Goal: Use online tool/utility

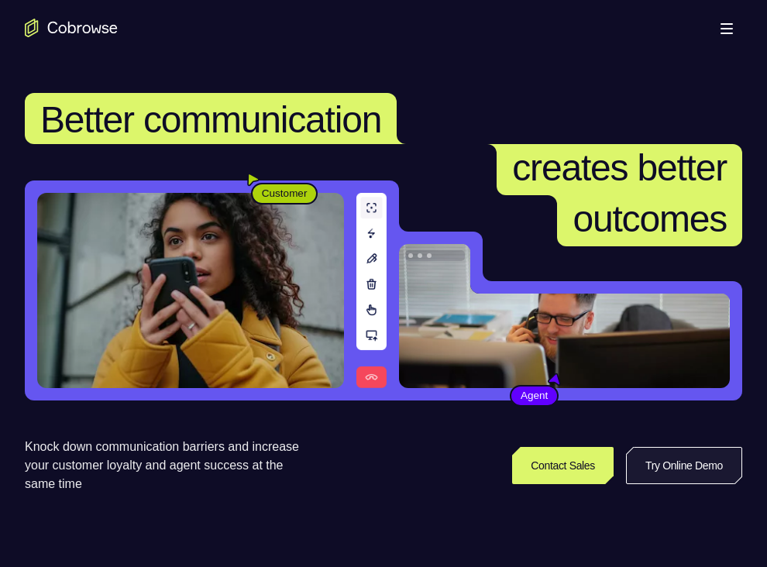
click at [653, 460] on link "Try Online Demo" at bounding box center [684, 465] width 116 height 37
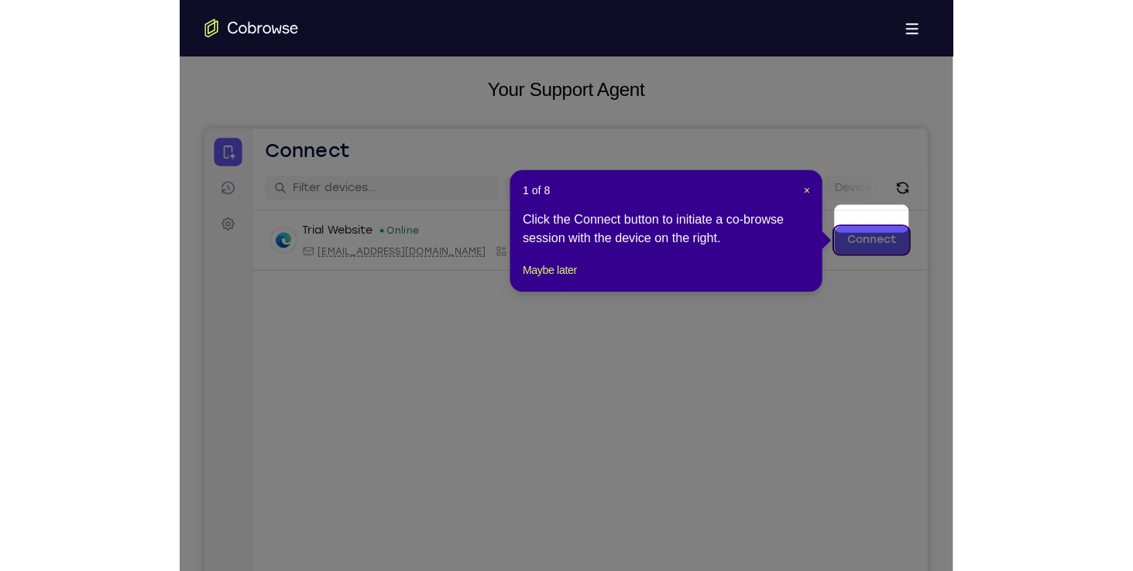
scroll to position [111, 0]
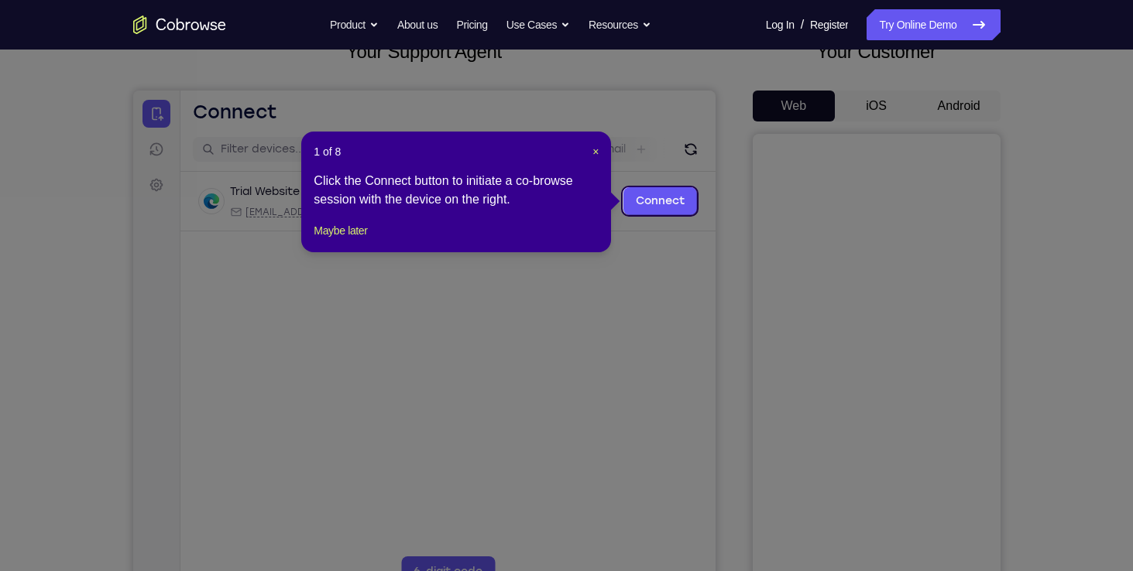
click at [766, 113] on icon at bounding box center [572, 285] width 1144 height 571
click at [598, 142] on div "1 of 8 × Click the Connect button to initiate a co-browse session with the devi…" at bounding box center [456, 192] width 310 height 121
click at [598, 148] on span "×" at bounding box center [595, 152] width 6 height 12
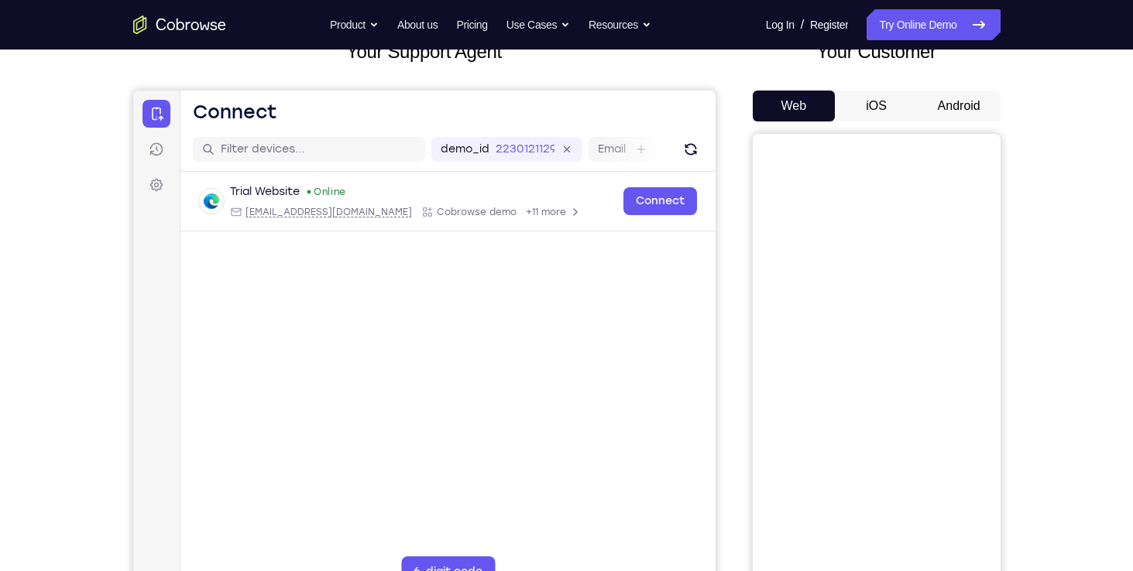
click at [766, 115] on button "Android" at bounding box center [959, 106] width 83 height 31
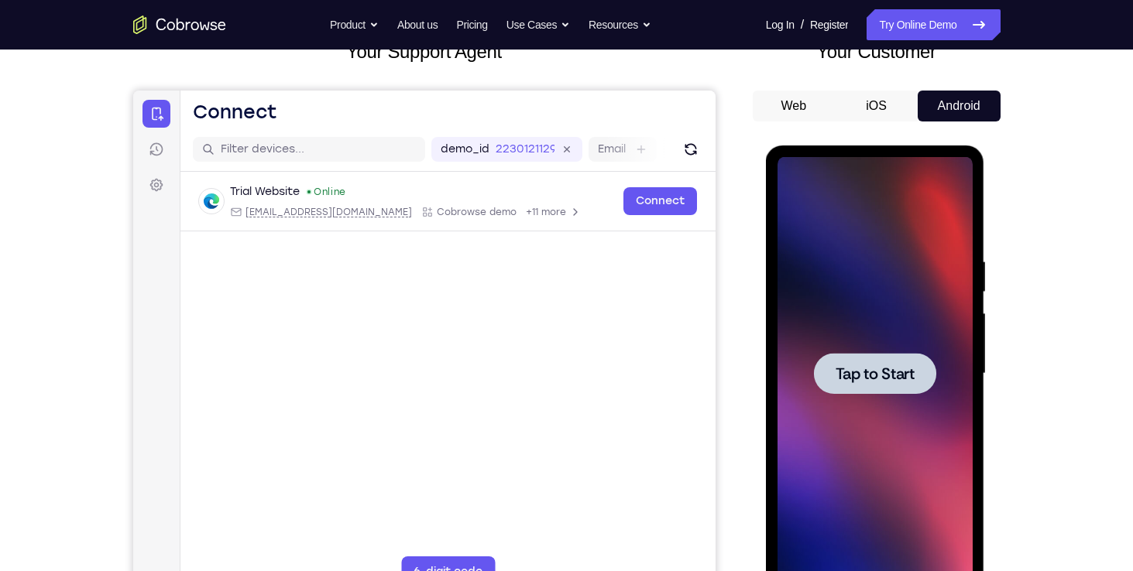
scroll to position [0, 0]
click at [766, 368] on span "Tap to Start" at bounding box center [874, 373] width 79 height 15
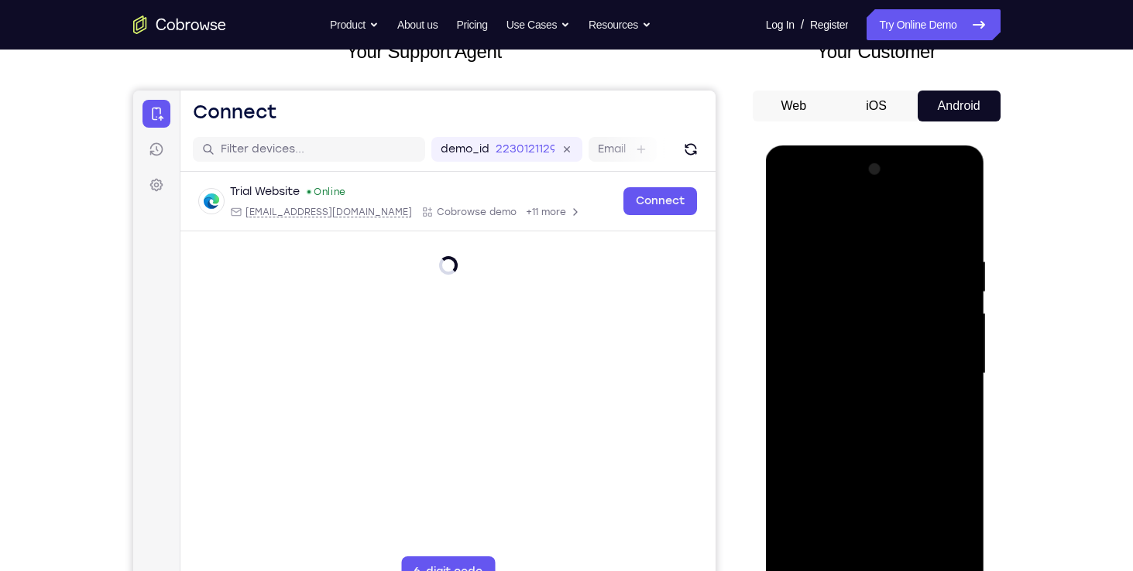
scroll to position [182, 0]
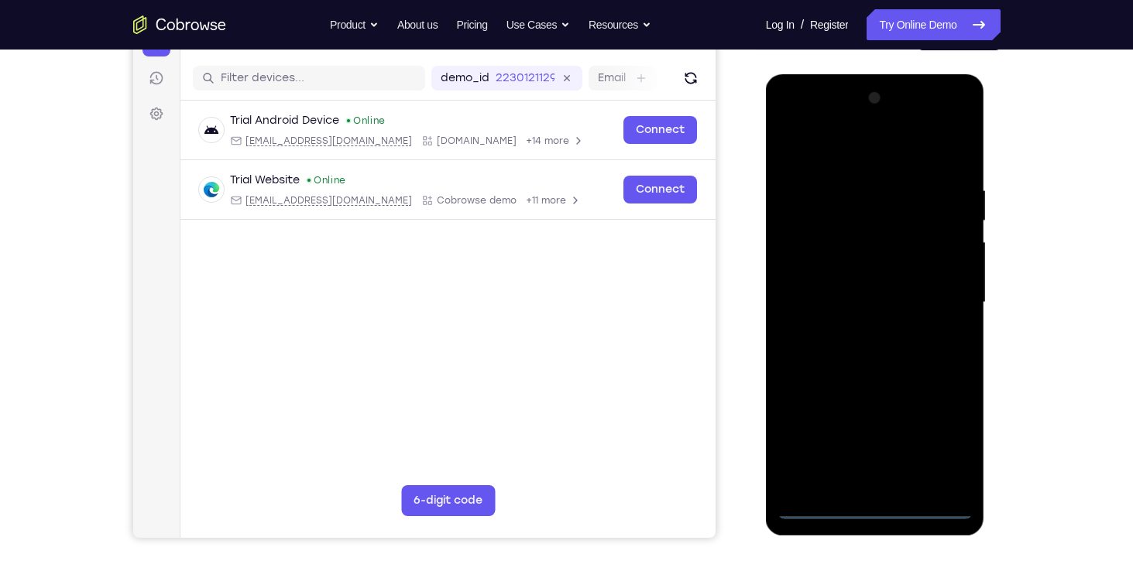
click at [766, 502] on div at bounding box center [874, 303] width 195 height 434
click at [766, 509] on div at bounding box center [874, 303] width 195 height 434
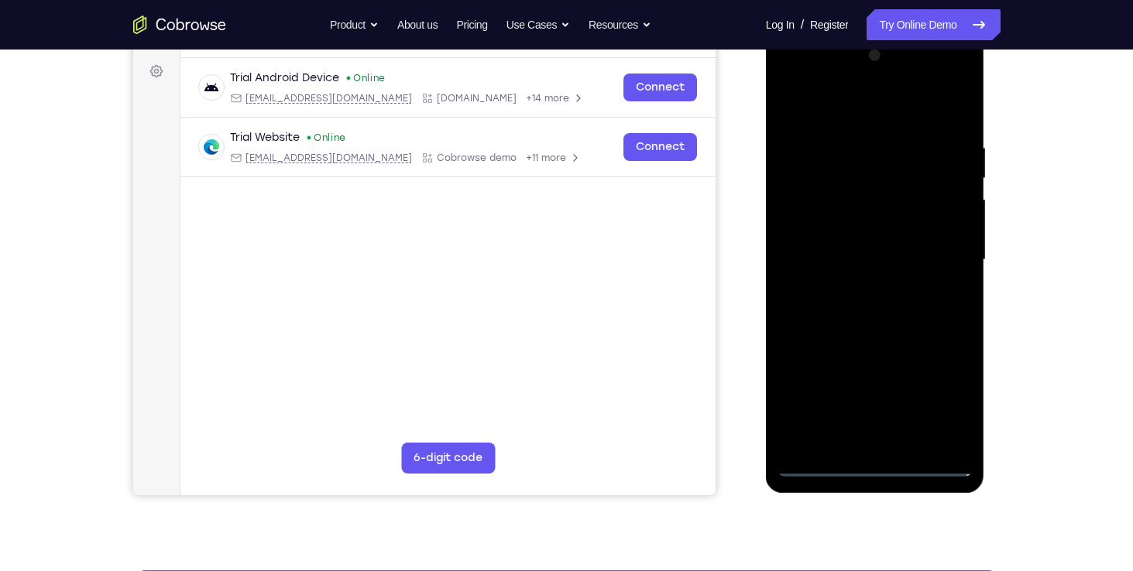
scroll to position [225, 0]
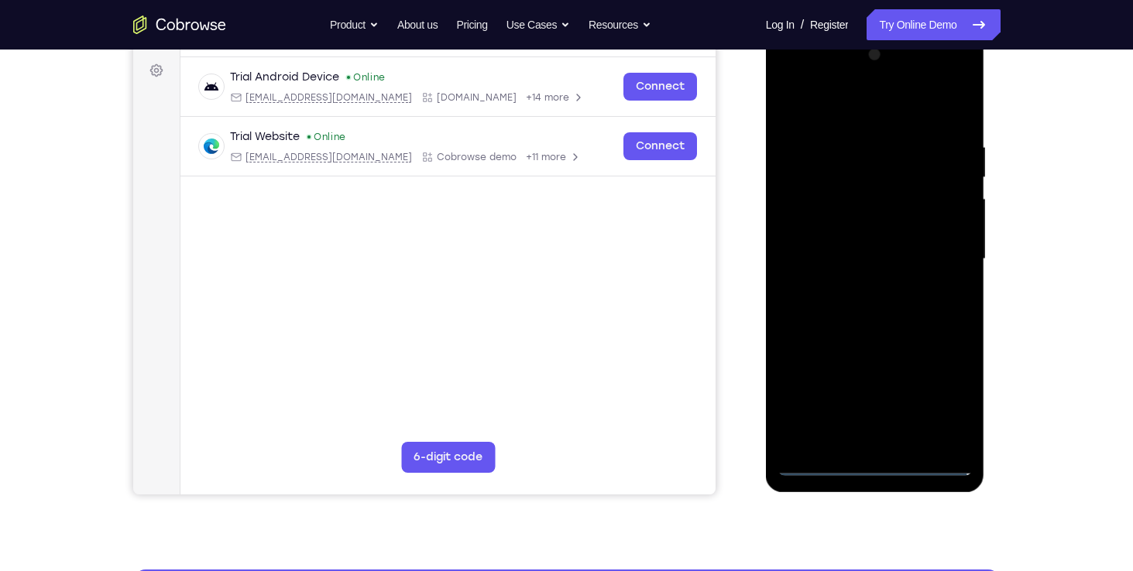
click at [766, 392] on div at bounding box center [874, 260] width 195 height 434
click at [766, 105] on div at bounding box center [874, 260] width 195 height 434
click at [766, 258] on div at bounding box center [874, 260] width 195 height 434
click at [766, 290] on div at bounding box center [874, 260] width 195 height 434
click at [766, 247] on div at bounding box center [874, 260] width 195 height 434
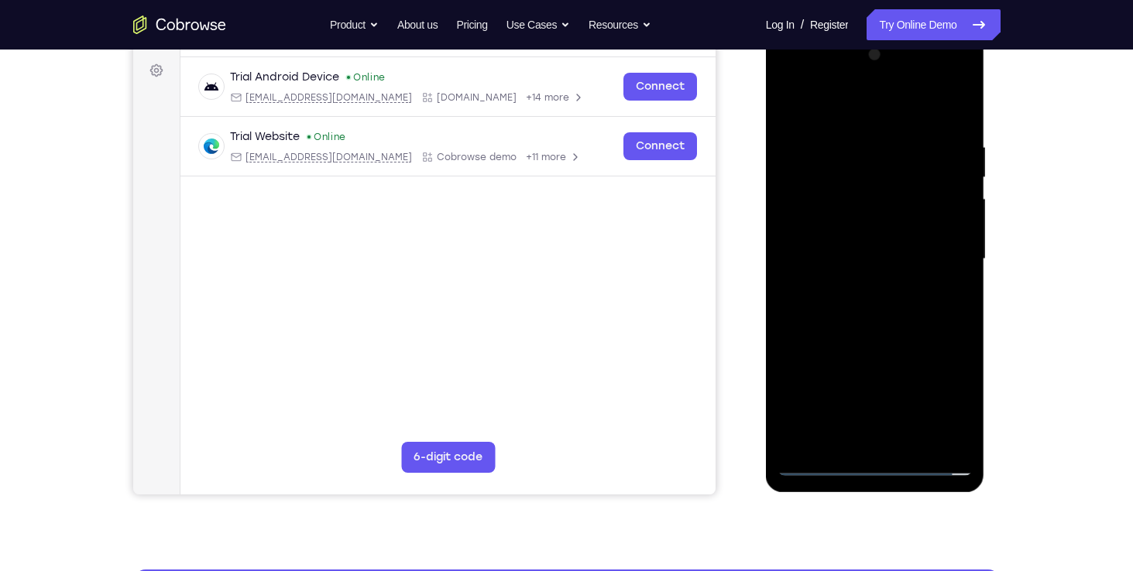
click at [766, 225] on div at bounding box center [874, 260] width 195 height 434
click at [766, 256] on div at bounding box center [874, 260] width 195 height 434
click at [766, 301] on div at bounding box center [874, 260] width 195 height 434
click at [766, 338] on div at bounding box center [874, 260] width 195 height 434
click at [766, 182] on div at bounding box center [874, 260] width 195 height 434
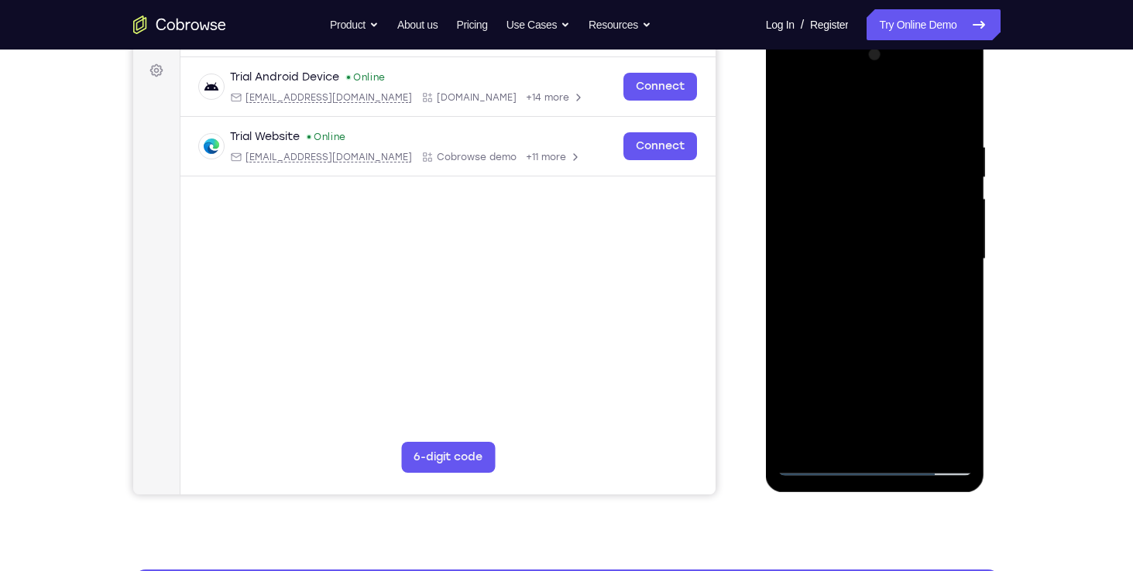
click at [766, 219] on div at bounding box center [874, 260] width 195 height 434
click at [766, 351] on div at bounding box center [874, 260] width 195 height 434
click at [766, 239] on div at bounding box center [874, 260] width 195 height 434
click at [766, 445] on div at bounding box center [874, 260] width 195 height 434
click at [766, 379] on div at bounding box center [874, 260] width 195 height 434
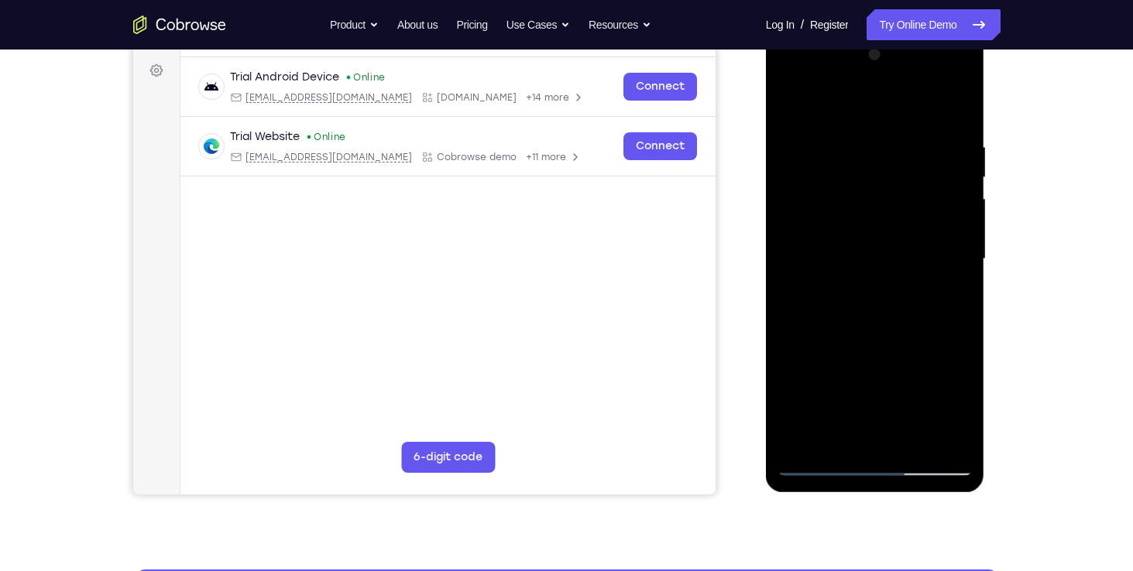
click at [766, 365] on div at bounding box center [874, 260] width 195 height 434
click at [766, 352] on div at bounding box center [874, 260] width 195 height 434
click at [766, 443] on div at bounding box center [874, 260] width 195 height 434
click at [766, 235] on div at bounding box center [874, 260] width 195 height 434
click at [766, 118] on div at bounding box center [874, 260] width 195 height 434
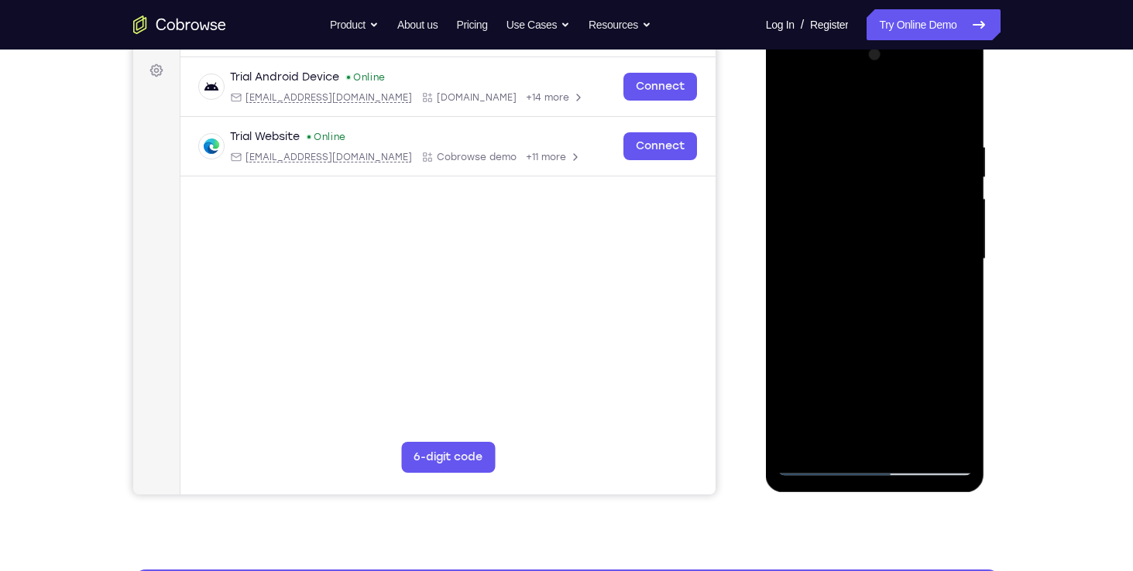
click at [766, 292] on div at bounding box center [874, 260] width 195 height 434
drag, startPoint x: 886, startPoint y: 191, endPoint x: 894, endPoint y: 63, distance: 128.0
click at [766, 63] on div at bounding box center [874, 260] width 195 height 434
drag, startPoint x: 865, startPoint y: 376, endPoint x: 871, endPoint y: 397, distance: 22.5
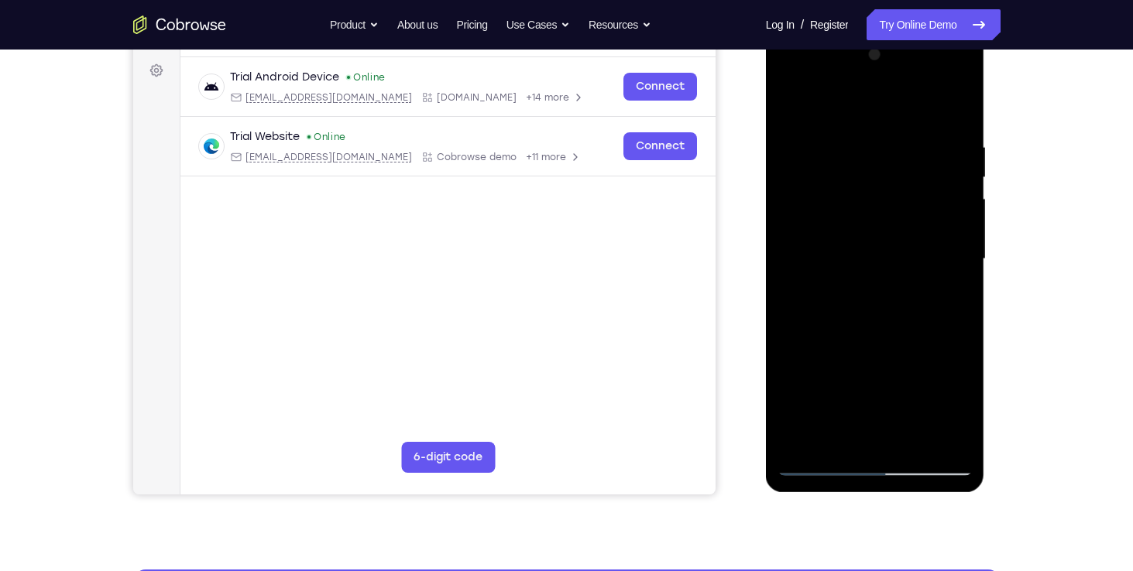
click at [766, 397] on div at bounding box center [874, 260] width 195 height 434
click at [766, 230] on div at bounding box center [874, 260] width 195 height 434
drag, startPoint x: 882, startPoint y: 411, endPoint x: 880, endPoint y: 195, distance: 216.0
click at [766, 195] on div at bounding box center [874, 260] width 195 height 434
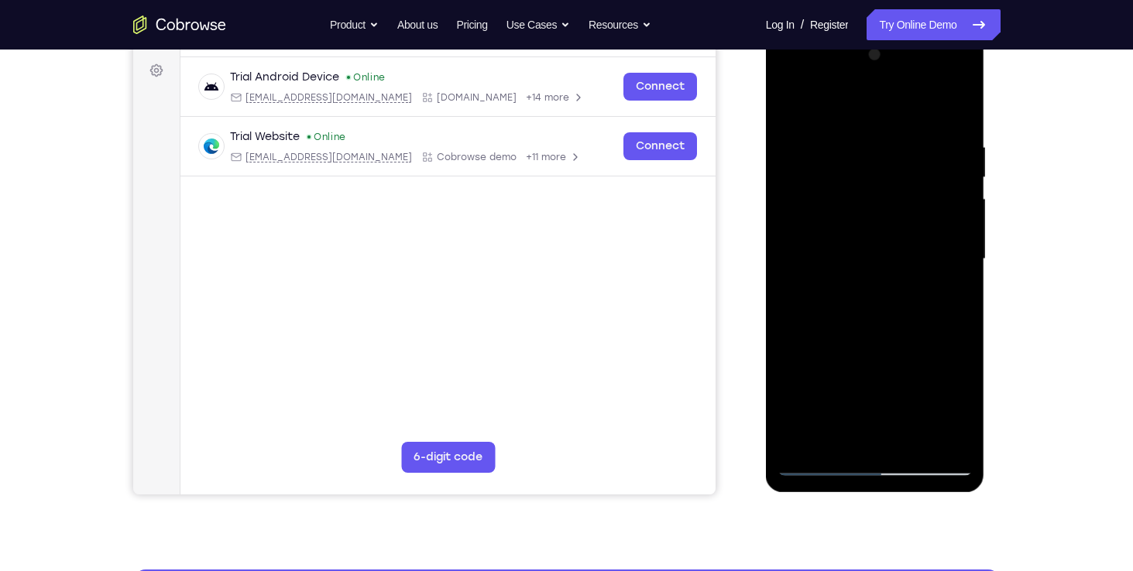
drag, startPoint x: 871, startPoint y: 280, endPoint x: 867, endPoint y: 140, distance: 140.2
click at [766, 140] on div at bounding box center [874, 260] width 195 height 434
click at [766, 197] on div at bounding box center [874, 260] width 195 height 434
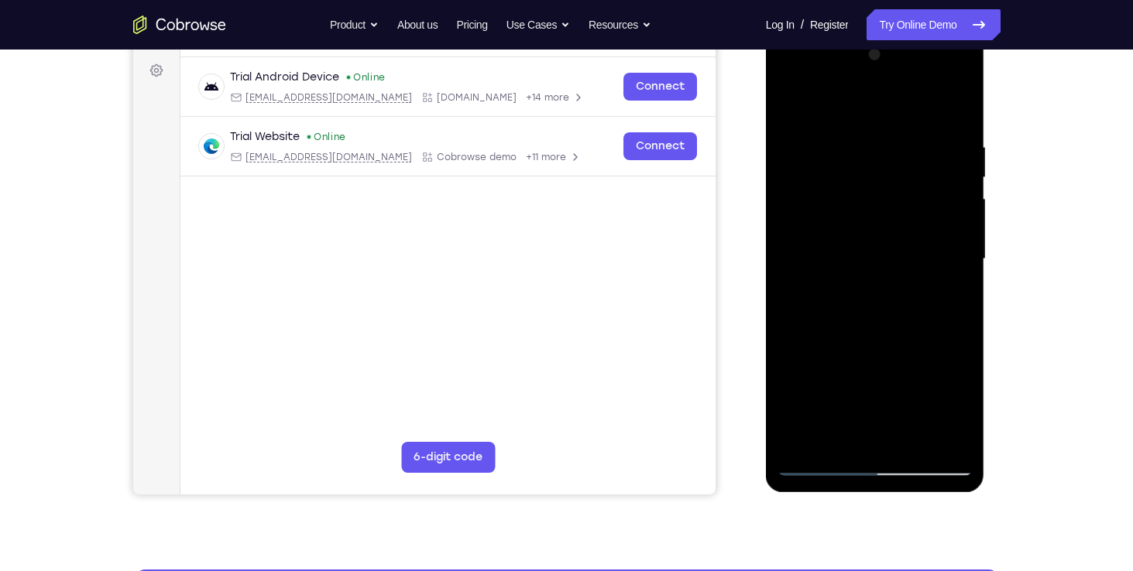
click at [766, 197] on div at bounding box center [874, 260] width 195 height 434
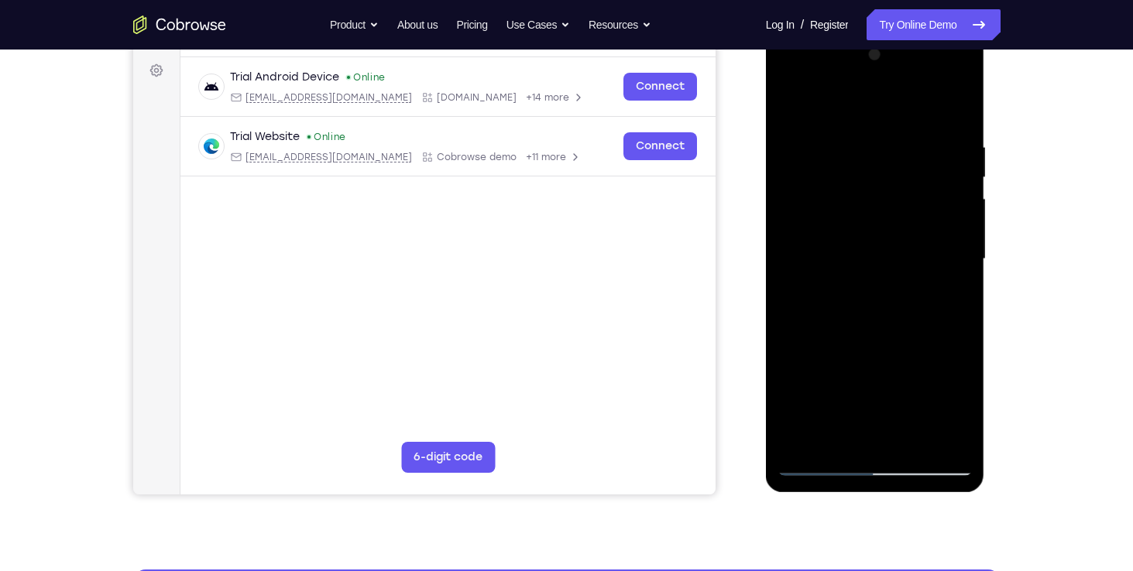
click at [766, 197] on div at bounding box center [874, 260] width 195 height 434
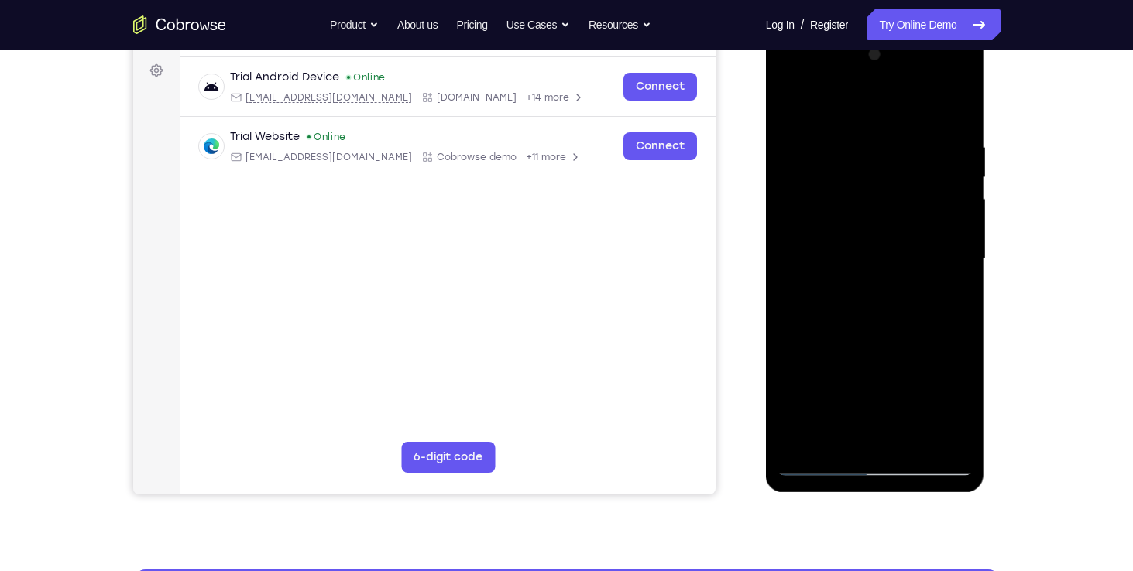
click at [766, 199] on div at bounding box center [874, 260] width 195 height 434
drag, startPoint x: 873, startPoint y: 377, endPoint x: 908, endPoint y: 143, distance: 236.5
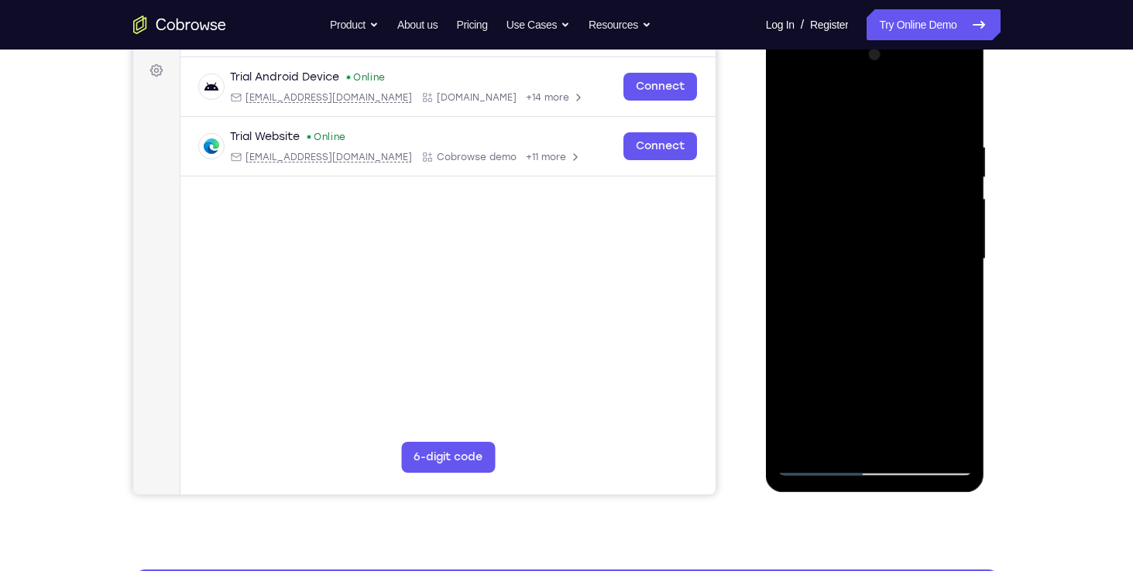
click at [766, 143] on div at bounding box center [874, 260] width 195 height 434
drag, startPoint x: 873, startPoint y: 387, endPoint x: 871, endPoint y: 279, distance: 108.4
click at [766, 279] on div at bounding box center [874, 260] width 195 height 434
drag, startPoint x: 881, startPoint y: 345, endPoint x: 911, endPoint y: 146, distance: 202.0
click at [766, 146] on div at bounding box center [874, 260] width 195 height 434
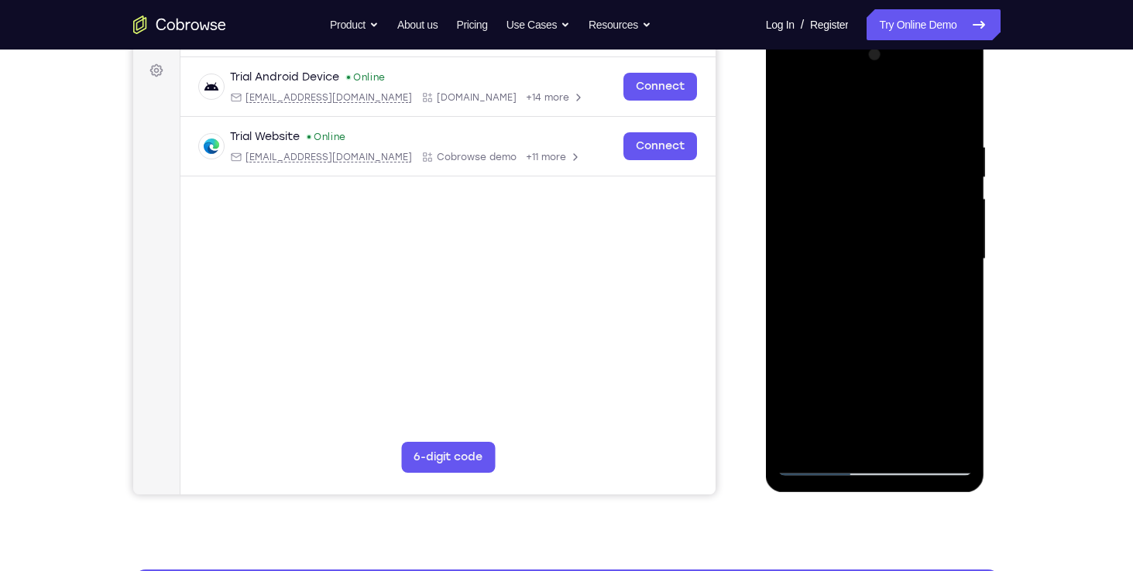
drag, startPoint x: 875, startPoint y: 348, endPoint x: 911, endPoint y: 163, distance: 188.6
click at [766, 163] on div at bounding box center [874, 260] width 195 height 434
drag, startPoint x: 877, startPoint y: 317, endPoint x: 907, endPoint y: 122, distance: 197.3
click at [766, 122] on div at bounding box center [874, 260] width 195 height 434
click at [766, 439] on div at bounding box center [874, 260] width 195 height 434
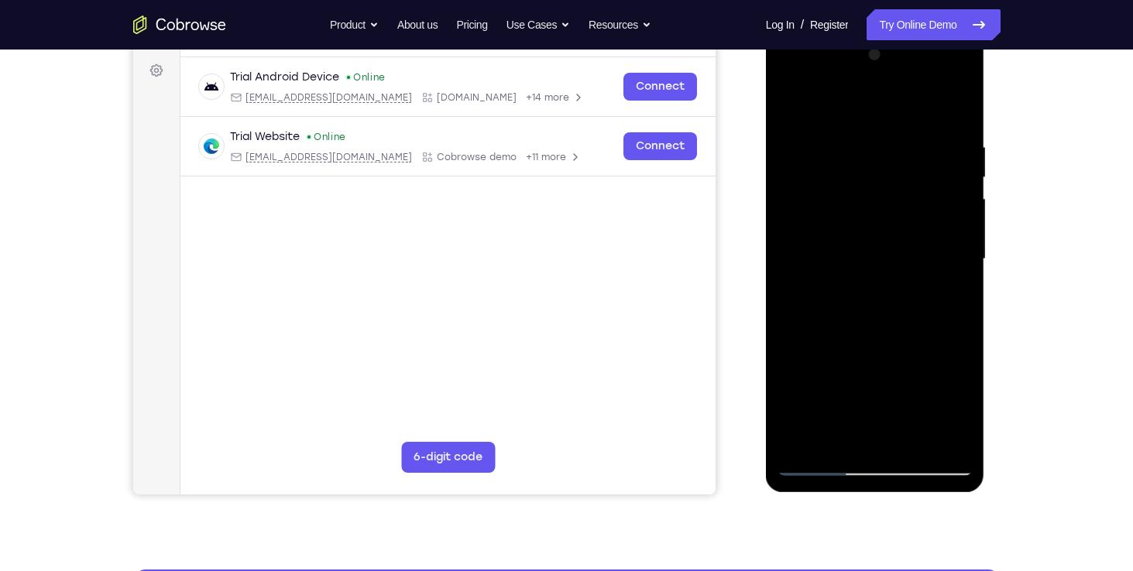
click at [766, 346] on div at bounding box center [874, 260] width 195 height 434
drag, startPoint x: 852, startPoint y: 367, endPoint x: 866, endPoint y: 216, distance: 151.6
click at [766, 216] on div at bounding box center [874, 260] width 195 height 434
drag, startPoint x: 844, startPoint y: 365, endPoint x: 862, endPoint y: 259, distance: 107.6
click at [766, 259] on div at bounding box center [874, 260] width 195 height 434
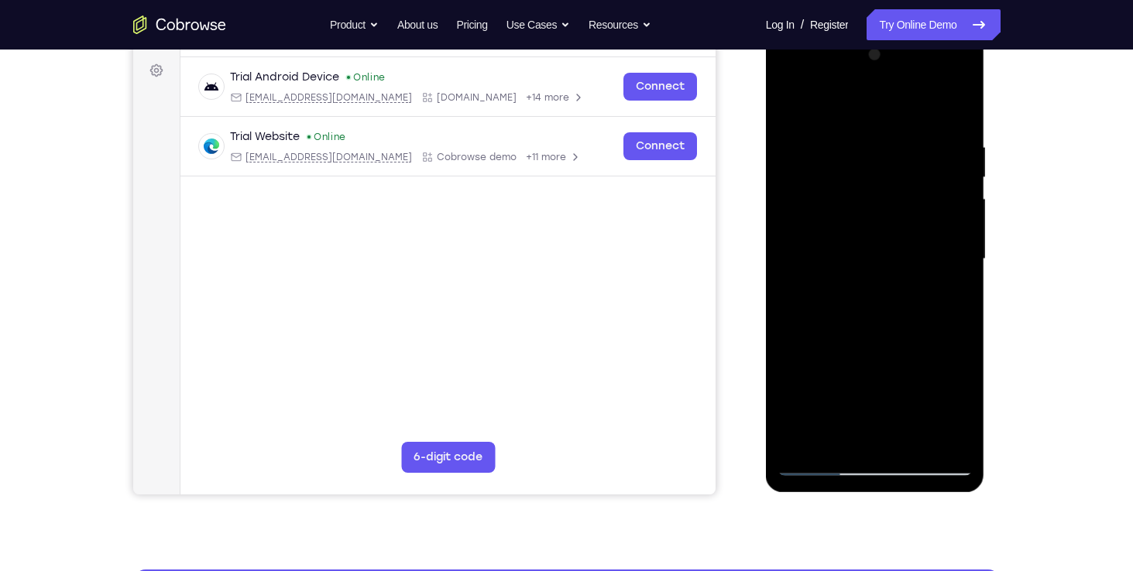
drag, startPoint x: 863, startPoint y: 379, endPoint x: 868, endPoint y: 290, distance: 88.4
click at [766, 290] on div at bounding box center [874, 260] width 195 height 434
click at [766, 101] on div at bounding box center [874, 260] width 195 height 434
drag, startPoint x: 846, startPoint y: 365, endPoint x: 846, endPoint y: 118, distance: 247.0
click at [766, 118] on div at bounding box center [874, 260] width 195 height 434
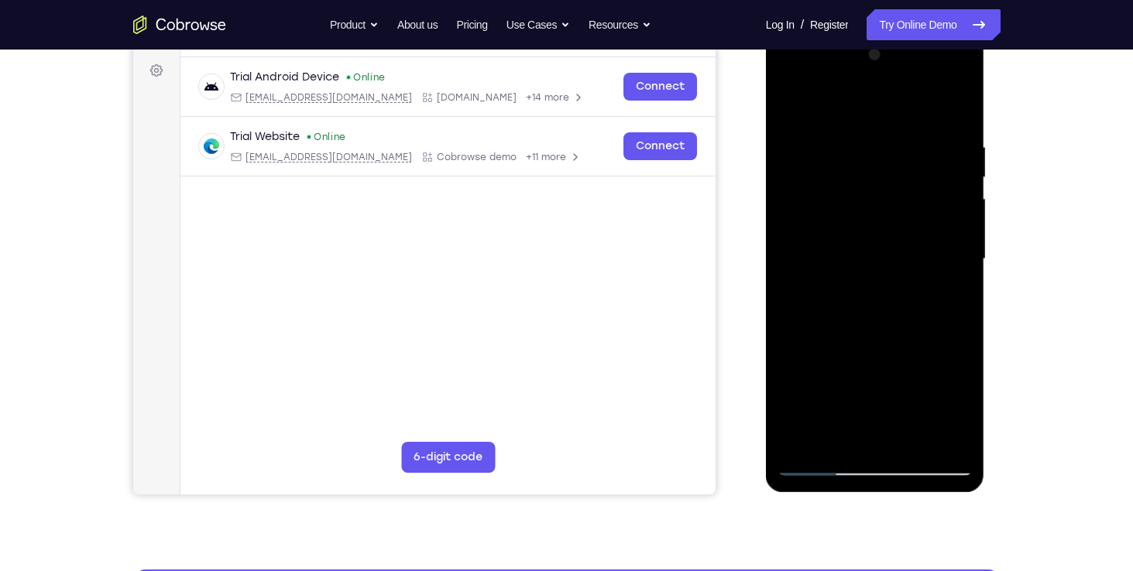
click at [766, 101] on div at bounding box center [874, 260] width 195 height 434
click at [766, 166] on div at bounding box center [874, 260] width 195 height 434
click at [766, 156] on div at bounding box center [874, 260] width 195 height 434
click at [766, 154] on div at bounding box center [874, 260] width 195 height 434
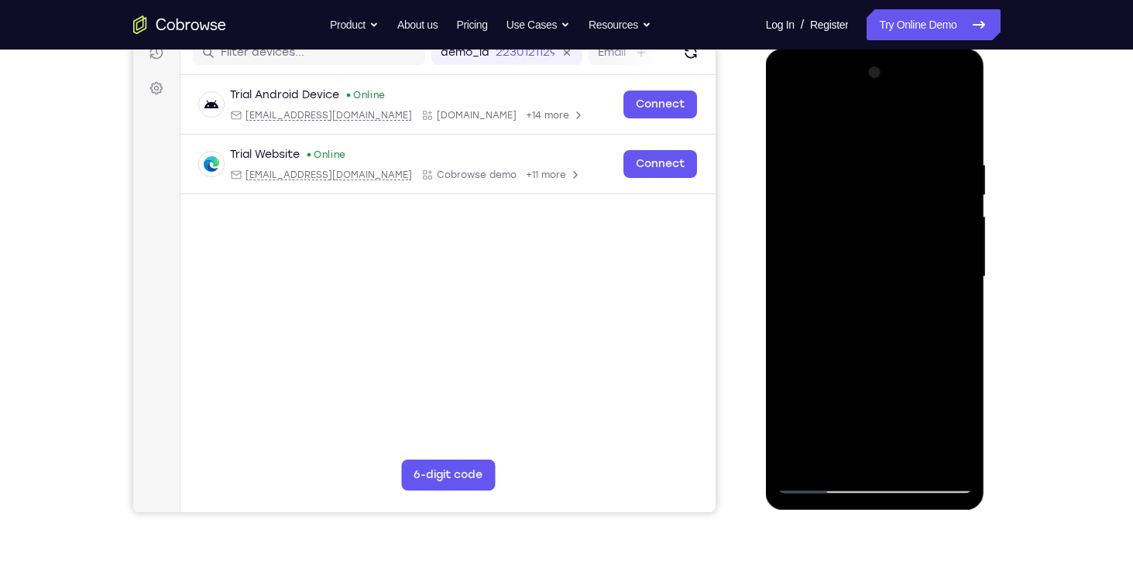
scroll to position [207, 0]
drag, startPoint x: 849, startPoint y: 172, endPoint x: 852, endPoint y: 272, distance: 99.9
click at [766, 272] on div at bounding box center [874, 278] width 195 height 434
click at [766, 463] on div at bounding box center [874, 278] width 195 height 434
click at [766, 154] on div at bounding box center [874, 278] width 195 height 434
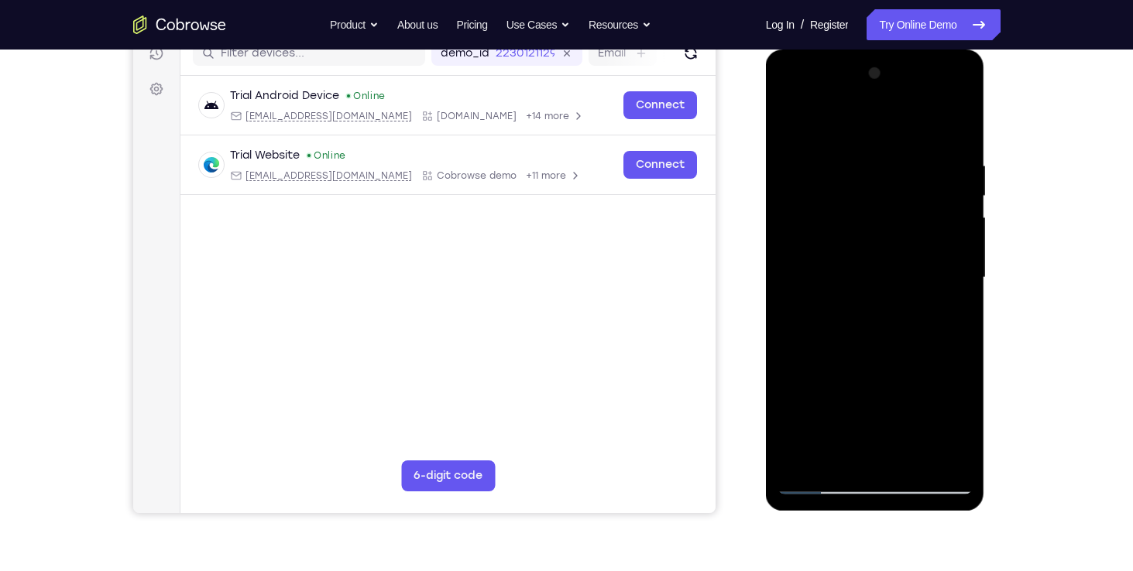
click at [766, 286] on div at bounding box center [874, 278] width 195 height 434
drag, startPoint x: 949, startPoint y: 286, endPoint x: 778, endPoint y: 276, distance: 171.5
click at [766, 276] on div at bounding box center [874, 278] width 195 height 434
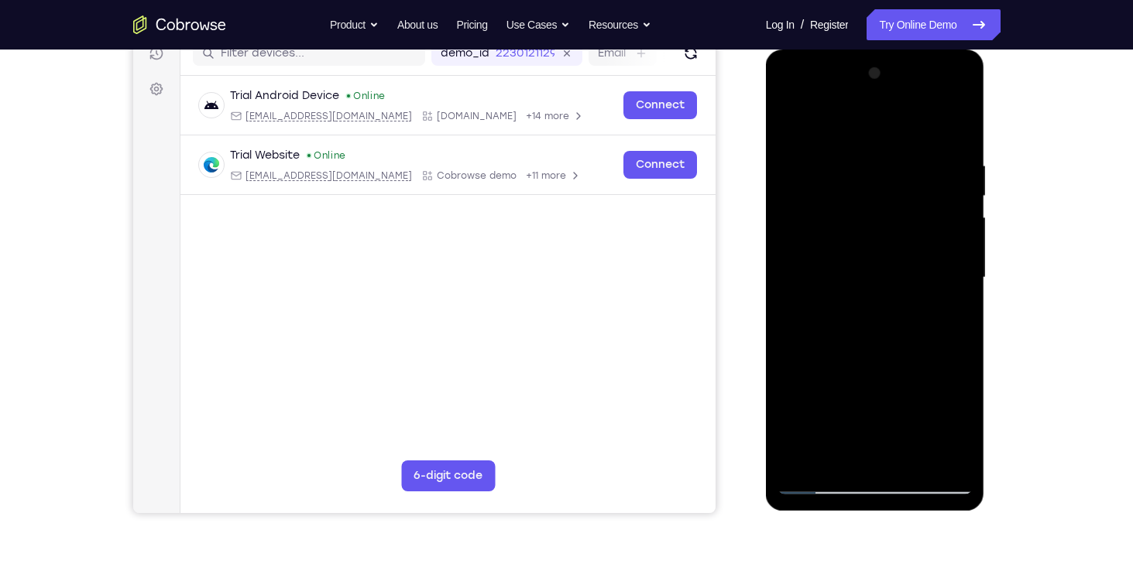
drag, startPoint x: 927, startPoint y: 306, endPoint x: 777, endPoint y: 304, distance: 150.2
click at [766, 304] on div at bounding box center [875, 280] width 219 height 461
click at [766, 245] on div at bounding box center [874, 278] width 195 height 434
drag, startPoint x: 935, startPoint y: 188, endPoint x: 868, endPoint y: 472, distance: 292.0
click at [766, 472] on div at bounding box center [874, 278] width 195 height 434
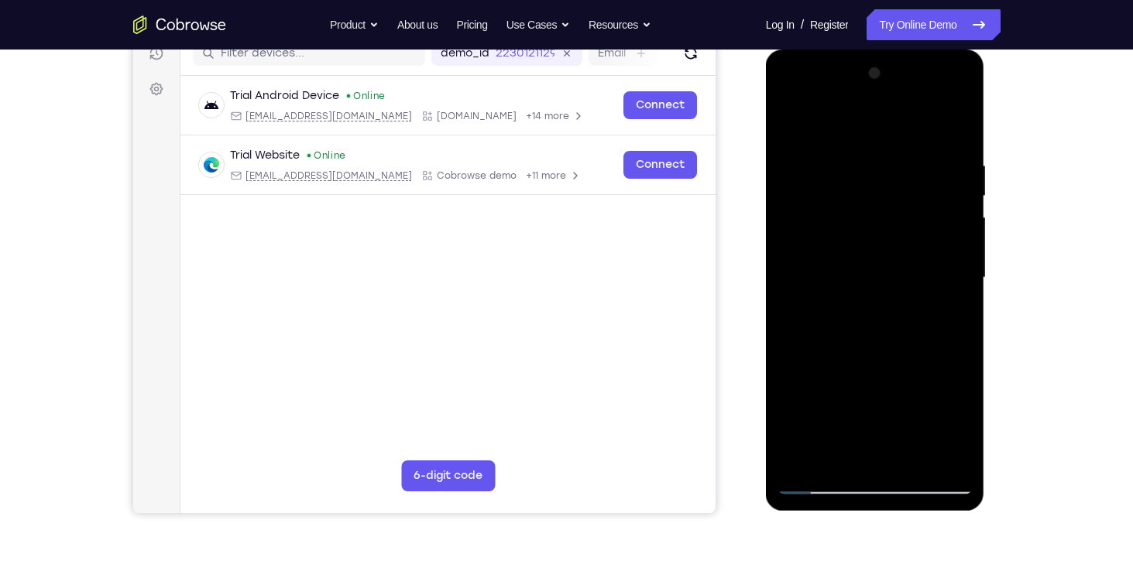
drag, startPoint x: 936, startPoint y: 179, endPoint x: 898, endPoint y: 439, distance: 262.9
click at [766, 439] on div at bounding box center [874, 278] width 195 height 434
drag, startPoint x: 894, startPoint y: 349, endPoint x: 924, endPoint y: 123, distance: 228.0
click at [766, 123] on div at bounding box center [874, 278] width 195 height 434
drag, startPoint x: 873, startPoint y: 368, endPoint x: 893, endPoint y: 52, distance: 316.5
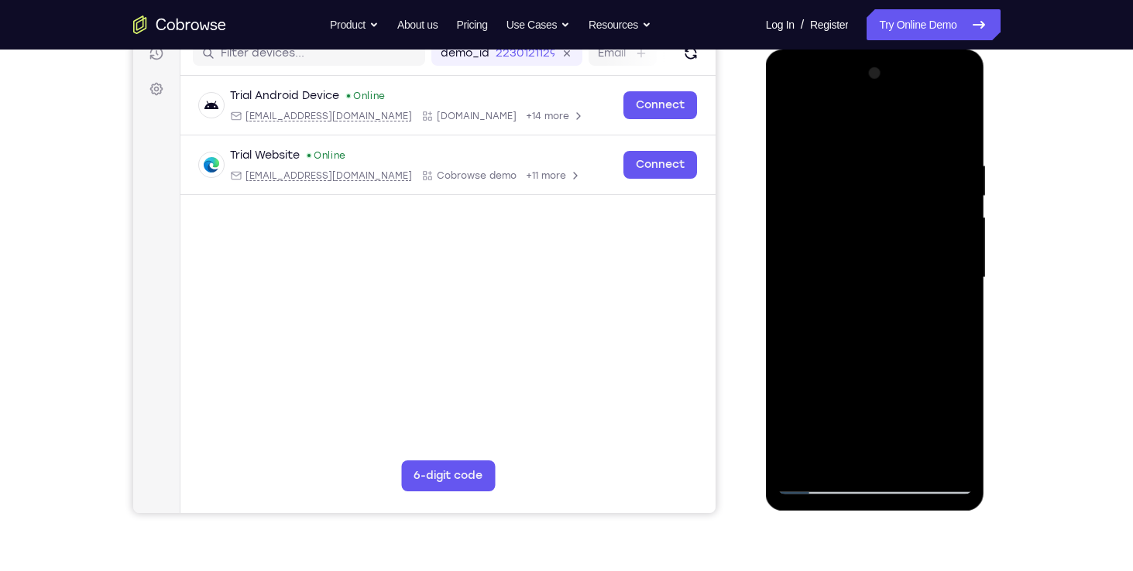
click at [766, 52] on div at bounding box center [875, 280] width 219 height 461
drag, startPoint x: 859, startPoint y: 333, endPoint x: 902, endPoint y: 101, distance: 235.5
click at [766, 101] on div at bounding box center [874, 278] width 195 height 434
drag, startPoint x: 870, startPoint y: 376, endPoint x: 871, endPoint y: 266, distance: 110.0
click at [766, 266] on div at bounding box center [874, 278] width 195 height 434
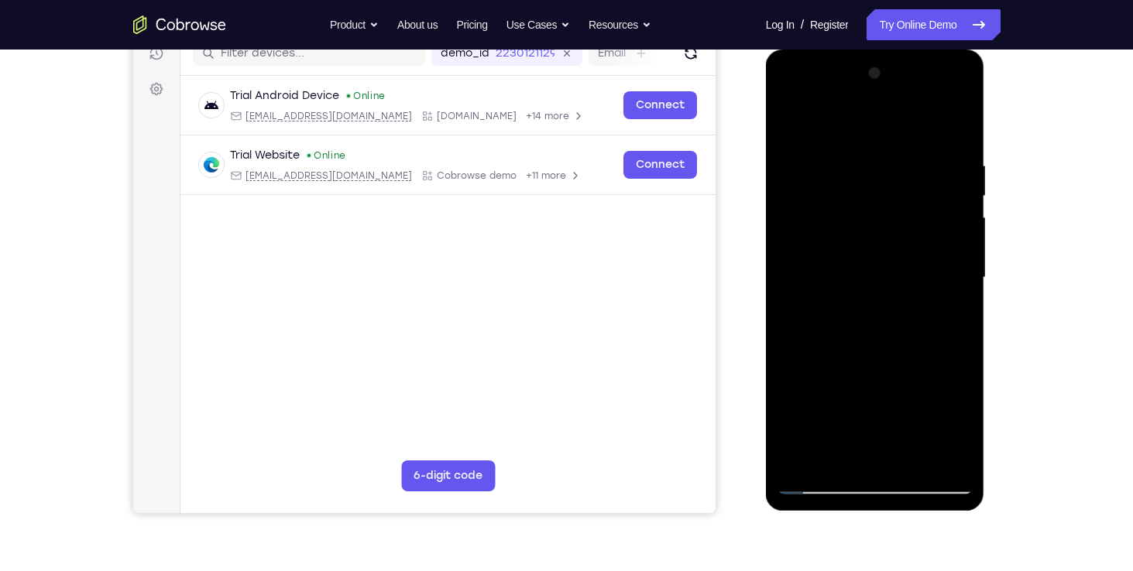
drag, startPoint x: 880, startPoint y: 391, endPoint x: 898, endPoint y: 197, distance: 194.4
click at [766, 197] on div at bounding box center [874, 278] width 195 height 434
drag, startPoint x: 862, startPoint y: 382, endPoint x: 897, endPoint y: 200, distance: 186.0
click at [766, 200] on div at bounding box center [874, 278] width 195 height 434
drag, startPoint x: 861, startPoint y: 366, endPoint x: 894, endPoint y: 182, distance: 187.3
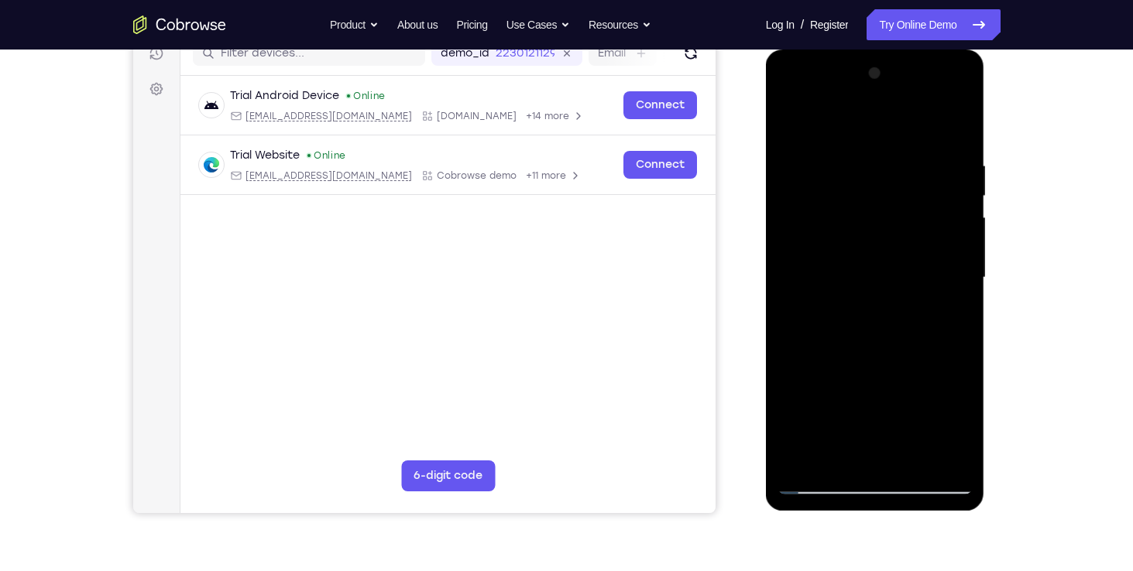
click at [766, 182] on div at bounding box center [874, 278] width 195 height 434
drag, startPoint x: 871, startPoint y: 382, endPoint x: 887, endPoint y: 262, distance: 121.1
click at [766, 262] on div at bounding box center [874, 278] width 195 height 434
drag, startPoint x: 862, startPoint y: 378, endPoint x: 883, endPoint y: 219, distance: 160.2
click at [766, 219] on div at bounding box center [874, 278] width 195 height 434
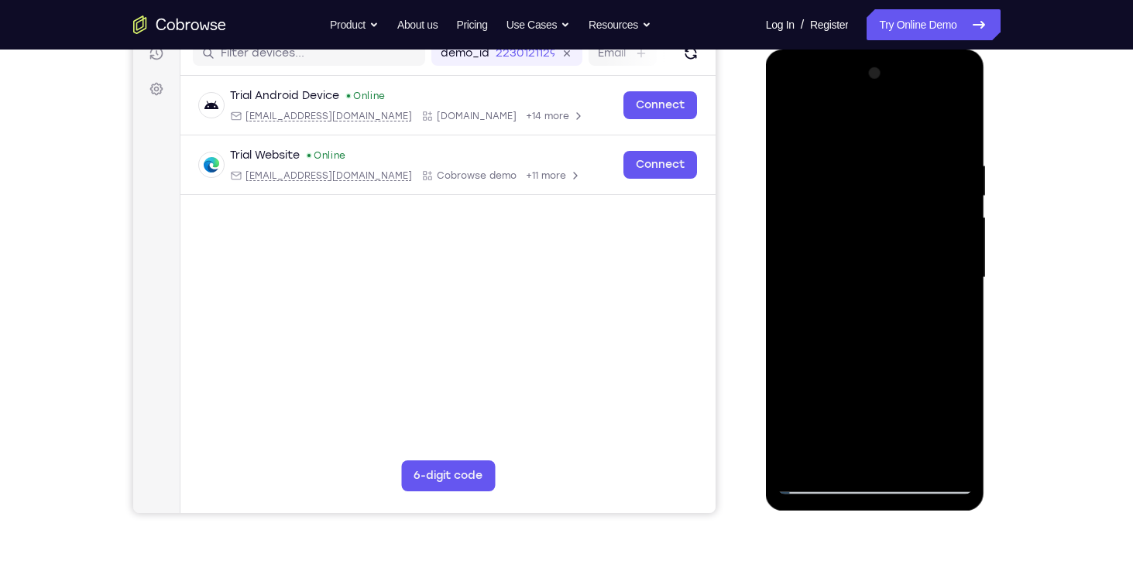
drag, startPoint x: 880, startPoint y: 232, endPoint x: 891, endPoint y: 208, distance: 26.3
click at [766, 208] on div at bounding box center [874, 278] width 195 height 434
drag, startPoint x: 867, startPoint y: 368, endPoint x: 880, endPoint y: 131, distance: 237.3
click at [766, 131] on div at bounding box center [874, 278] width 195 height 434
drag, startPoint x: 892, startPoint y: 241, endPoint x: 893, endPoint y: 174, distance: 66.6
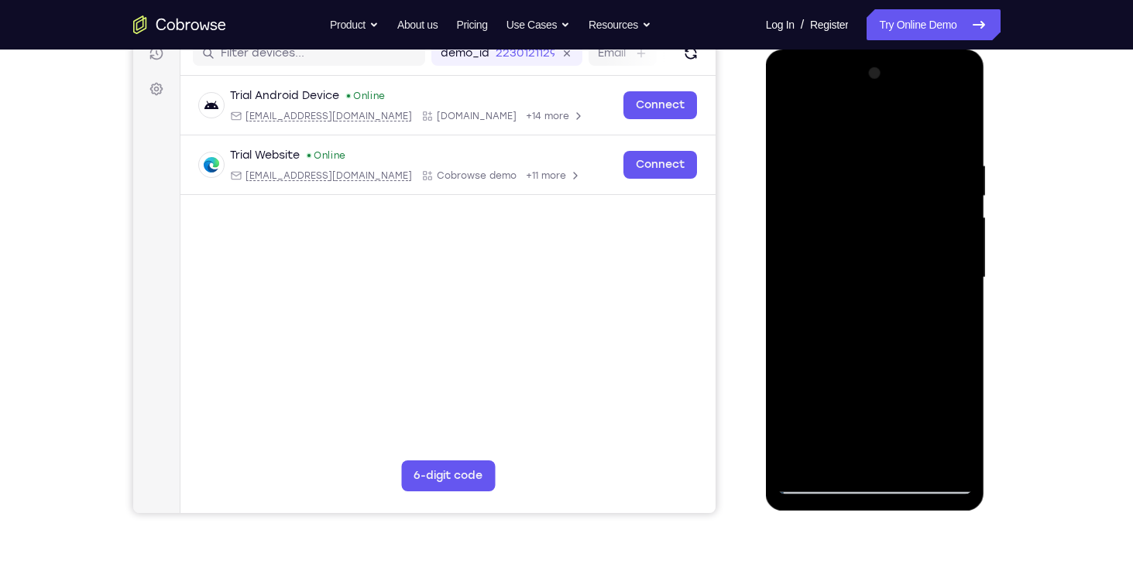
click at [766, 174] on div at bounding box center [874, 278] width 195 height 434
drag, startPoint x: 869, startPoint y: 369, endPoint x: 884, endPoint y: 221, distance: 148.7
click at [766, 221] on div at bounding box center [874, 278] width 195 height 434
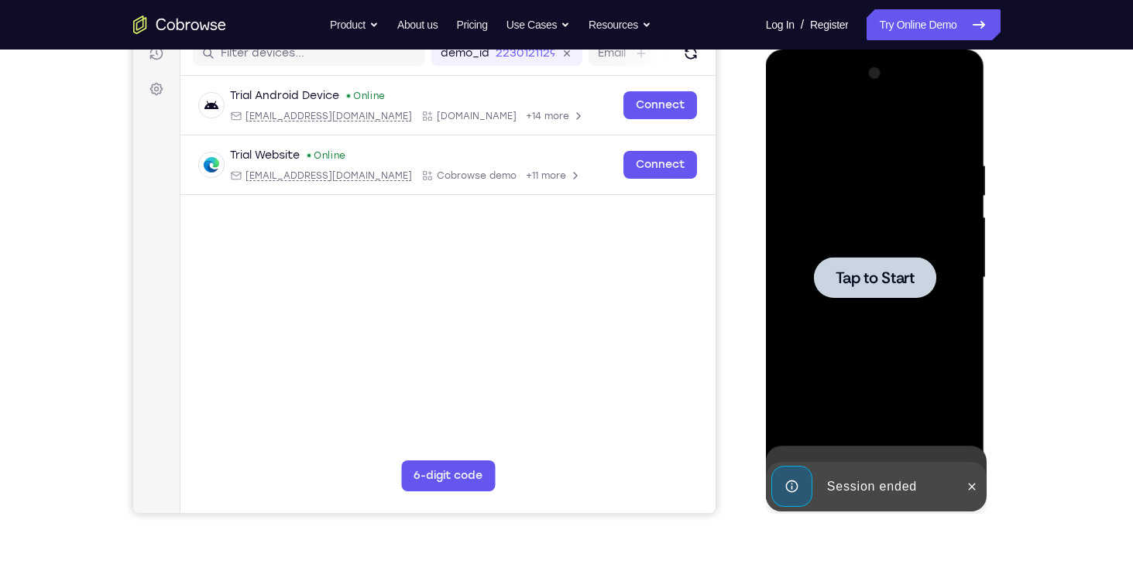
drag, startPoint x: 902, startPoint y: 176, endPoint x: 911, endPoint y: 164, distance: 14.4
click at [766, 50] on div "Tap to Start" at bounding box center [875, 50] width 219 height 0
click at [766, 271] on span "Tap to Start" at bounding box center [874, 277] width 79 height 15
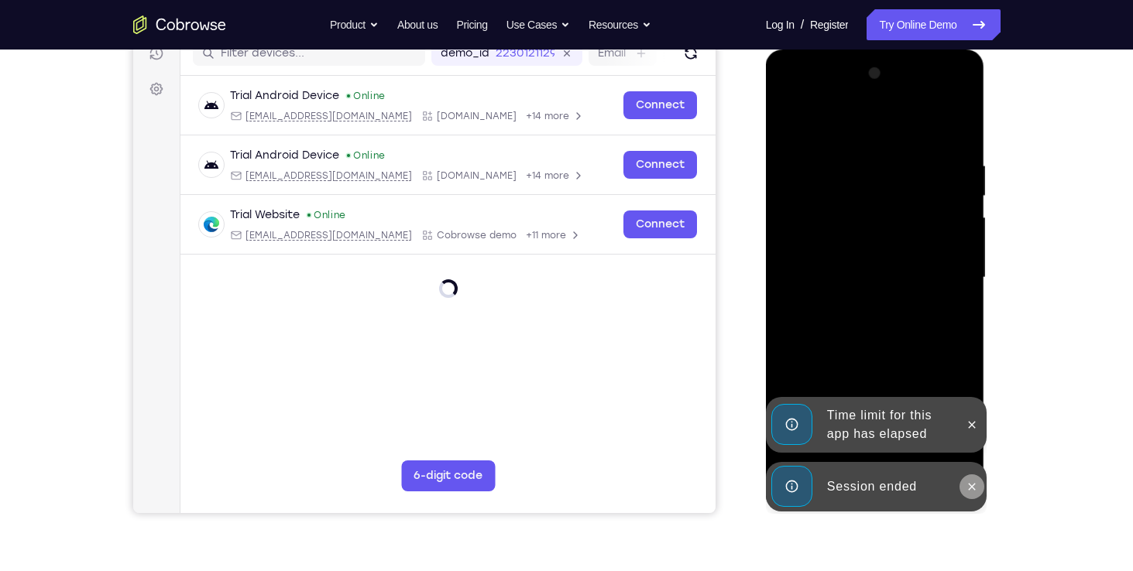
click at [766, 478] on button at bounding box center [971, 487] width 25 height 25
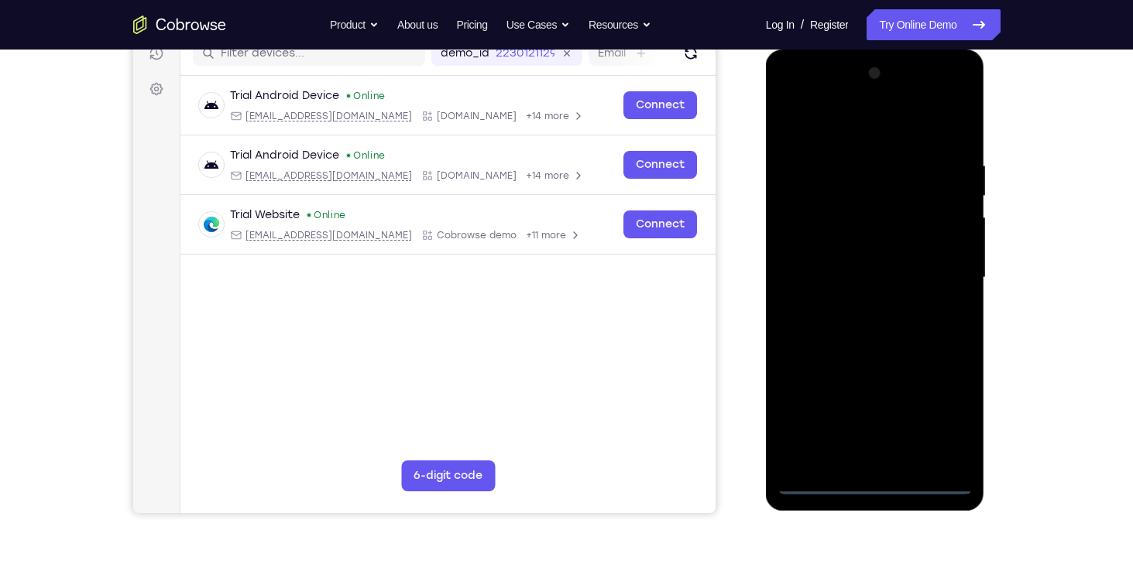
click at [766, 420] on div at bounding box center [875, 280] width 219 height 461
click at [766, 485] on div at bounding box center [874, 278] width 195 height 434
click at [766, 410] on div at bounding box center [874, 278] width 195 height 434
click at [766, 132] on div at bounding box center [874, 278] width 195 height 434
click at [766, 230] on div at bounding box center [874, 278] width 195 height 434
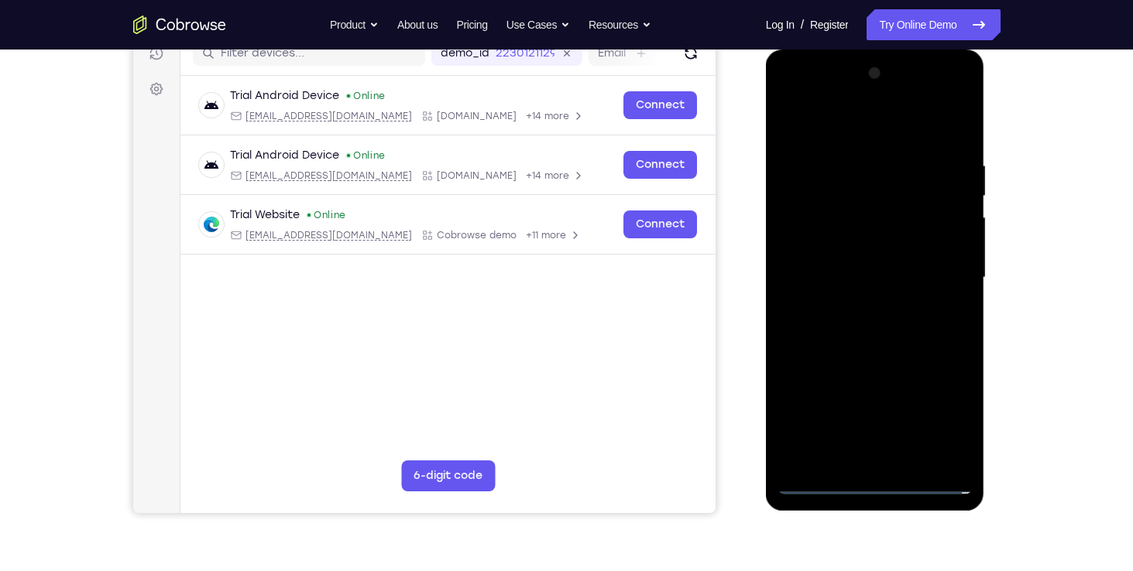
click at [766, 283] on div at bounding box center [874, 278] width 195 height 434
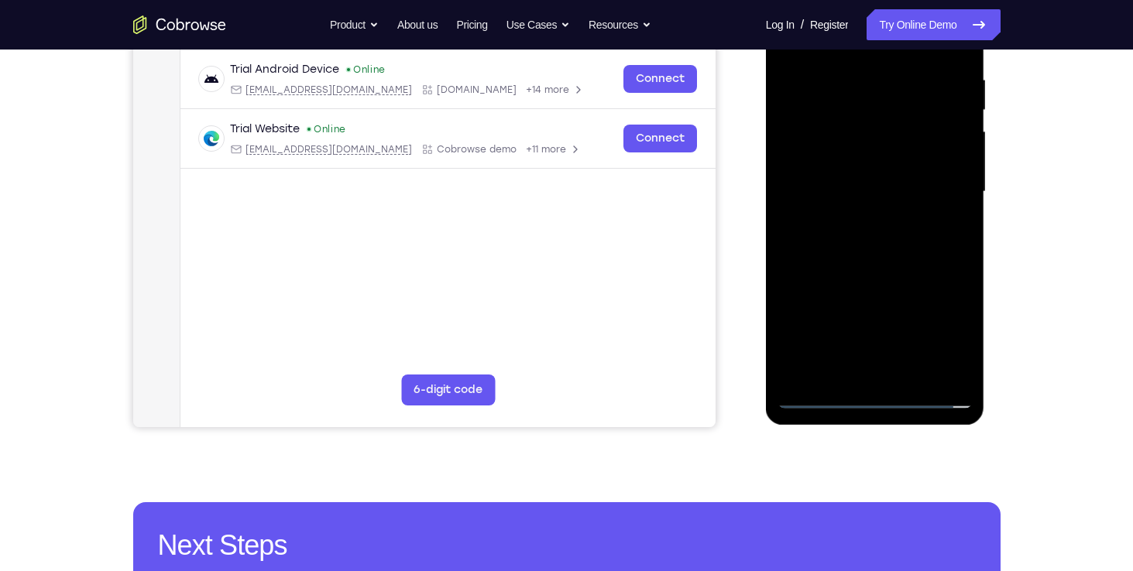
scroll to position [294, 0]
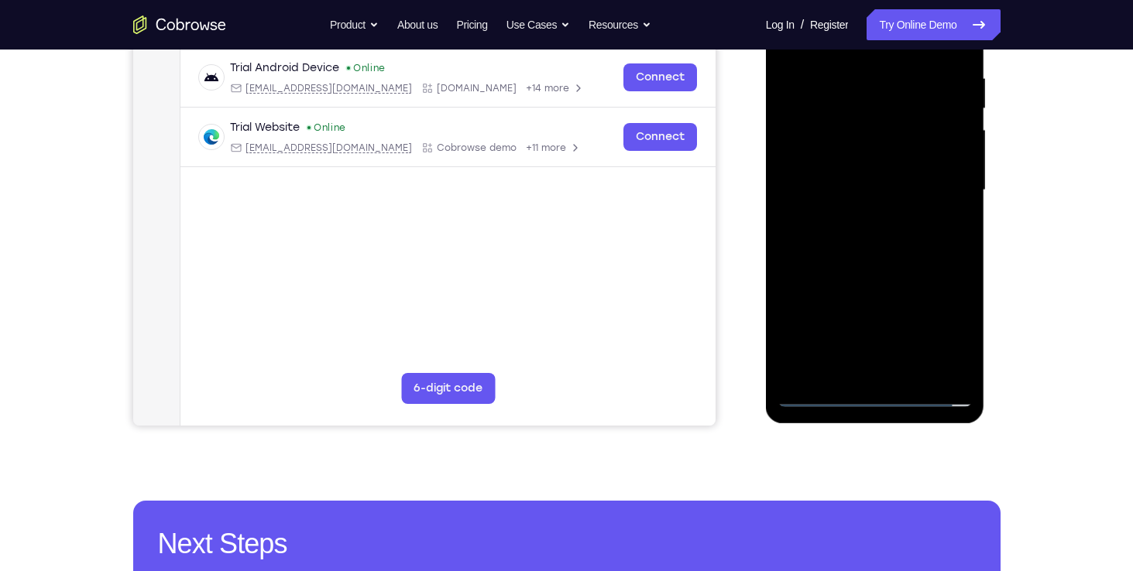
drag, startPoint x: 905, startPoint y: 105, endPoint x: 914, endPoint y: 27, distance: 78.8
click at [766, 27] on div at bounding box center [874, 191] width 195 height 434
click at [766, 177] on div at bounding box center [874, 191] width 195 height 434
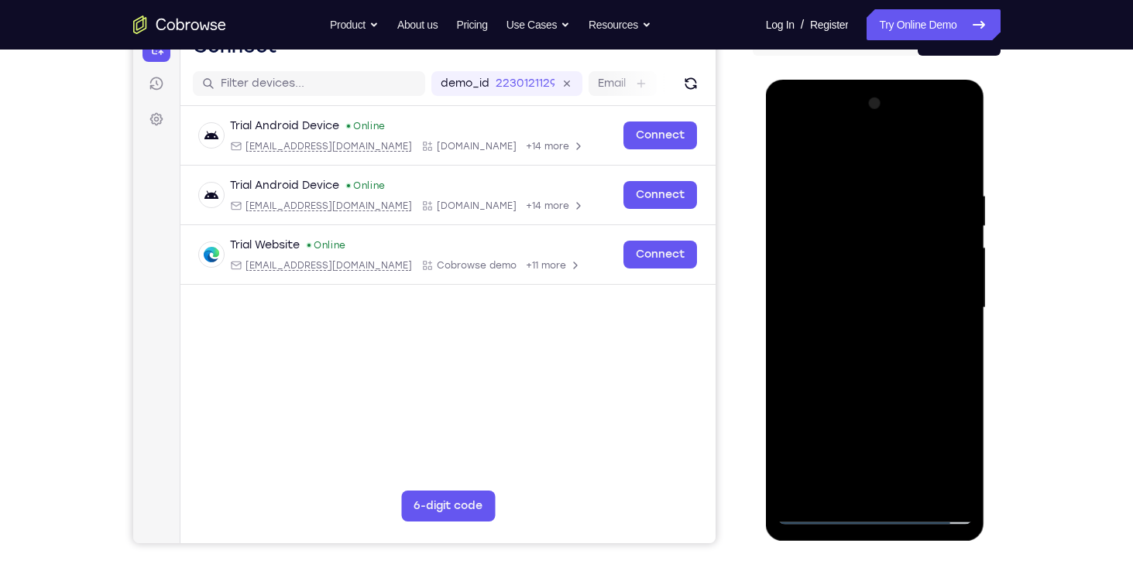
scroll to position [176, 0]
click at [766, 294] on div at bounding box center [874, 309] width 195 height 434
click at [766, 228] on div at bounding box center [874, 309] width 195 height 434
click at [766, 281] on div at bounding box center [874, 309] width 195 height 434
click at [766, 311] on div at bounding box center [874, 309] width 195 height 434
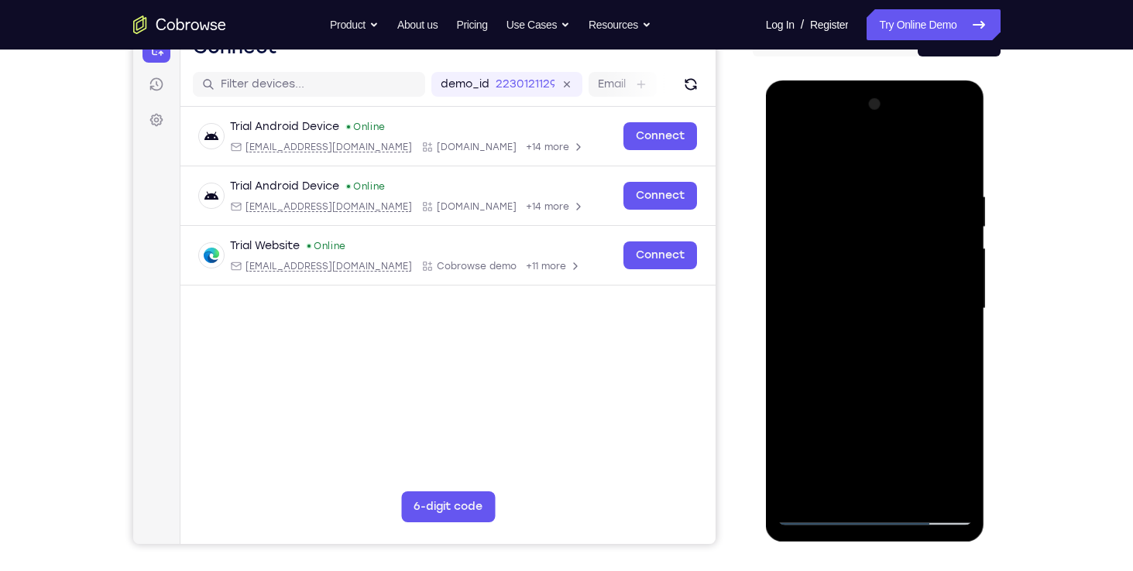
click at [766, 315] on div at bounding box center [874, 309] width 195 height 434
click at [766, 314] on div at bounding box center [874, 309] width 195 height 434
click at [766, 492] on div at bounding box center [874, 309] width 195 height 434
drag, startPoint x: 941, startPoint y: 496, endPoint x: 903, endPoint y: 300, distance: 198.8
click at [766, 300] on div at bounding box center [874, 309] width 195 height 434
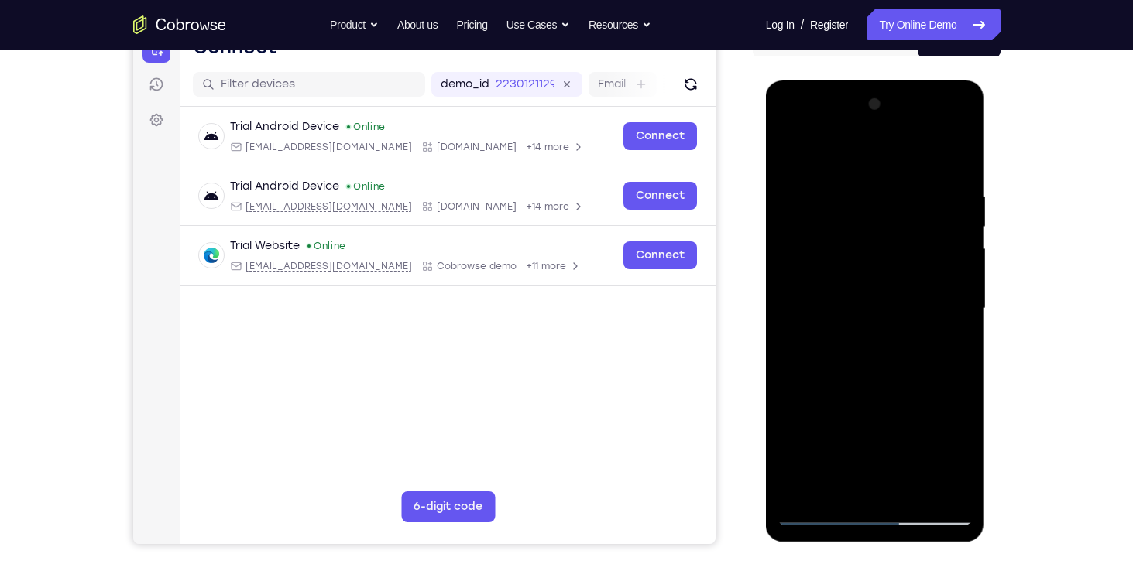
click at [766, 482] on div at bounding box center [874, 309] width 195 height 434
drag, startPoint x: 907, startPoint y: 344, endPoint x: 900, endPoint y: 244, distance: 100.1
click at [766, 244] on div at bounding box center [874, 309] width 195 height 434
click at [766, 336] on div at bounding box center [874, 309] width 195 height 434
click at [766, 152] on div at bounding box center [874, 309] width 195 height 434
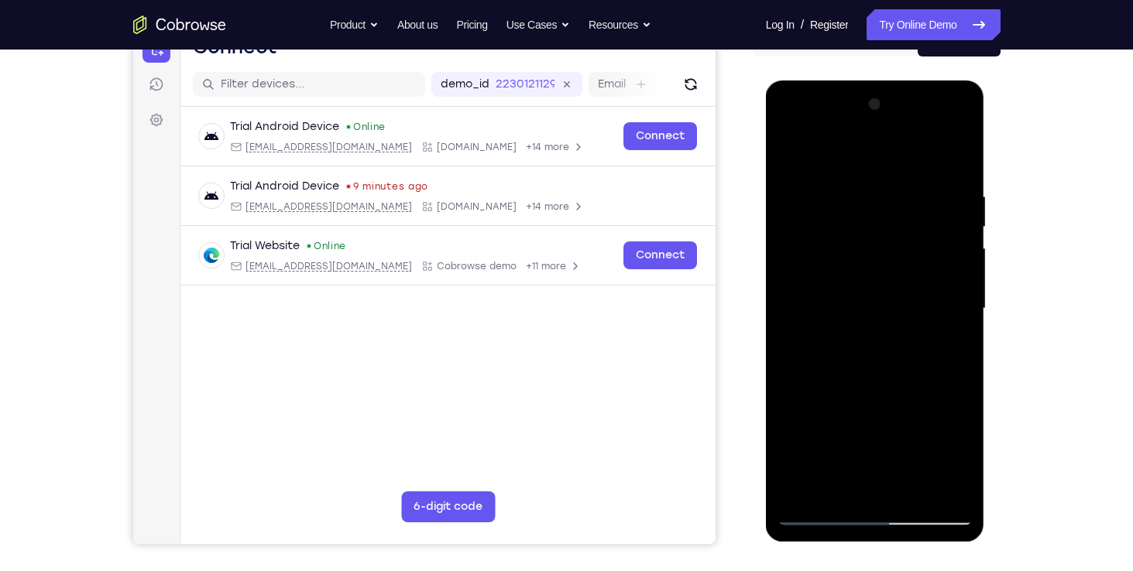
click at [766, 470] on div at bounding box center [874, 309] width 195 height 434
click at [766, 472] on div at bounding box center [874, 309] width 195 height 434
drag, startPoint x: 856, startPoint y: 436, endPoint x: 863, endPoint y: 248, distance: 188.3
click at [766, 248] on div at bounding box center [874, 309] width 195 height 434
click at [766, 311] on div at bounding box center [874, 309] width 195 height 434
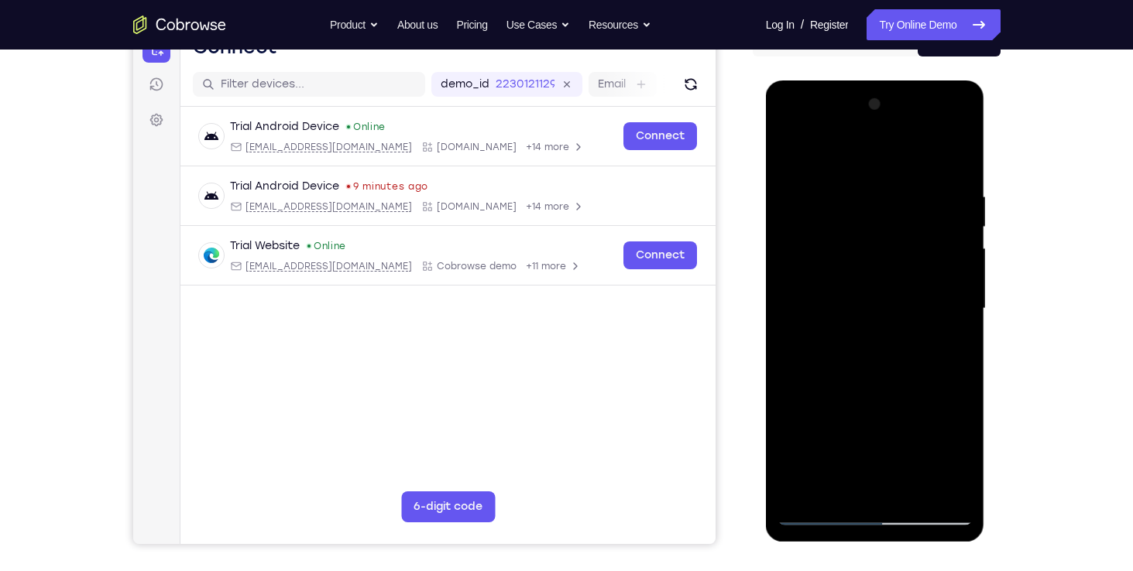
drag, startPoint x: 917, startPoint y: 365, endPoint x: 916, endPoint y: 160, distance: 205.2
click at [766, 160] on div at bounding box center [874, 309] width 195 height 434
drag, startPoint x: 896, startPoint y: 391, endPoint x: 904, endPoint y: 214, distance: 176.7
click at [766, 214] on div at bounding box center [874, 309] width 195 height 434
drag, startPoint x: 861, startPoint y: 424, endPoint x: 851, endPoint y: 266, distance: 158.3
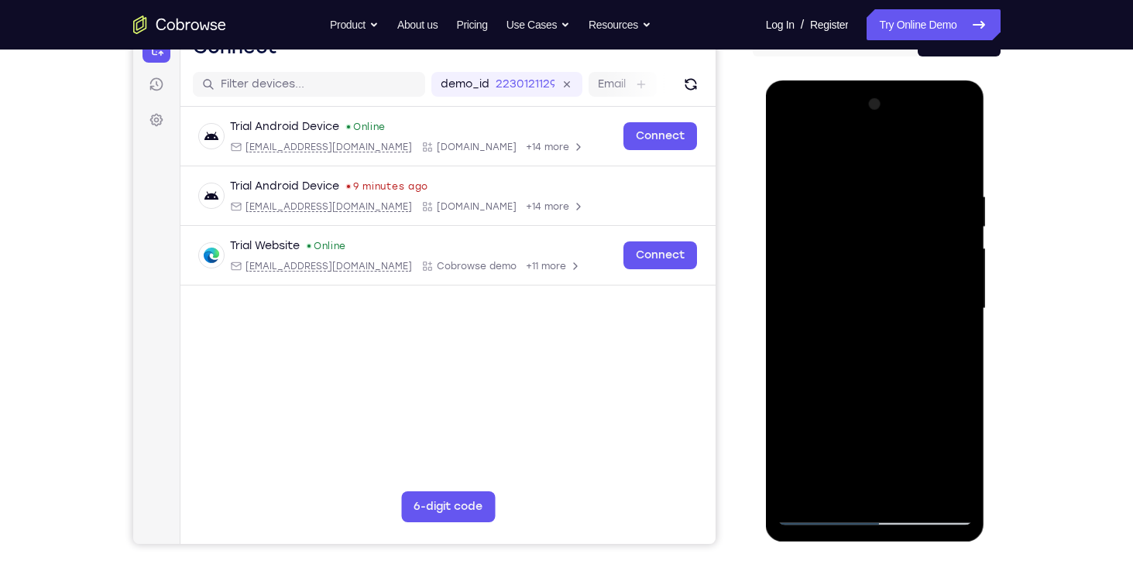
click at [766, 266] on div at bounding box center [874, 309] width 195 height 434
drag, startPoint x: 873, startPoint y: 256, endPoint x: 873, endPoint y: 408, distance: 151.8
click at [766, 408] on div at bounding box center [874, 309] width 195 height 434
drag, startPoint x: 911, startPoint y: 182, endPoint x: 890, endPoint y: 359, distance: 178.5
click at [766, 359] on div at bounding box center [874, 309] width 195 height 434
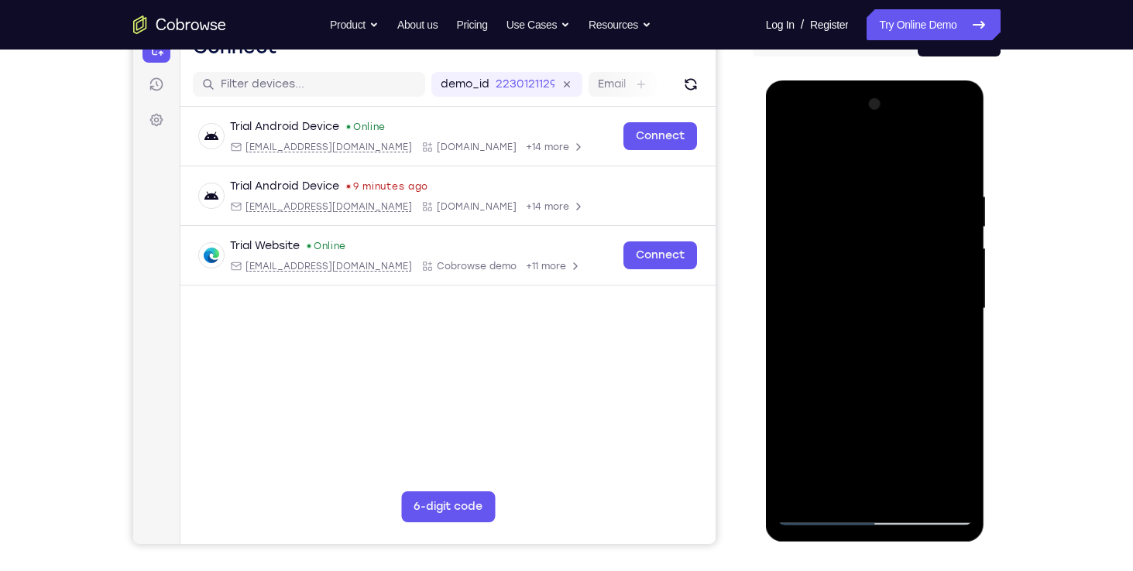
click at [766, 179] on div at bounding box center [874, 309] width 195 height 434
click at [766, 157] on div at bounding box center [874, 309] width 195 height 434
drag, startPoint x: 835, startPoint y: 356, endPoint x: 864, endPoint y: 223, distance: 136.4
click at [766, 223] on div at bounding box center [874, 309] width 195 height 434
drag, startPoint x: 849, startPoint y: 337, endPoint x: 867, endPoint y: 180, distance: 158.2
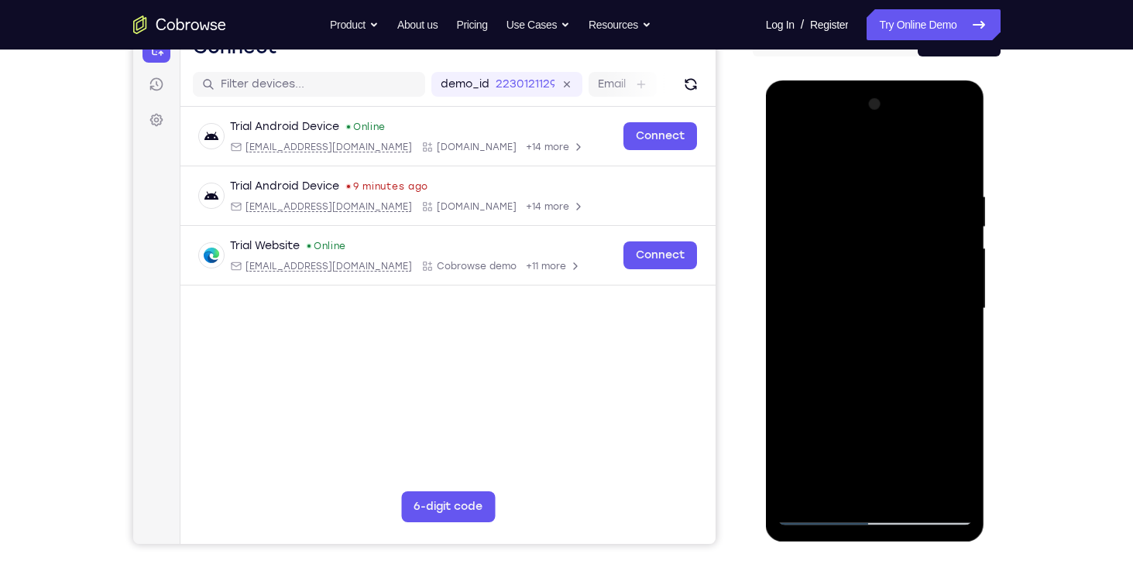
click at [766, 180] on div at bounding box center [874, 309] width 195 height 434
drag, startPoint x: 925, startPoint y: 245, endPoint x: 924, endPoint y: 356, distance: 110.7
click at [766, 356] on div at bounding box center [874, 309] width 195 height 434
click at [766, 507] on div at bounding box center [874, 309] width 195 height 434
drag, startPoint x: 840, startPoint y: 324, endPoint x: 829, endPoint y: 427, distance: 102.8
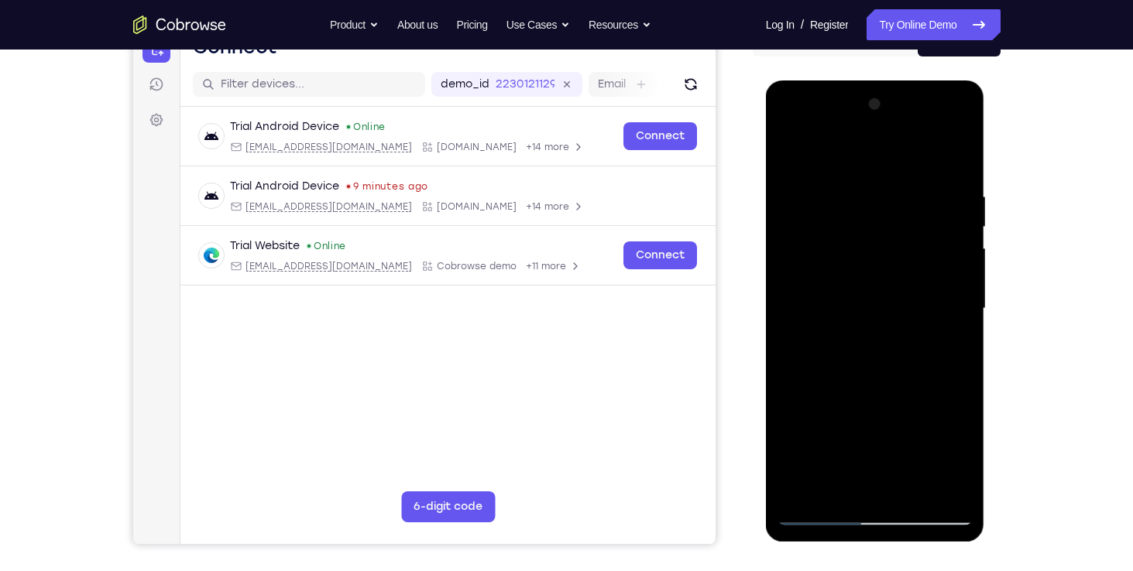
click at [766, 427] on div at bounding box center [874, 309] width 195 height 434
drag, startPoint x: 862, startPoint y: 213, endPoint x: 843, endPoint y: 408, distance: 196.0
click at [766, 408] on div at bounding box center [874, 309] width 195 height 434
drag, startPoint x: 879, startPoint y: 253, endPoint x: 850, endPoint y: 393, distance: 142.3
click at [766, 393] on div at bounding box center [874, 309] width 195 height 434
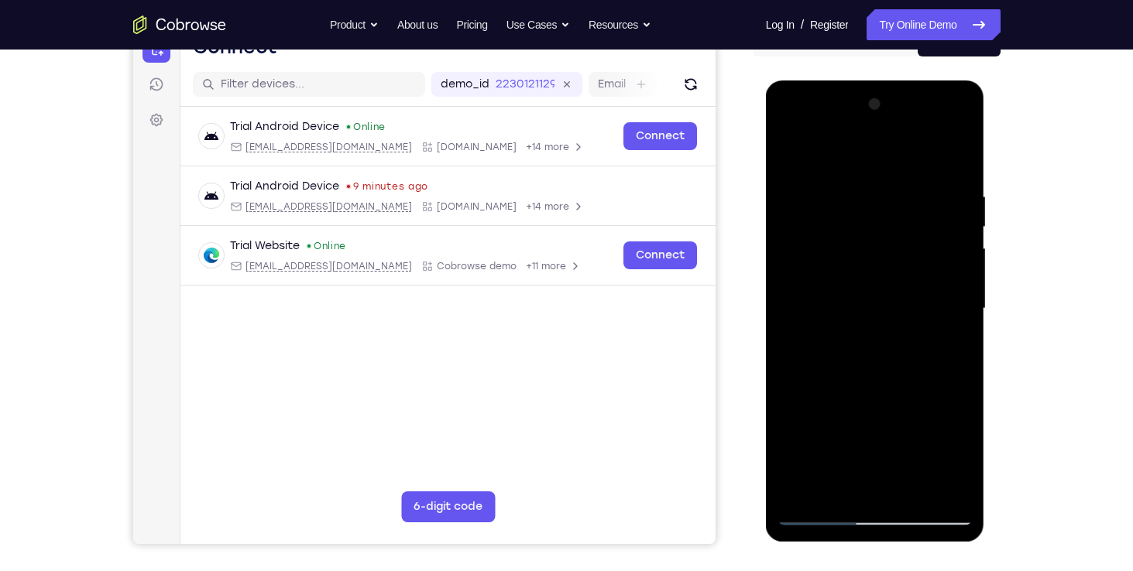
drag, startPoint x: 877, startPoint y: 284, endPoint x: 877, endPoint y: 338, distance: 53.4
click at [766, 338] on div at bounding box center [874, 309] width 195 height 434
click at [766, 300] on div at bounding box center [874, 309] width 195 height 434
click at [766, 334] on div at bounding box center [874, 309] width 195 height 434
click at [766, 251] on div at bounding box center [874, 309] width 195 height 434
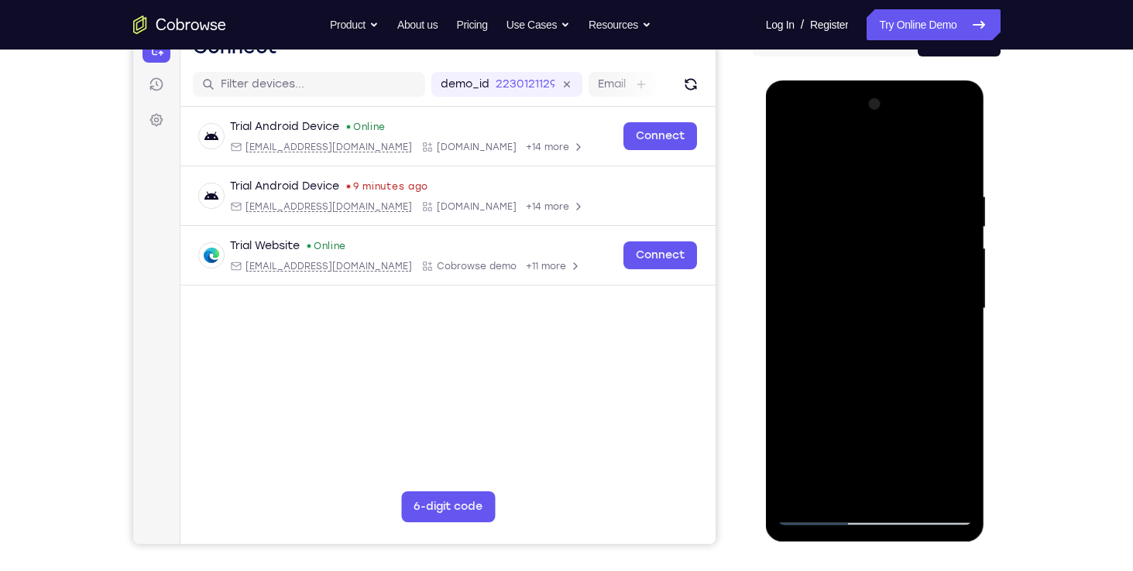
click at [766, 241] on div at bounding box center [874, 309] width 195 height 434
click at [766, 284] on div at bounding box center [874, 309] width 195 height 434
drag, startPoint x: 880, startPoint y: 407, endPoint x: 893, endPoint y: 344, distance: 64.7
click at [766, 344] on div at bounding box center [874, 309] width 195 height 434
drag, startPoint x: 882, startPoint y: 402, endPoint x: 897, endPoint y: 273, distance: 129.4
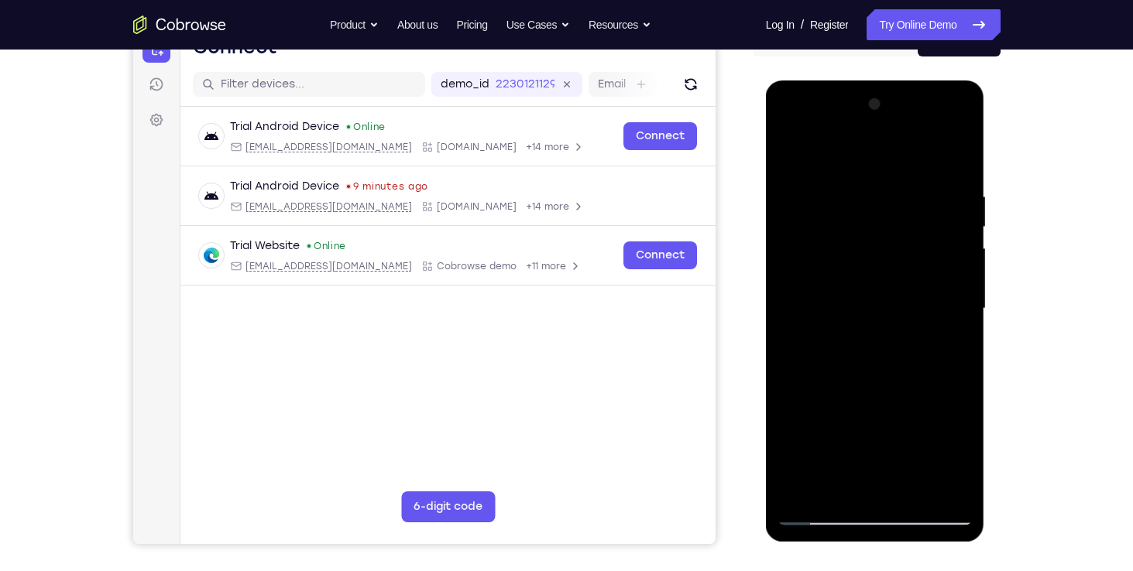
click at [766, 273] on div at bounding box center [874, 309] width 195 height 434
click at [766, 492] on div at bounding box center [874, 309] width 195 height 434
click at [766, 303] on div at bounding box center [874, 309] width 195 height 434
click at [766, 153] on div at bounding box center [874, 309] width 195 height 434
click at [766, 216] on div at bounding box center [874, 309] width 195 height 434
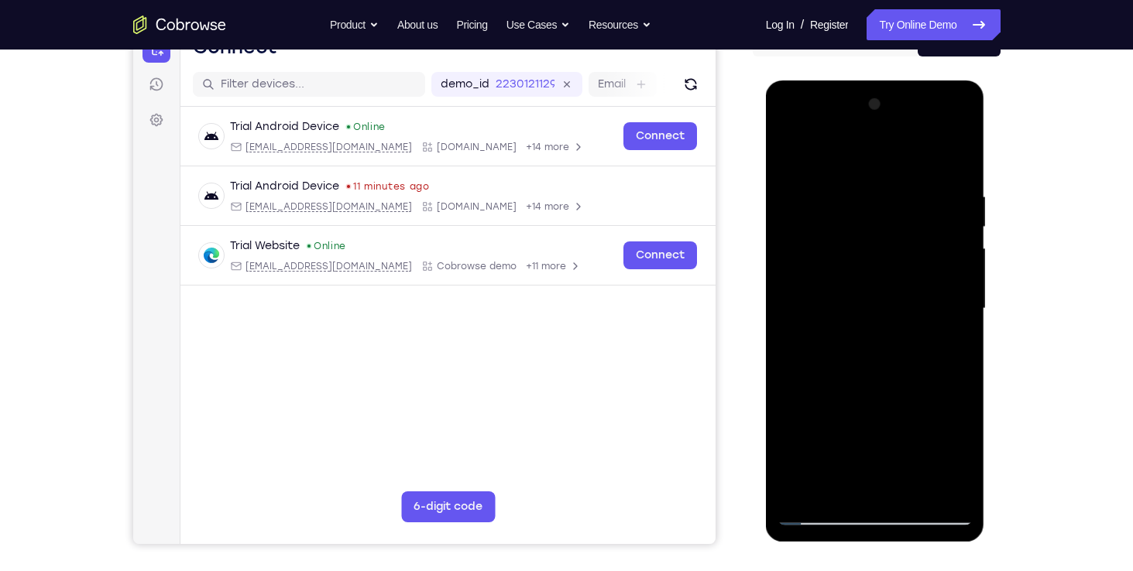
click at [766, 163] on div at bounding box center [874, 309] width 195 height 434
click at [766, 269] on div at bounding box center [874, 309] width 195 height 434
click at [766, 173] on div at bounding box center [874, 309] width 195 height 434
drag, startPoint x: 897, startPoint y: 350, endPoint x: 897, endPoint y: 321, distance: 28.6
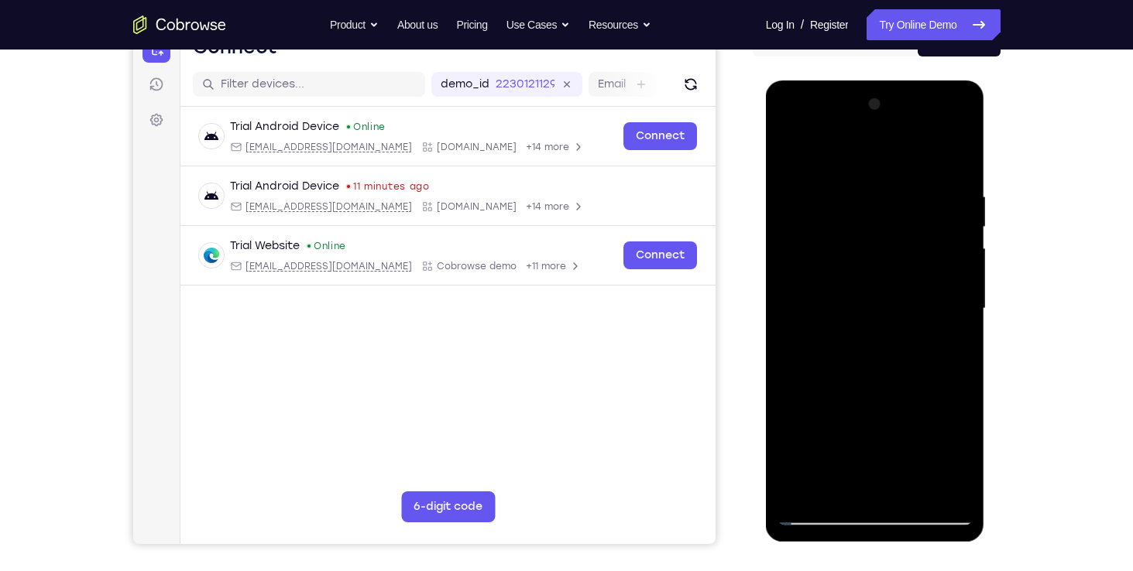
click at [766, 321] on div at bounding box center [874, 309] width 195 height 434
click at [766, 434] on div at bounding box center [874, 309] width 195 height 434
drag, startPoint x: 822, startPoint y: 403, endPoint x: 837, endPoint y: 245, distance: 158.6
click at [766, 245] on div at bounding box center [874, 309] width 195 height 434
drag, startPoint x: 828, startPoint y: 299, endPoint x: 847, endPoint y: 123, distance: 176.8
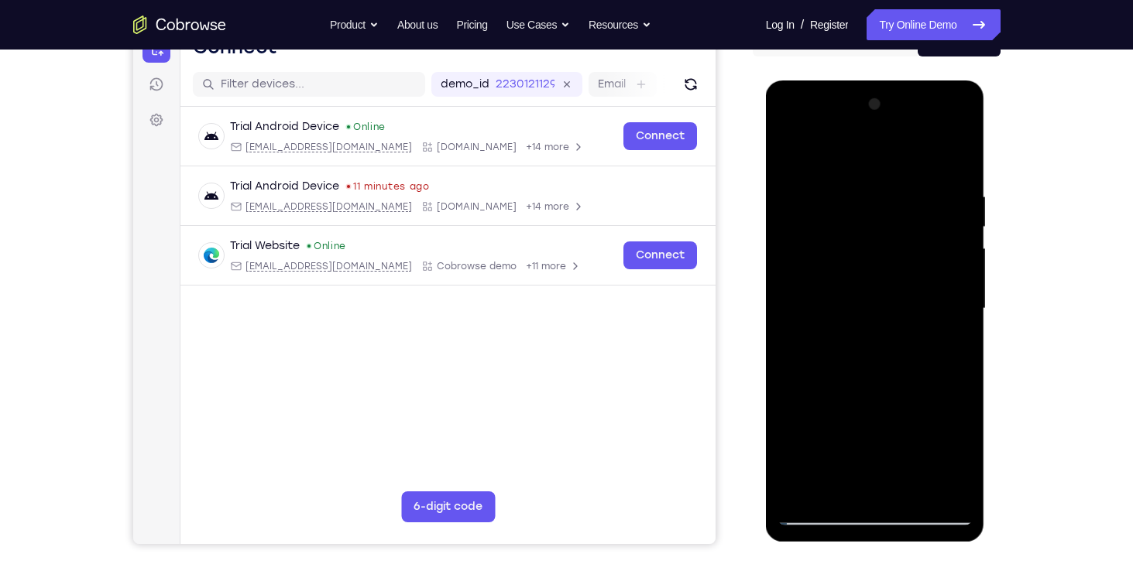
click at [766, 123] on div at bounding box center [874, 309] width 195 height 434
drag, startPoint x: 841, startPoint y: 361, endPoint x: 846, endPoint y: 180, distance: 181.3
click at [766, 180] on div at bounding box center [874, 309] width 195 height 434
drag, startPoint x: 847, startPoint y: 362, endPoint x: 849, endPoint y: 207, distance: 154.9
click at [766, 207] on div at bounding box center [874, 309] width 195 height 434
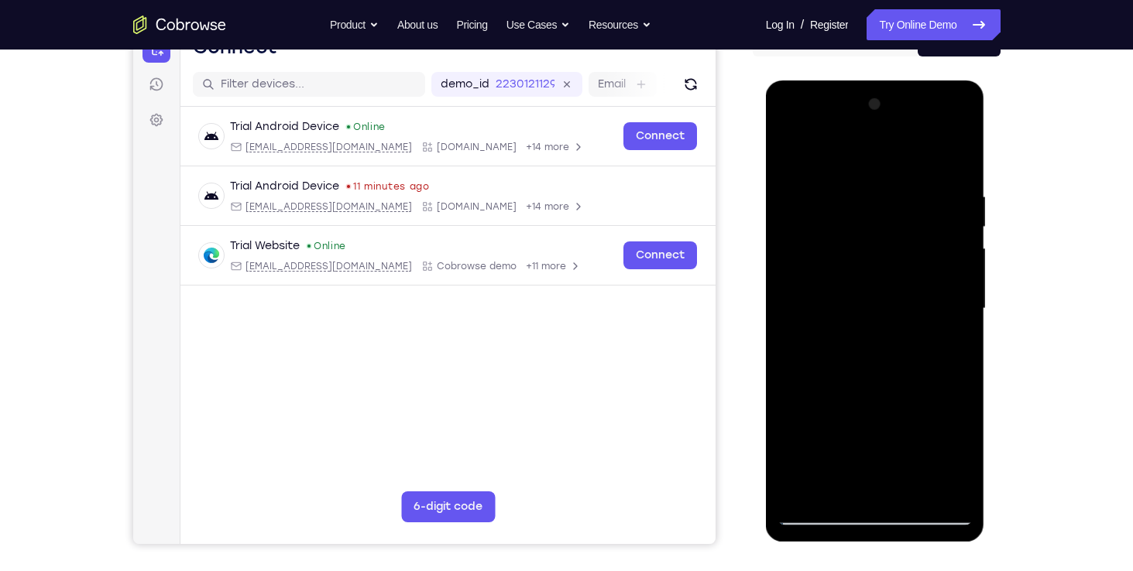
drag, startPoint x: 837, startPoint y: 395, endPoint x: 852, endPoint y: 225, distance: 170.2
click at [766, 225] on div at bounding box center [874, 309] width 195 height 434
drag, startPoint x: 921, startPoint y: 413, endPoint x: 934, endPoint y: 261, distance: 152.3
click at [766, 261] on div at bounding box center [874, 309] width 195 height 434
drag, startPoint x: 889, startPoint y: 424, endPoint x: 916, endPoint y: 304, distance: 123.8
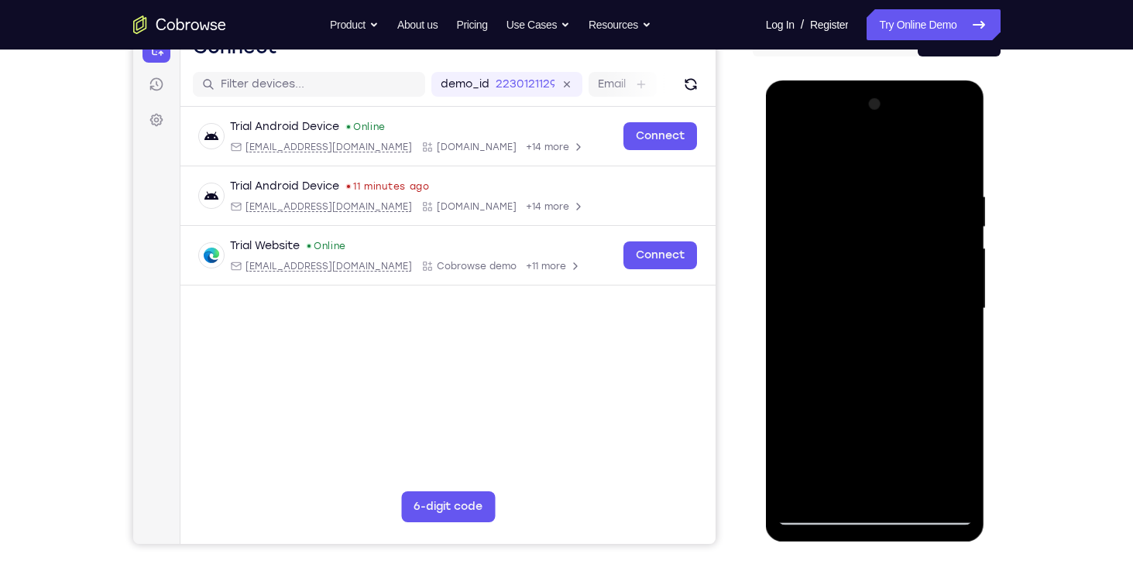
click at [766, 304] on div at bounding box center [874, 309] width 195 height 434
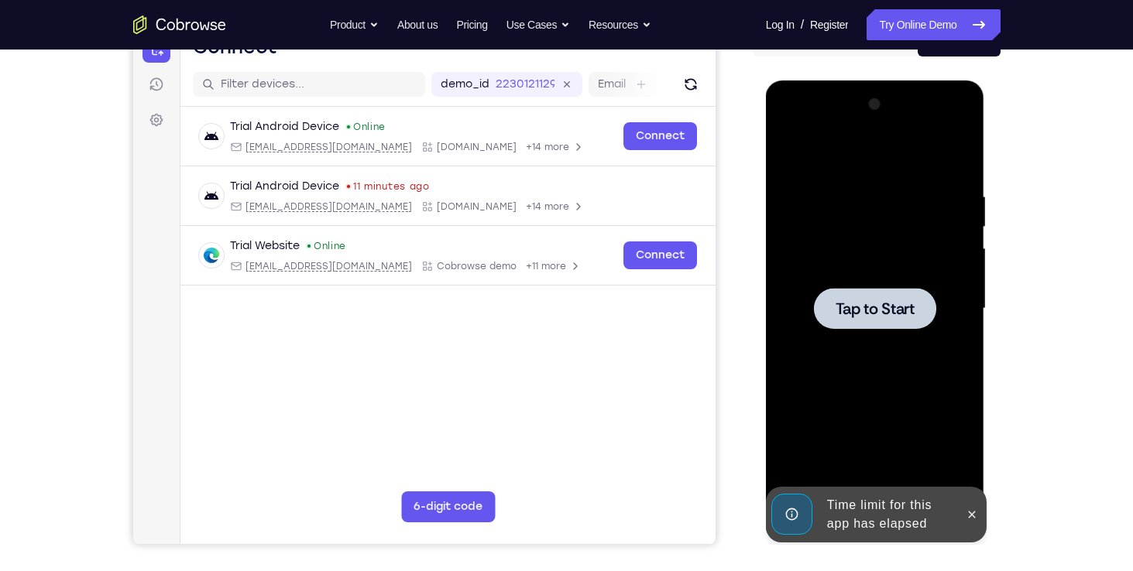
drag, startPoint x: 916, startPoint y: 304, endPoint x: 921, endPoint y: 182, distance: 121.7
click at [766, 81] on div "Tap to Start" at bounding box center [875, 81] width 219 height 0
click at [766, 292] on div at bounding box center [875, 308] width 122 height 41
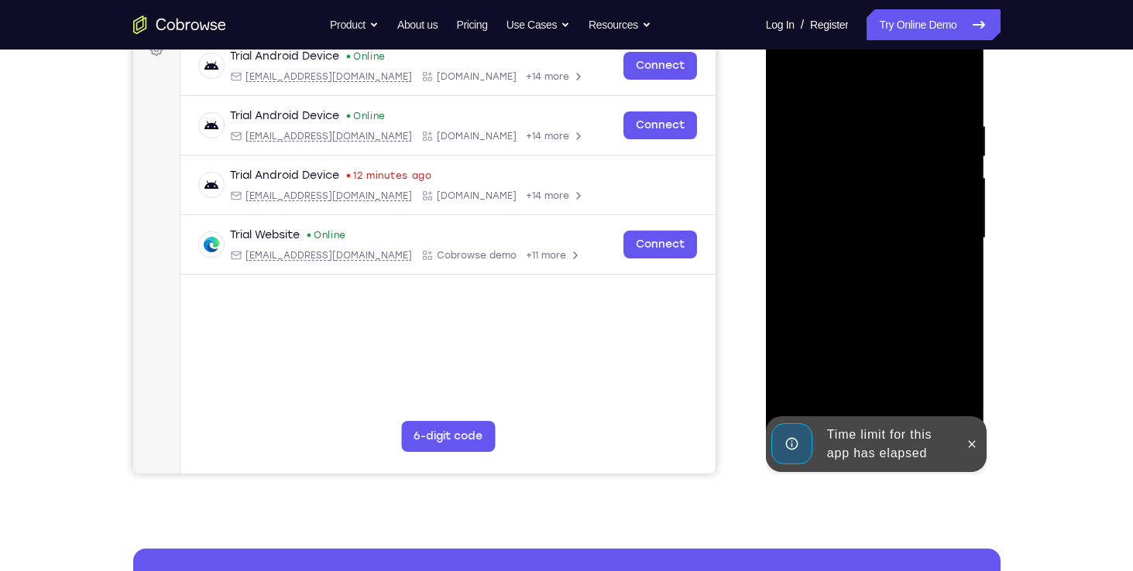
scroll to position [247, 0]
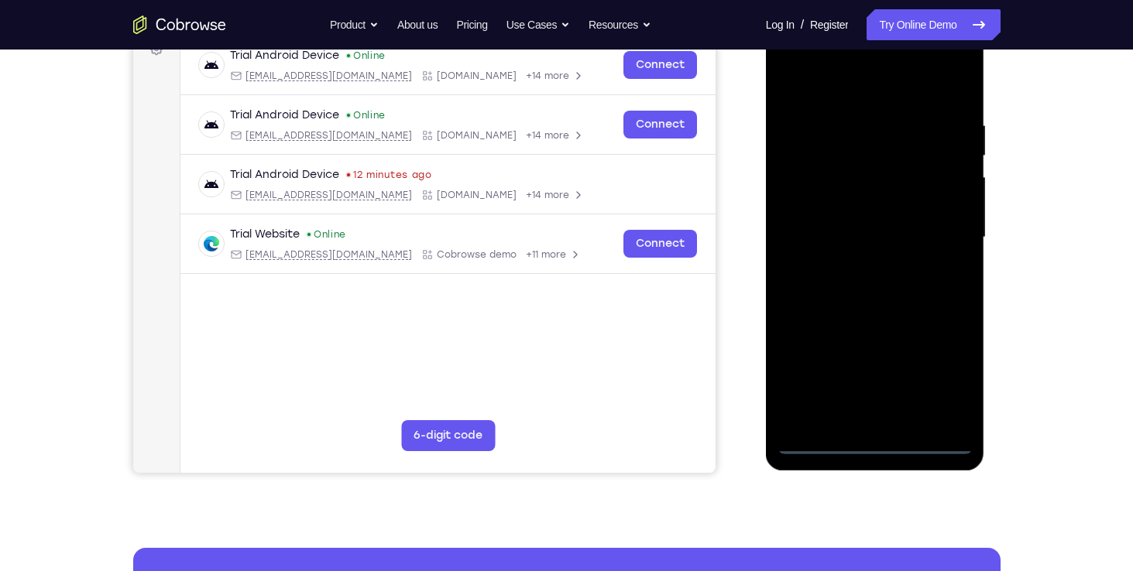
click at [766, 447] on div at bounding box center [874, 238] width 195 height 434
click at [766, 377] on div at bounding box center [874, 238] width 195 height 434
click at [766, 77] on div at bounding box center [874, 238] width 195 height 434
click at [766, 187] on div at bounding box center [874, 238] width 195 height 434
click at [766, 225] on div at bounding box center [874, 238] width 195 height 434
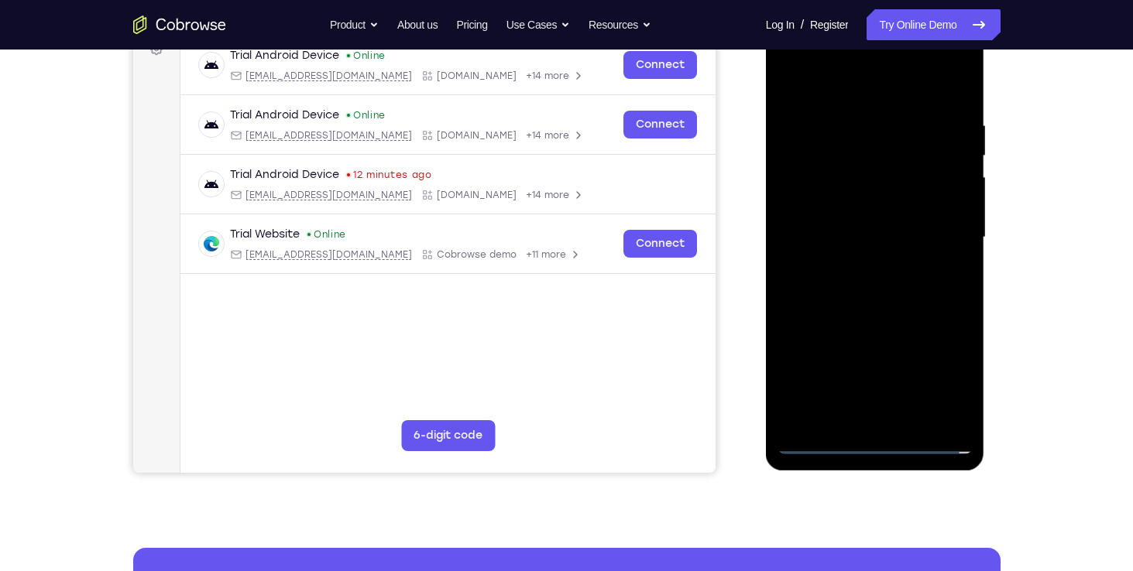
click at [766, 221] on div at bounding box center [874, 238] width 195 height 434
click at [766, 256] on div at bounding box center [874, 238] width 195 height 434
click at [766, 239] on div at bounding box center [874, 238] width 195 height 434
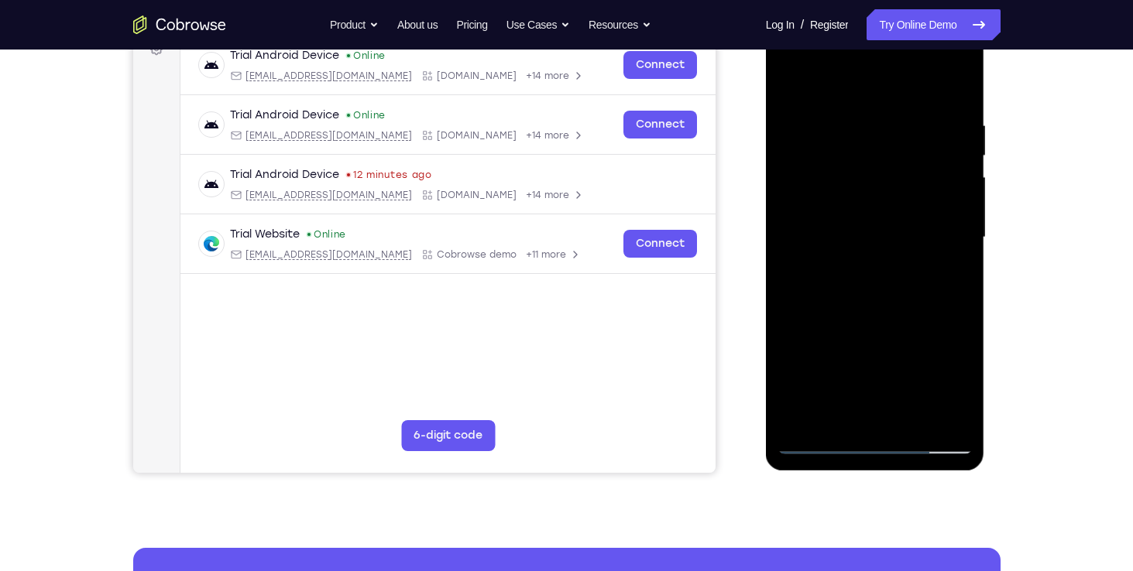
click at [766, 423] on div at bounding box center [874, 238] width 195 height 434
drag, startPoint x: 894, startPoint y: 284, endPoint x: 896, endPoint y: 157, distance: 127.0
click at [766, 157] on div at bounding box center [874, 238] width 195 height 434
click at [766, 266] on div at bounding box center [874, 238] width 195 height 434
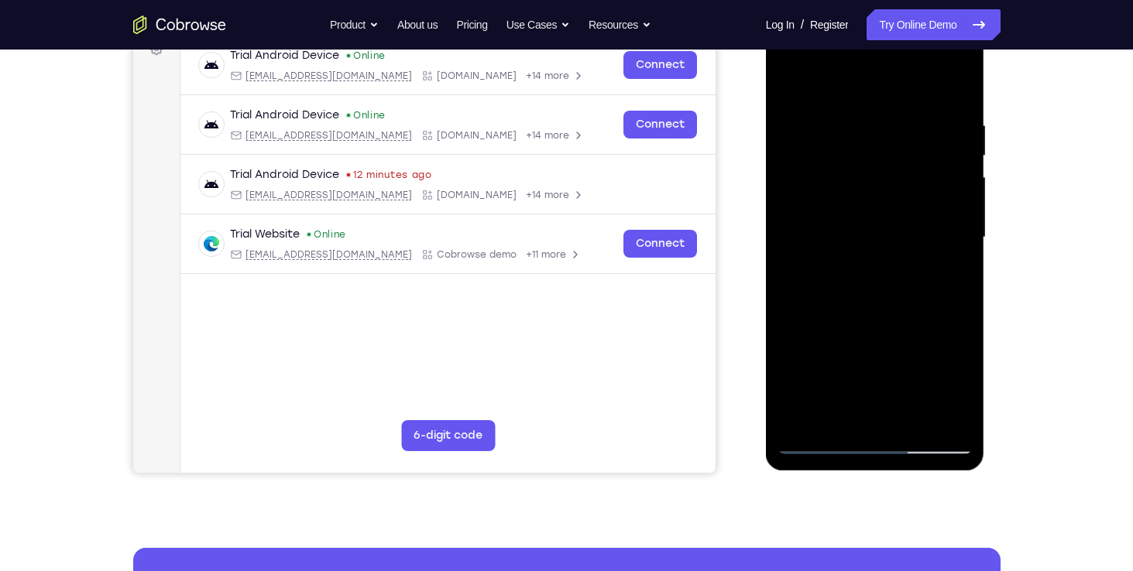
drag, startPoint x: 806, startPoint y: 314, endPoint x: 825, endPoint y: 55, distance: 260.1
click at [766, 55] on div at bounding box center [874, 238] width 195 height 434
drag, startPoint x: 843, startPoint y: 315, endPoint x: 862, endPoint y: 166, distance: 150.6
click at [766, 166] on div at bounding box center [874, 238] width 195 height 434
drag, startPoint x: 876, startPoint y: 197, endPoint x: 856, endPoint y: 368, distance: 171.5
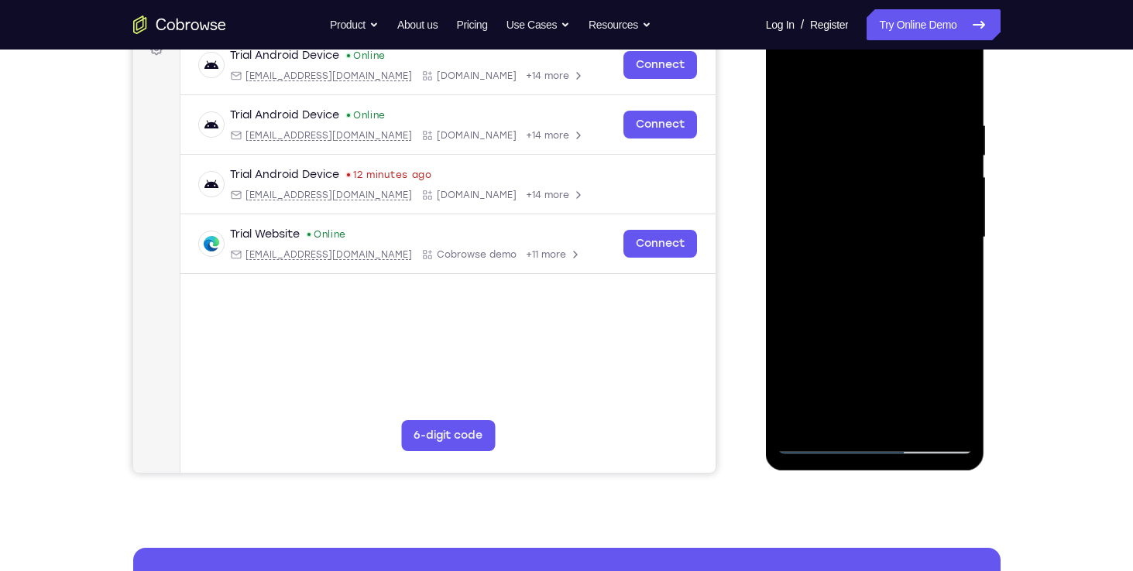
click at [766, 368] on div at bounding box center [874, 238] width 195 height 434
drag, startPoint x: 822, startPoint y: 371, endPoint x: 876, endPoint y: 166, distance: 211.5
click at [766, 166] on div at bounding box center [874, 238] width 195 height 434
drag, startPoint x: 820, startPoint y: 286, endPoint x: 827, endPoint y: 142, distance: 144.2
click at [766, 142] on div at bounding box center [874, 238] width 195 height 434
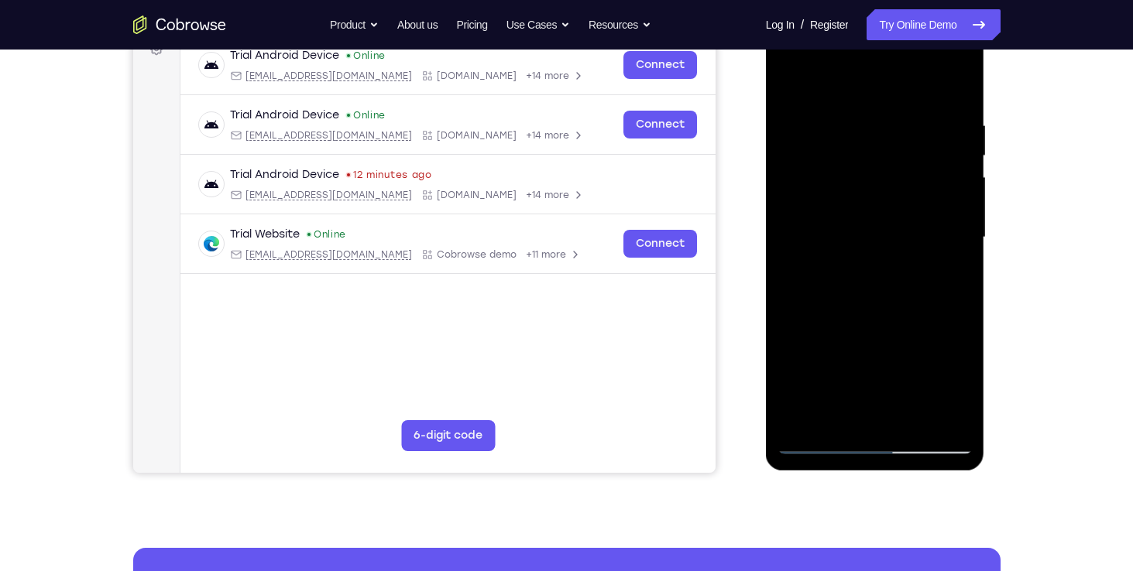
drag, startPoint x: 844, startPoint y: 139, endPoint x: 837, endPoint y: 275, distance: 135.7
click at [766, 275] on div at bounding box center [874, 238] width 195 height 434
drag, startPoint x: 863, startPoint y: 194, endPoint x: 802, endPoint y: 587, distance: 397.2
click at [766, 474] on html "Online web based iOS Simulators and Android Emulators. Run iPhone, iPad, Mobile…" at bounding box center [876, 241] width 221 height 465
drag, startPoint x: 897, startPoint y: 89, endPoint x: 807, endPoint y: 599, distance: 517.5
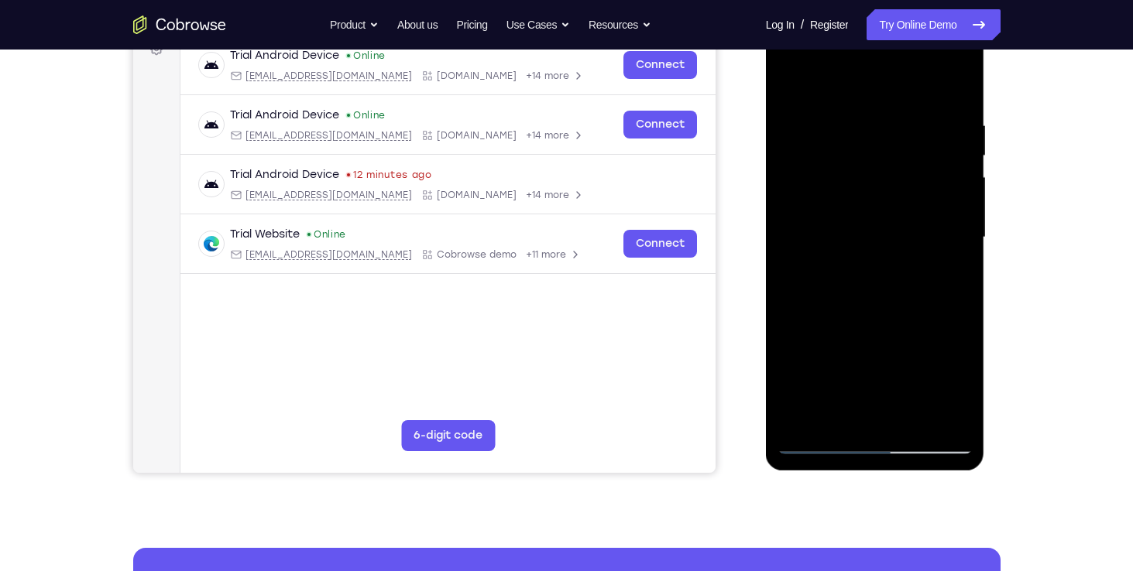
click at [766, 474] on html "Online web based iOS Simulators and Android Emulators. Run iPhone, iPad, Mobile…" at bounding box center [876, 241] width 221 height 465
click at [766, 101] on div at bounding box center [874, 238] width 195 height 434
click at [766, 53] on div at bounding box center [874, 238] width 195 height 434
click at [766, 350] on div at bounding box center [874, 238] width 195 height 434
click at [766, 269] on div at bounding box center [874, 238] width 195 height 434
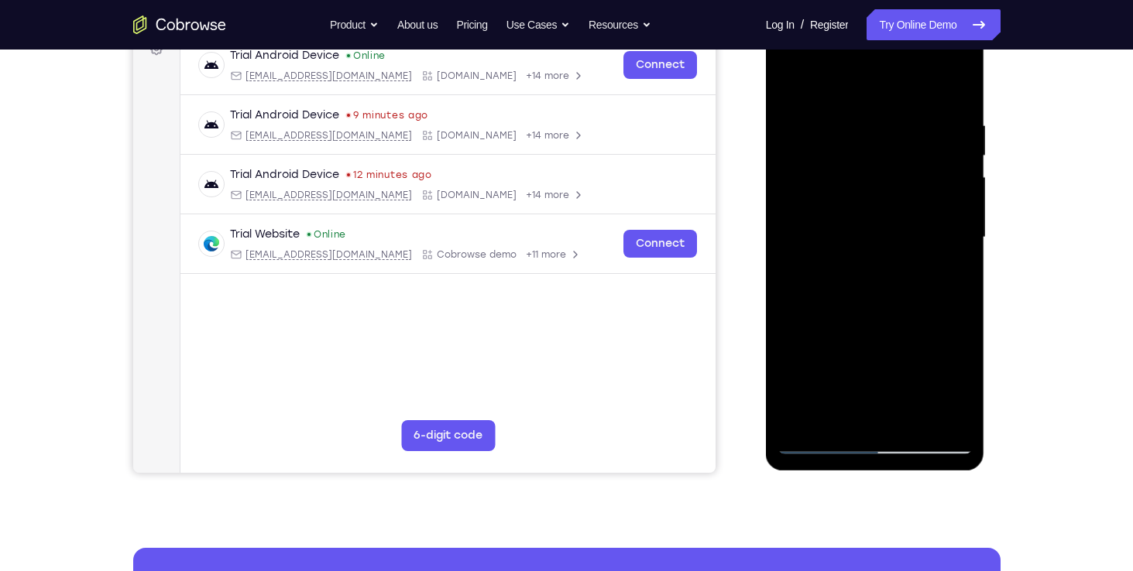
drag, startPoint x: 871, startPoint y: 129, endPoint x: 867, endPoint y: 269, distance: 139.4
click at [766, 269] on div at bounding box center [874, 238] width 195 height 434
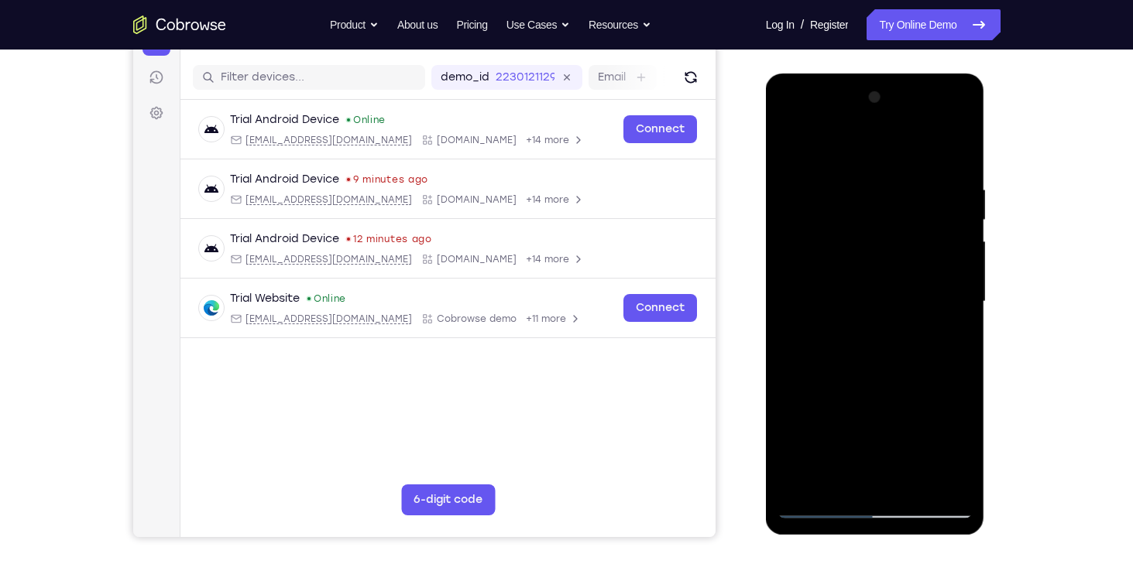
scroll to position [182, 0]
click at [766, 141] on div at bounding box center [874, 303] width 195 height 434
click at [766, 168] on div at bounding box center [874, 303] width 195 height 434
drag, startPoint x: 785, startPoint y: 232, endPoint x: 794, endPoint y: 286, distance: 55.8
click at [766, 286] on div at bounding box center [874, 303] width 195 height 434
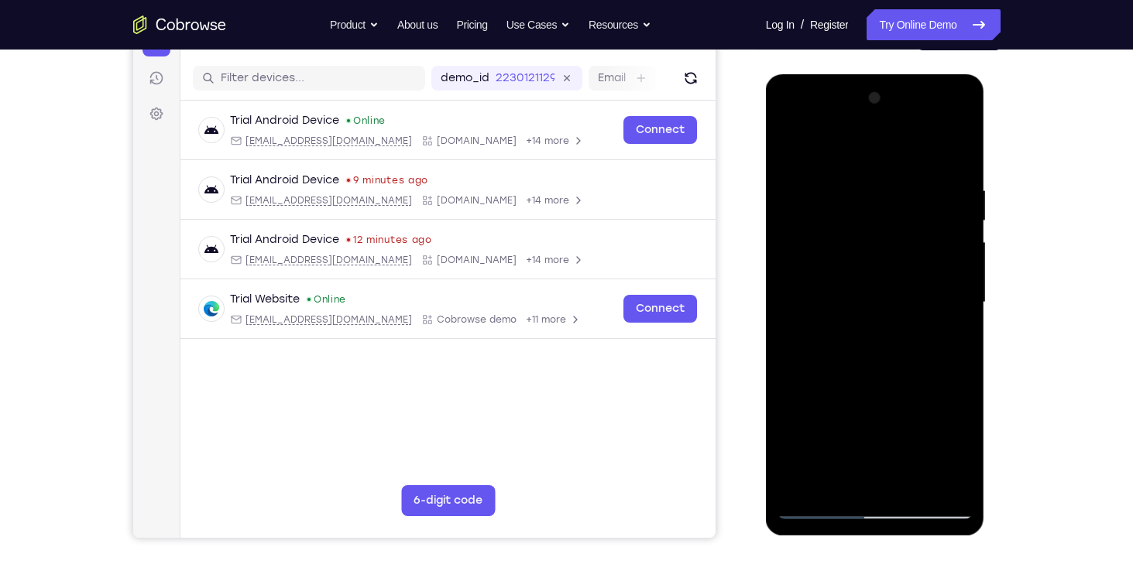
click at [766, 173] on div at bounding box center [874, 303] width 195 height 434
click at [766, 455] on div at bounding box center [874, 303] width 195 height 434
drag, startPoint x: 918, startPoint y: 232, endPoint x: 879, endPoint y: 248, distance: 42.0
click at [766, 248] on div at bounding box center [874, 303] width 195 height 434
drag, startPoint x: 870, startPoint y: 243, endPoint x: 913, endPoint y: 234, distance: 44.3
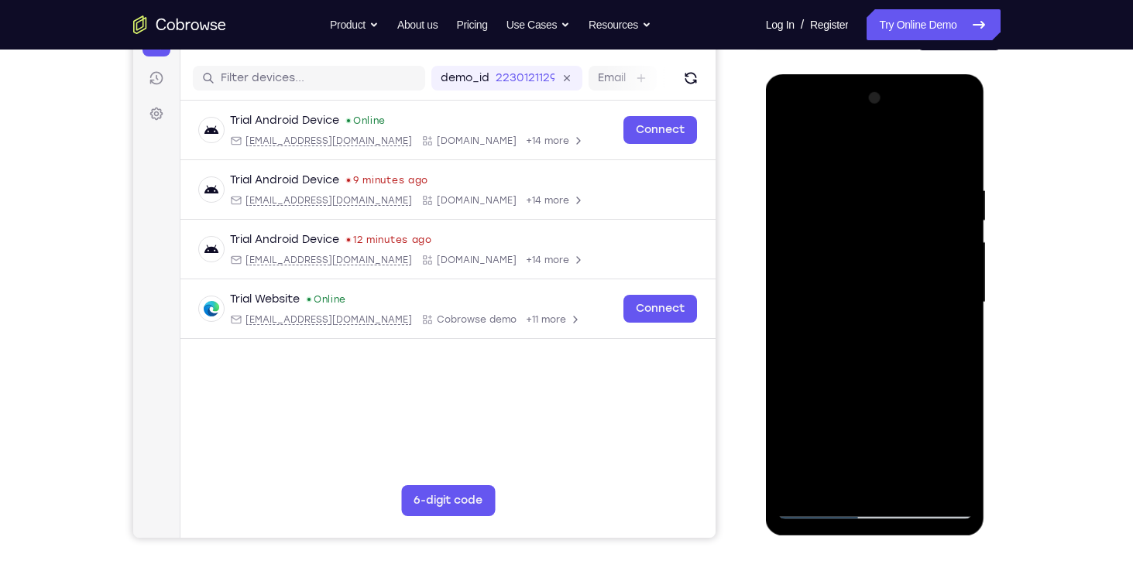
click at [766, 234] on div at bounding box center [874, 303] width 195 height 434
drag, startPoint x: 897, startPoint y: 242, endPoint x: 966, endPoint y: 252, distance: 68.9
click at [766, 252] on div at bounding box center [874, 303] width 195 height 434
drag, startPoint x: 954, startPoint y: 213, endPoint x: 947, endPoint y: 336, distance: 123.3
click at [766, 336] on div at bounding box center [874, 303] width 195 height 434
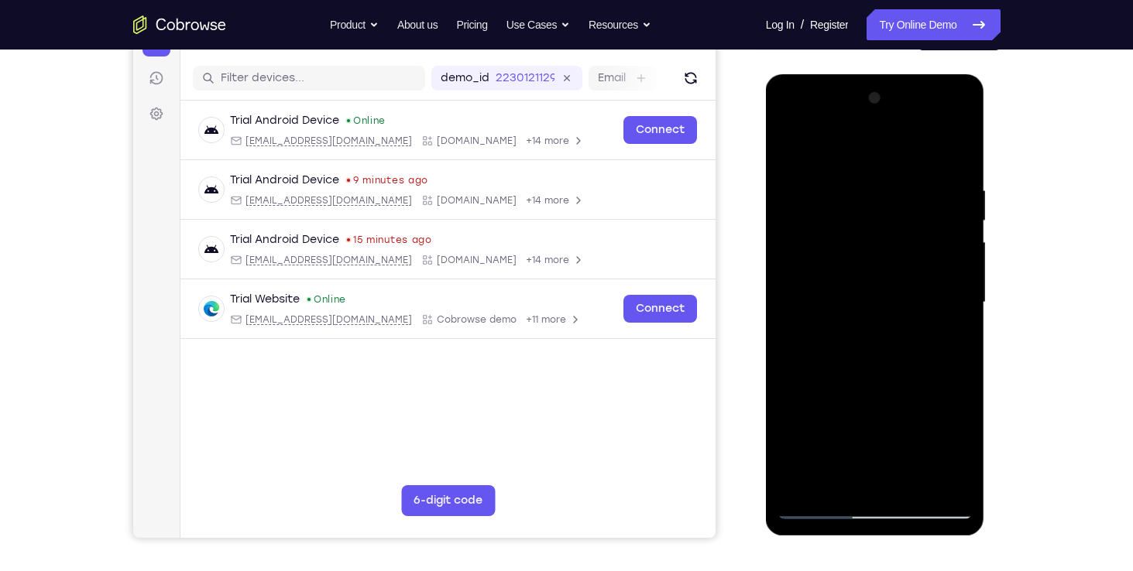
drag, startPoint x: 844, startPoint y: 276, endPoint x: 921, endPoint y: 277, distance: 77.4
click at [766, 277] on div at bounding box center [874, 303] width 195 height 434
drag, startPoint x: 958, startPoint y: 245, endPoint x: 897, endPoint y: 249, distance: 61.3
click at [766, 249] on div at bounding box center [874, 303] width 195 height 434
drag, startPoint x: 878, startPoint y: 362, endPoint x: 777, endPoint y: 376, distance: 101.6
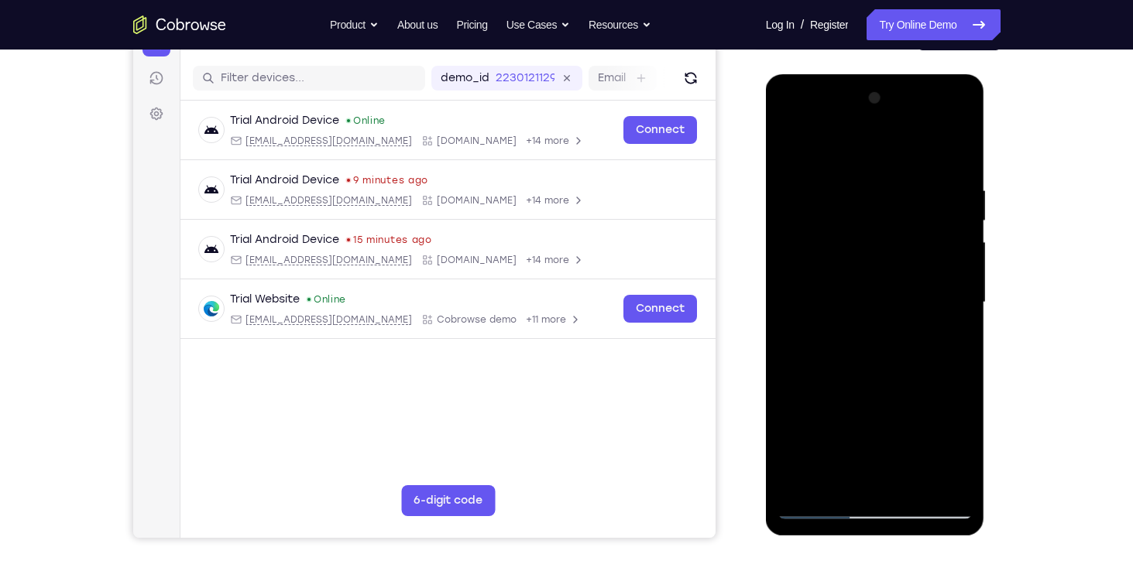
click at [766, 376] on div at bounding box center [874, 303] width 195 height 434
drag, startPoint x: 880, startPoint y: 373, endPoint x: 778, endPoint y: 382, distance: 101.8
click at [766, 382] on div at bounding box center [874, 303] width 195 height 434
click at [766, 355] on div at bounding box center [874, 303] width 195 height 434
drag, startPoint x: 840, startPoint y: 316, endPoint x: 938, endPoint y: 312, distance: 98.4
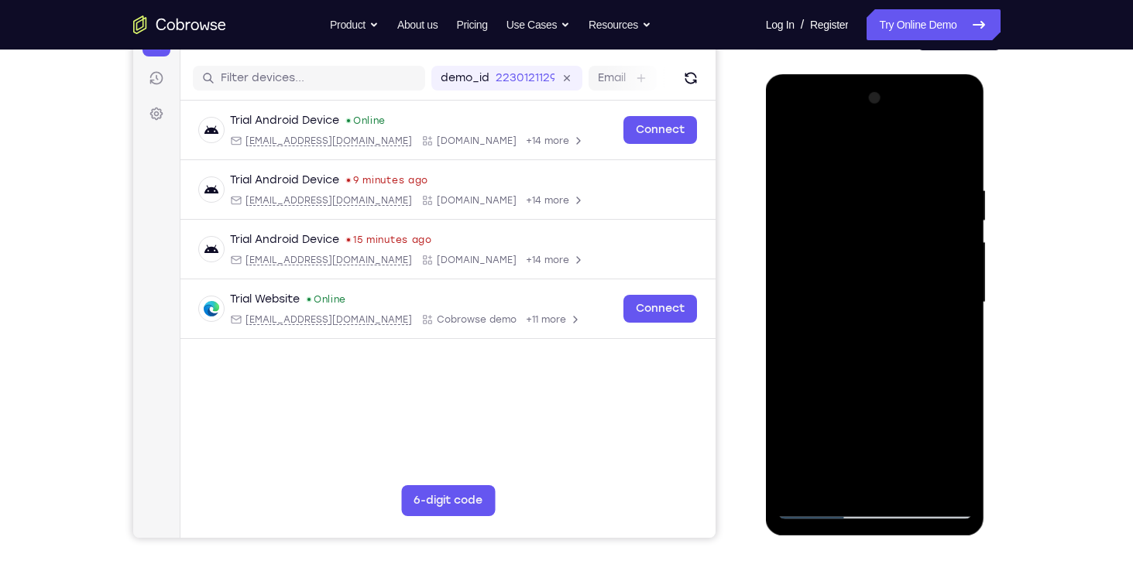
click at [766, 312] on div at bounding box center [874, 303] width 195 height 434
drag, startPoint x: 825, startPoint y: 298, endPoint x: 914, endPoint y: 307, distance: 89.5
click at [766, 307] on div at bounding box center [874, 303] width 195 height 434
drag, startPoint x: 828, startPoint y: 308, endPoint x: 955, endPoint y: 309, distance: 127.8
click at [766, 309] on div at bounding box center [874, 303] width 195 height 434
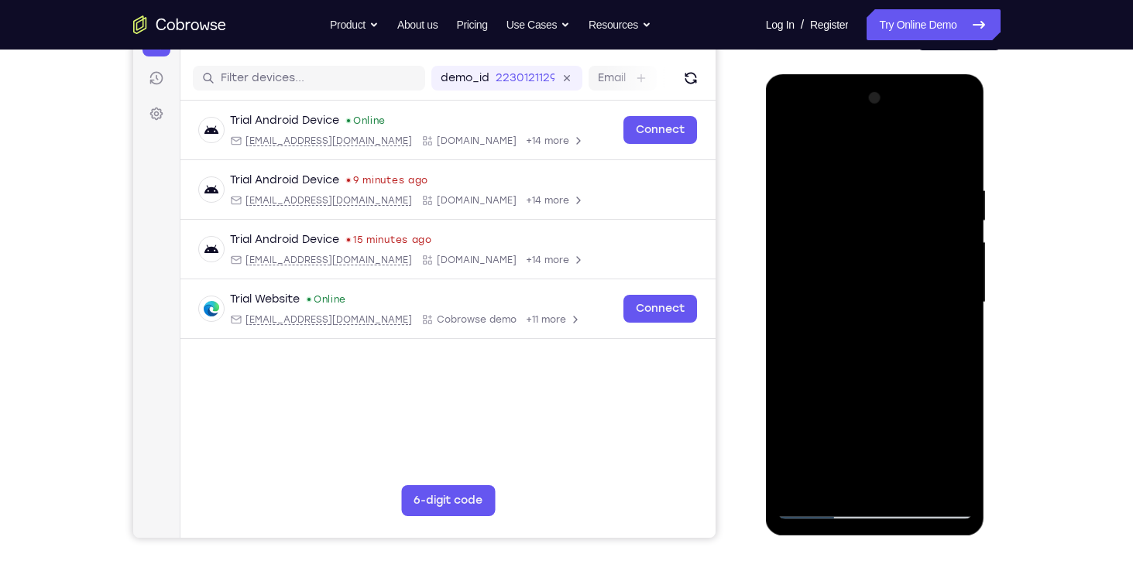
drag, startPoint x: 934, startPoint y: 441, endPoint x: 935, endPoint y: 331, distance: 110.0
click at [766, 331] on div at bounding box center [874, 303] width 195 height 434
click at [766, 355] on div at bounding box center [874, 303] width 195 height 434
drag, startPoint x: 874, startPoint y: 365, endPoint x: 880, endPoint y: 262, distance: 102.4
click at [766, 262] on div at bounding box center [874, 303] width 195 height 434
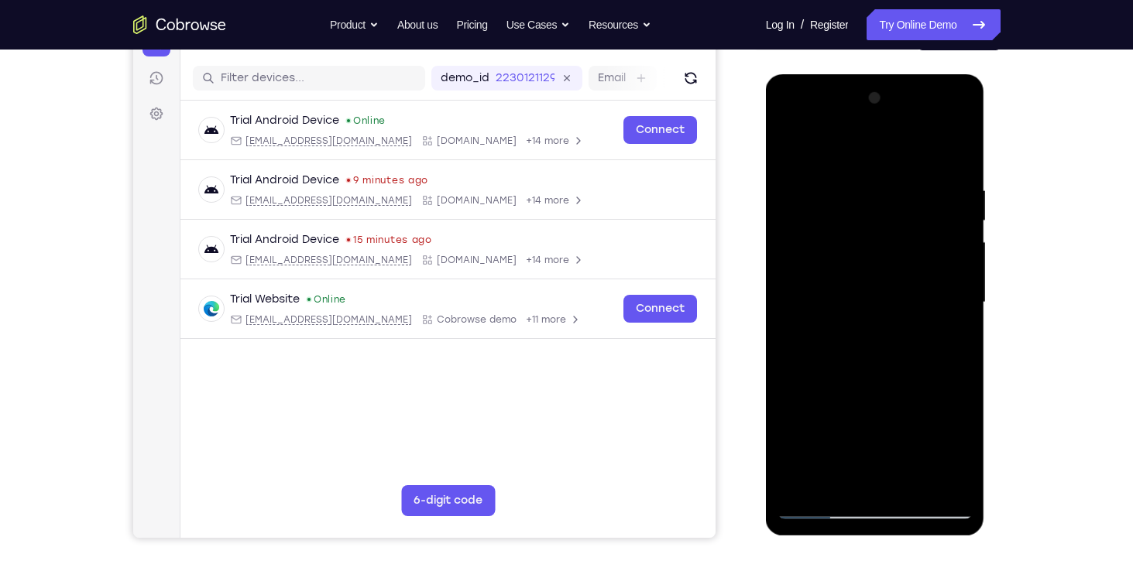
drag, startPoint x: 833, startPoint y: 268, endPoint x: 959, endPoint y: 269, distance: 126.2
click at [766, 269] on div at bounding box center [874, 303] width 195 height 434
drag, startPoint x: 825, startPoint y: 259, endPoint x: 959, endPoint y: 261, distance: 133.2
click at [766, 261] on div at bounding box center [874, 303] width 195 height 434
drag, startPoint x: 859, startPoint y: 176, endPoint x: 971, endPoint y: 176, distance: 111.5
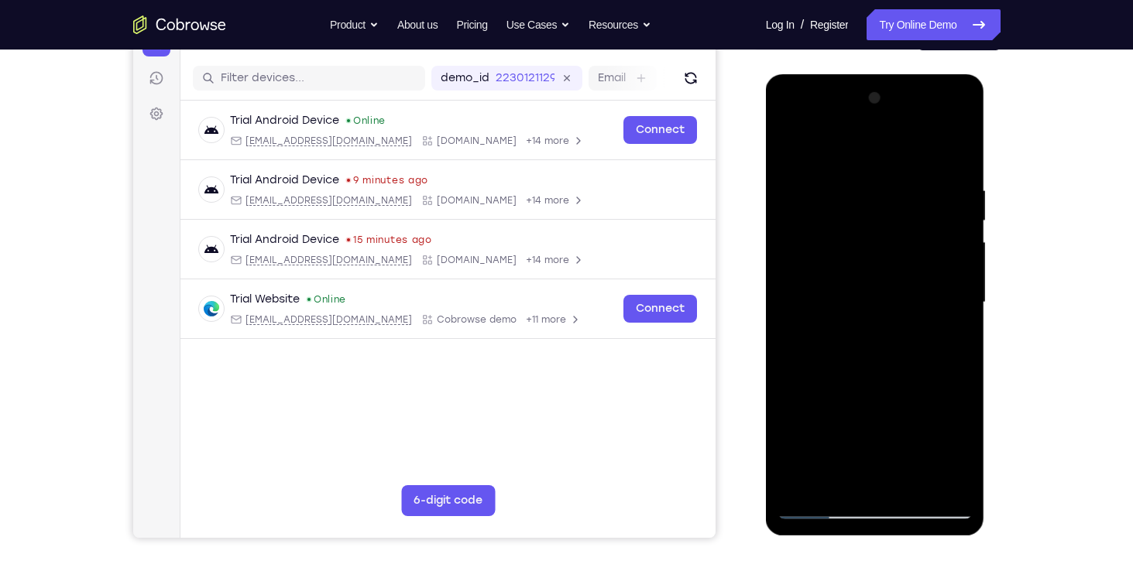
click at [766, 176] on div at bounding box center [874, 303] width 195 height 434
drag, startPoint x: 870, startPoint y: 181, endPoint x: 849, endPoint y: 494, distance: 313.5
click at [766, 494] on div at bounding box center [874, 303] width 195 height 434
drag, startPoint x: 880, startPoint y: 147, endPoint x: 873, endPoint y: 284, distance: 137.2
click at [766, 284] on div at bounding box center [874, 303] width 195 height 434
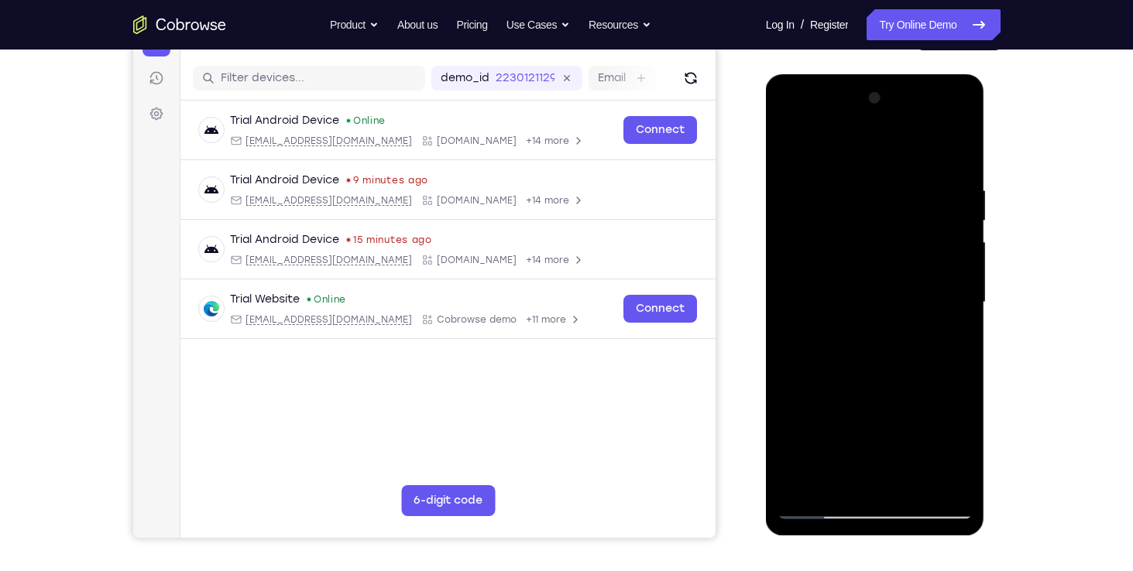
drag, startPoint x: 895, startPoint y: 101, endPoint x: 861, endPoint y: 262, distance: 164.6
click at [766, 262] on div at bounding box center [874, 303] width 195 height 434
drag, startPoint x: 831, startPoint y: 502, endPoint x: 927, endPoint y: 26, distance: 485.0
click at [766, 74] on html "Online web based iOS Simulators and Android Emulators. Run iPhone, iPad, Mobile…" at bounding box center [876, 306] width 221 height 465
drag, startPoint x: 882, startPoint y: 149, endPoint x: 871, endPoint y: 296, distance: 147.5
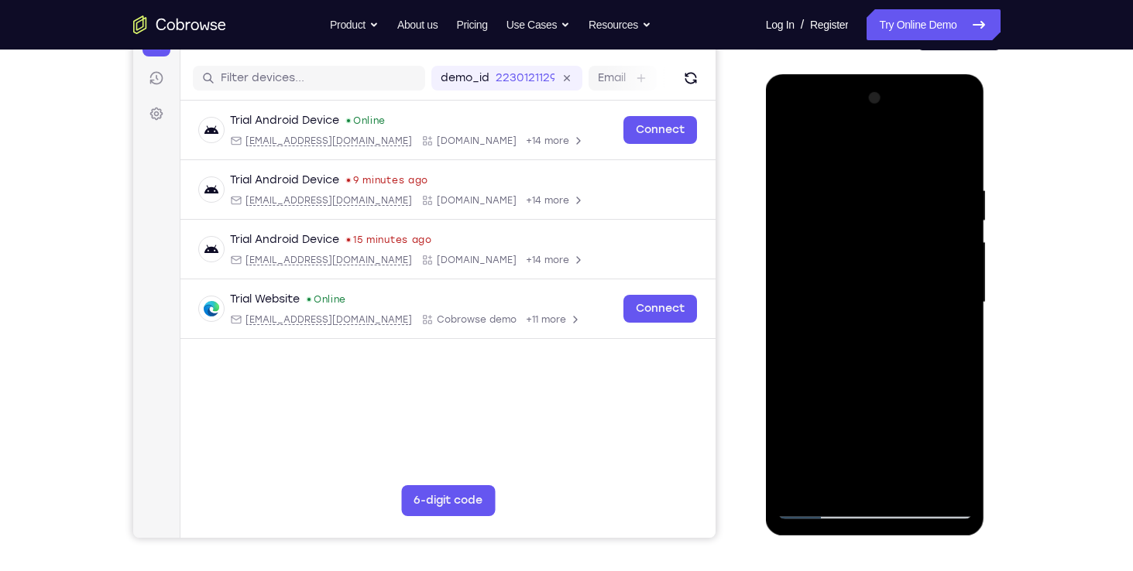
click at [766, 296] on div at bounding box center [874, 303] width 195 height 434
click at [766, 307] on div at bounding box center [874, 303] width 195 height 434
click at [766, 331] on div at bounding box center [874, 303] width 195 height 434
click at [766, 323] on div at bounding box center [874, 303] width 195 height 434
click at [766, 485] on div at bounding box center [874, 303] width 195 height 434
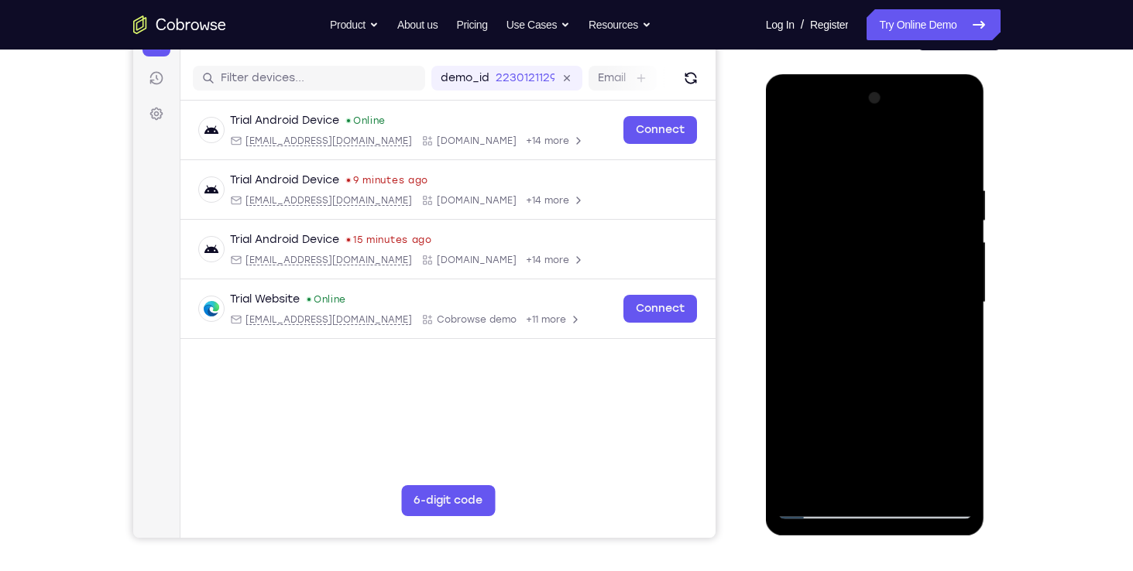
drag, startPoint x: 878, startPoint y: 392, endPoint x: 876, endPoint y: 297, distance: 94.5
click at [766, 297] on div at bounding box center [874, 303] width 195 height 434
click at [766, 492] on div at bounding box center [874, 303] width 195 height 434
click at [766, 489] on div at bounding box center [874, 303] width 195 height 434
drag, startPoint x: 841, startPoint y: 356, endPoint x: 842, endPoint y: 246, distance: 110.0
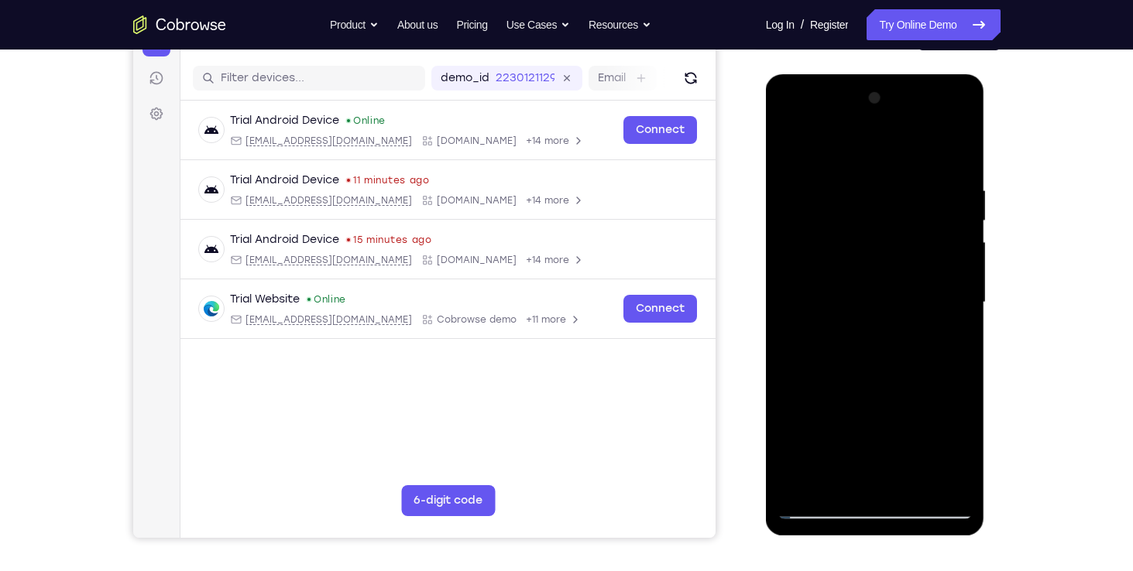
click at [766, 246] on div at bounding box center [874, 303] width 195 height 434
click at [766, 260] on div at bounding box center [874, 303] width 195 height 434
click at [766, 394] on div at bounding box center [874, 303] width 195 height 434
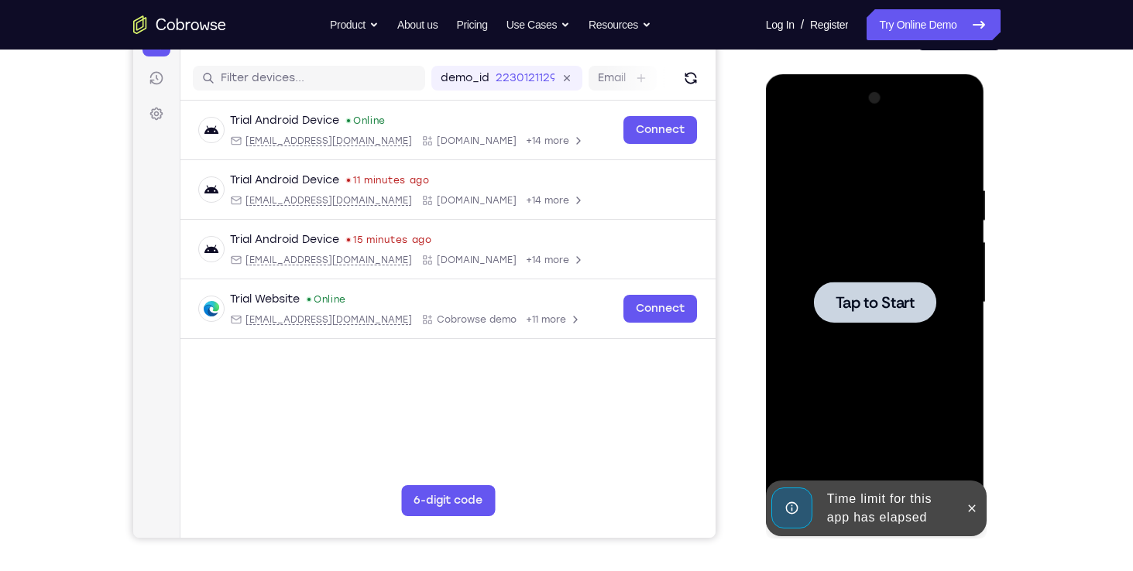
click at [766, 283] on div at bounding box center [875, 302] width 122 height 41
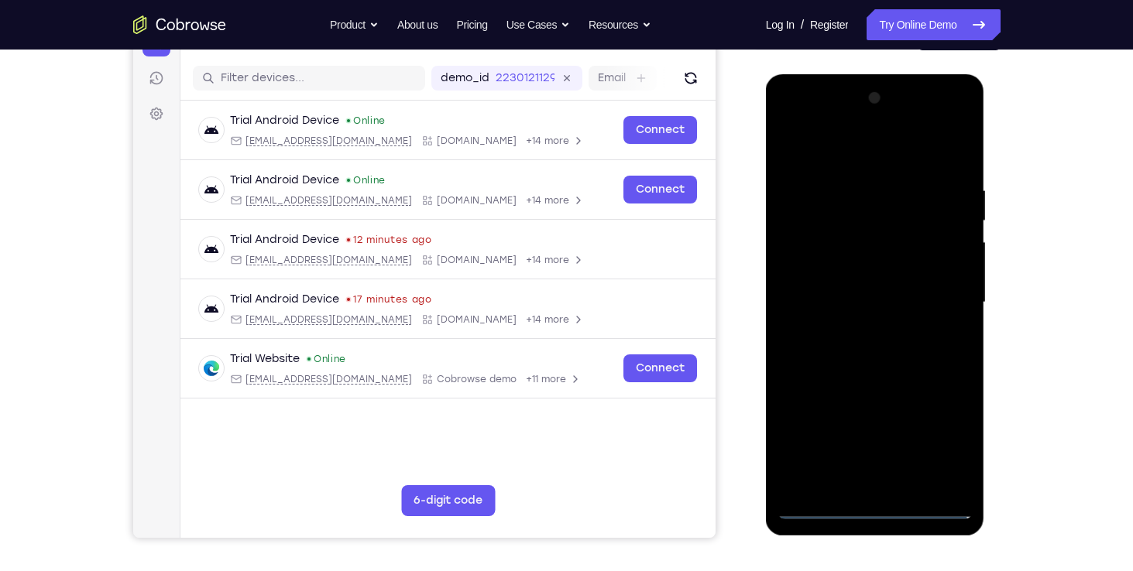
click at [766, 503] on div at bounding box center [874, 303] width 195 height 434
click at [766, 452] on div at bounding box center [874, 303] width 195 height 434
click at [766, 154] on div at bounding box center [874, 303] width 195 height 434
click at [766, 256] on div at bounding box center [874, 303] width 195 height 434
click at [766, 295] on div at bounding box center [874, 303] width 195 height 434
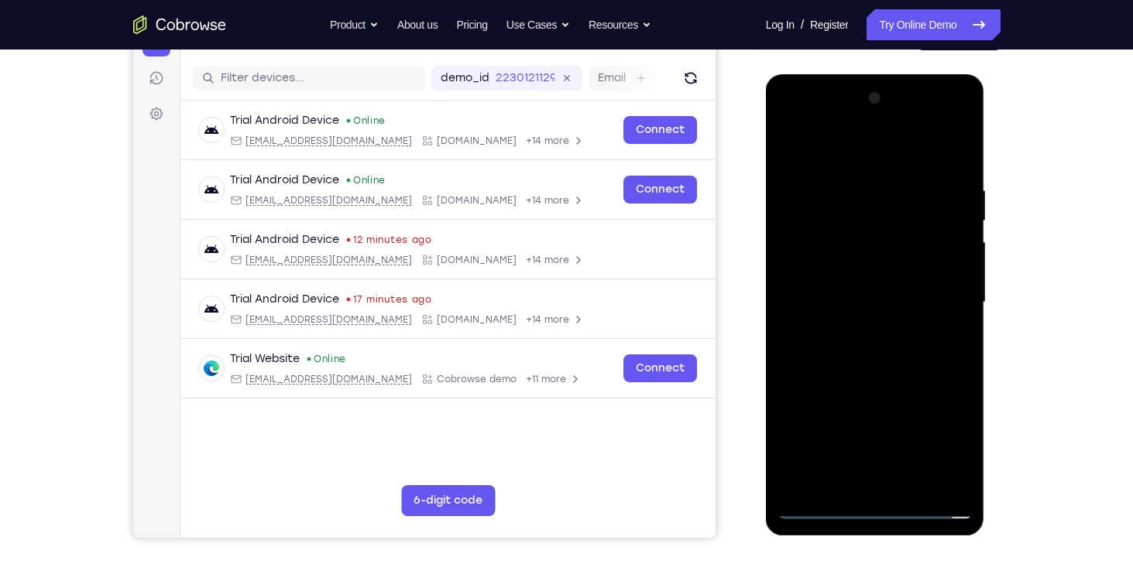
click at [766, 290] on div at bounding box center [874, 303] width 195 height 434
click at [766, 318] on div at bounding box center [874, 303] width 195 height 434
click at [766, 317] on div at bounding box center [874, 303] width 195 height 434
click at [766, 385] on div at bounding box center [874, 303] width 195 height 434
click at [766, 414] on div at bounding box center [874, 303] width 195 height 434
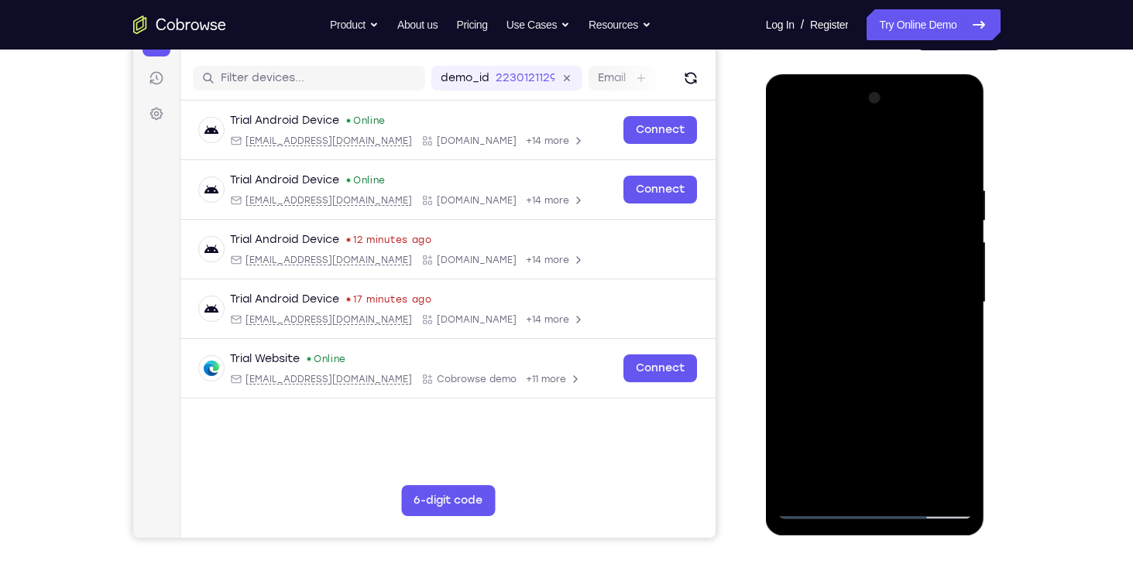
click at [766, 407] on div at bounding box center [874, 303] width 195 height 434
click at [766, 456] on div at bounding box center [874, 303] width 195 height 434
click at [766, 427] on div at bounding box center [874, 303] width 195 height 434
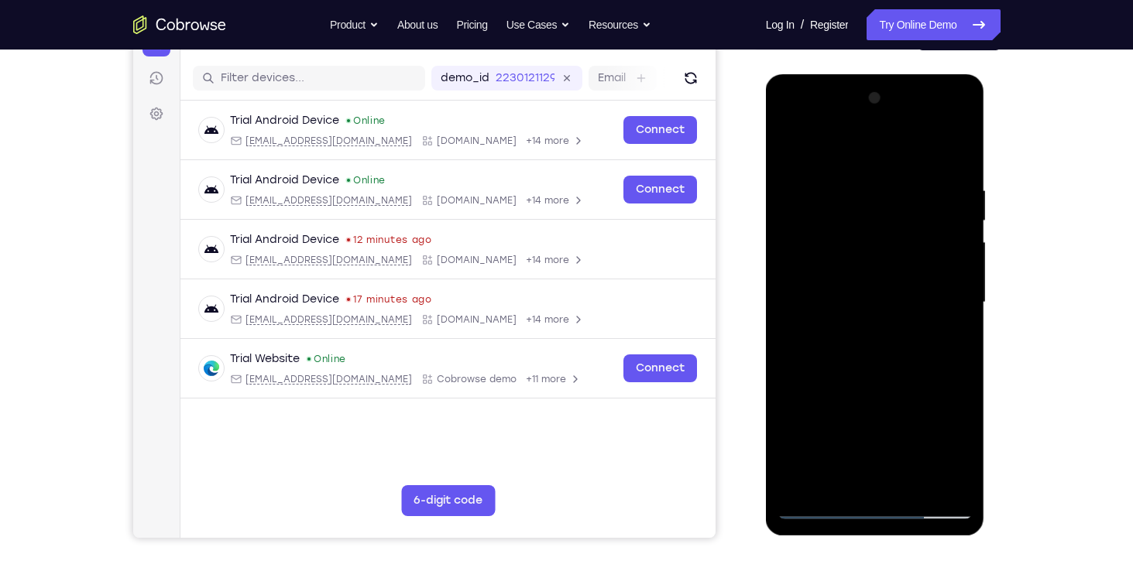
click at [766, 398] on div at bounding box center [874, 303] width 195 height 434
click at [766, 479] on div at bounding box center [874, 303] width 195 height 434
click at [766, 341] on div at bounding box center [874, 303] width 195 height 434
click at [766, 338] on div at bounding box center [874, 303] width 195 height 434
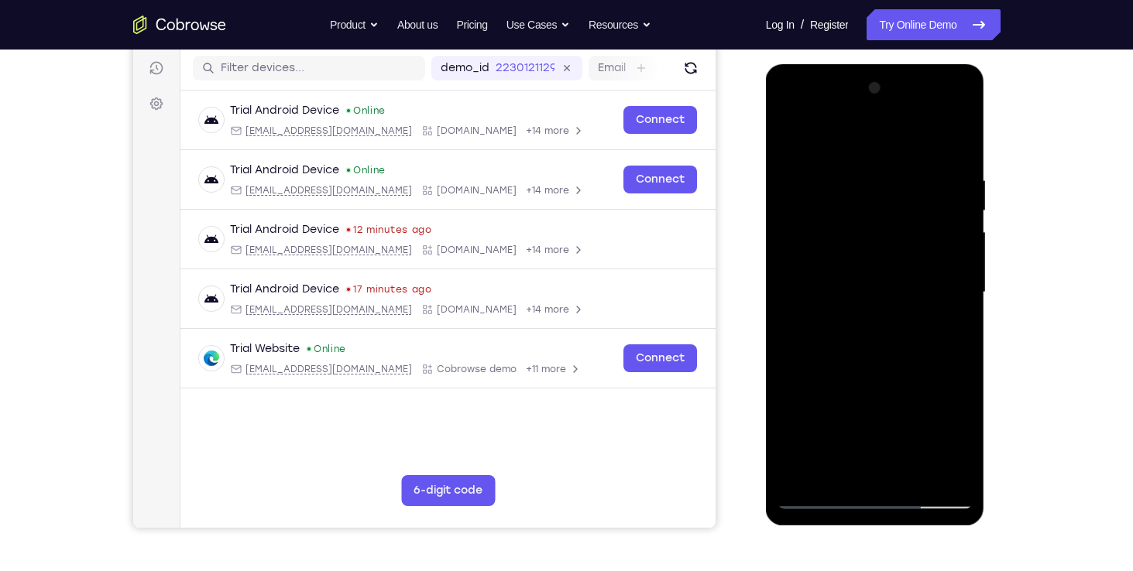
scroll to position [193, 0]
click at [766, 353] on div at bounding box center [874, 292] width 195 height 434
drag, startPoint x: 861, startPoint y: 367, endPoint x: 848, endPoint y: 230, distance: 137.7
click at [766, 230] on div at bounding box center [874, 292] width 195 height 434
drag, startPoint x: 864, startPoint y: 176, endPoint x: 870, endPoint y: 277, distance: 101.6
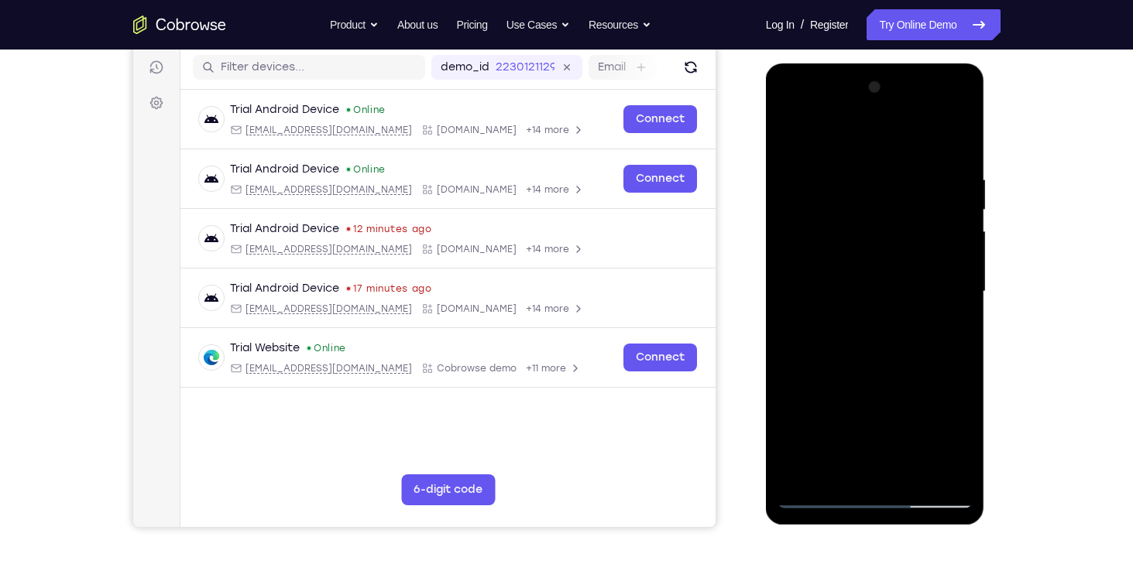
click at [766, 277] on div at bounding box center [874, 292] width 195 height 434
drag, startPoint x: 875, startPoint y: 282, endPoint x: 873, endPoint y: 368, distance: 86.0
click at [766, 368] on div at bounding box center [874, 292] width 195 height 434
click at [766, 155] on div at bounding box center [874, 292] width 195 height 434
click at [766, 105] on div at bounding box center [874, 292] width 195 height 434
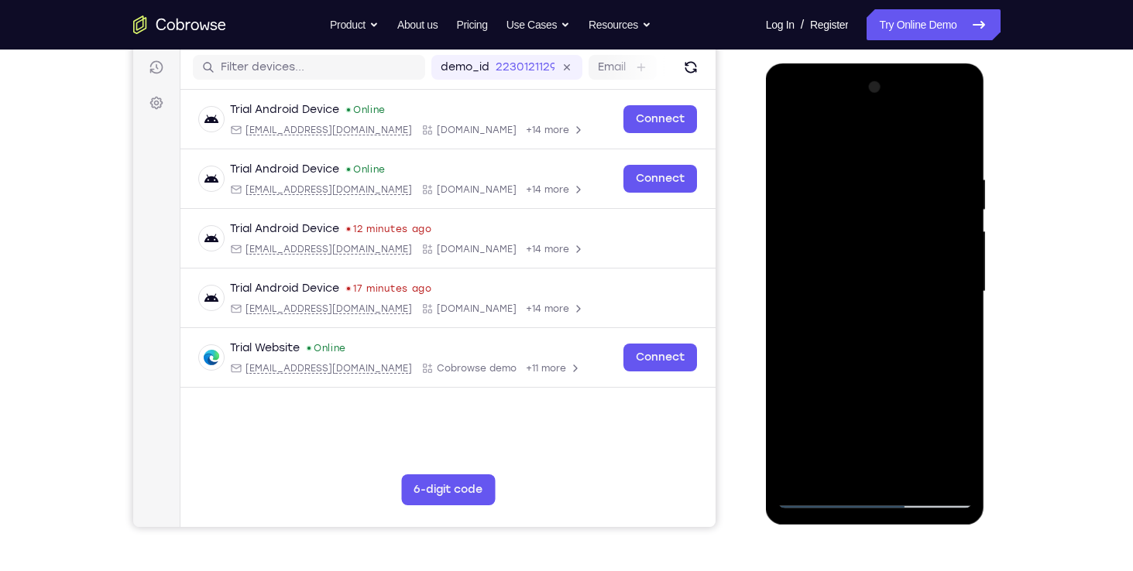
click at [766, 400] on div at bounding box center [874, 292] width 195 height 434
click at [766, 319] on div at bounding box center [874, 292] width 195 height 434
drag, startPoint x: 880, startPoint y: 165, endPoint x: 851, endPoint y: 351, distance: 188.1
click at [766, 351] on div at bounding box center [874, 292] width 195 height 434
click at [766, 129] on div at bounding box center [874, 292] width 195 height 434
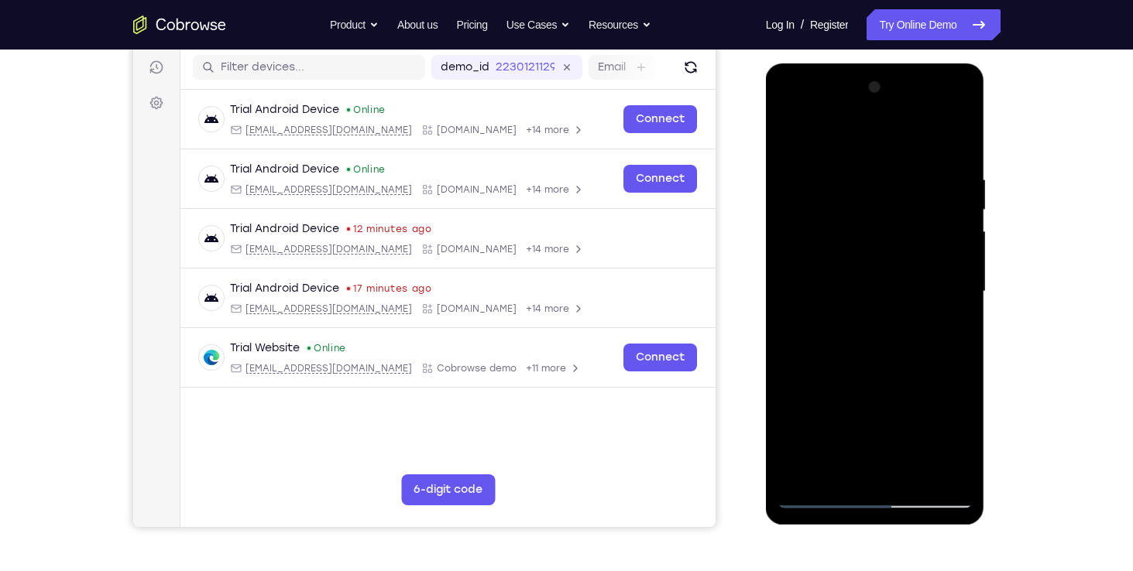
click at [766, 295] on div at bounding box center [874, 292] width 195 height 434
click at [766, 262] on div at bounding box center [874, 292] width 195 height 434
click at [766, 310] on div at bounding box center [874, 292] width 195 height 434
click at [766, 180] on div at bounding box center [874, 292] width 195 height 434
click at [766, 337] on div at bounding box center [874, 292] width 195 height 434
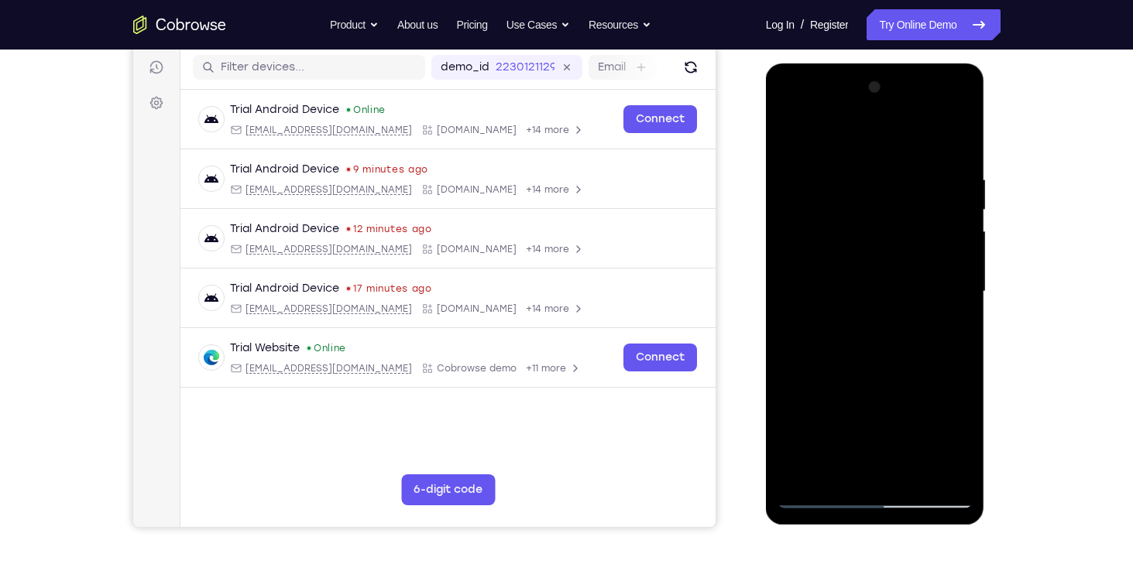
click at [766, 249] on div at bounding box center [874, 292] width 195 height 434
click at [766, 340] on div at bounding box center [874, 292] width 195 height 434
click at [766, 180] on div at bounding box center [874, 292] width 195 height 434
click at [766, 498] on div at bounding box center [874, 292] width 195 height 434
click at [766, 346] on div at bounding box center [874, 292] width 195 height 434
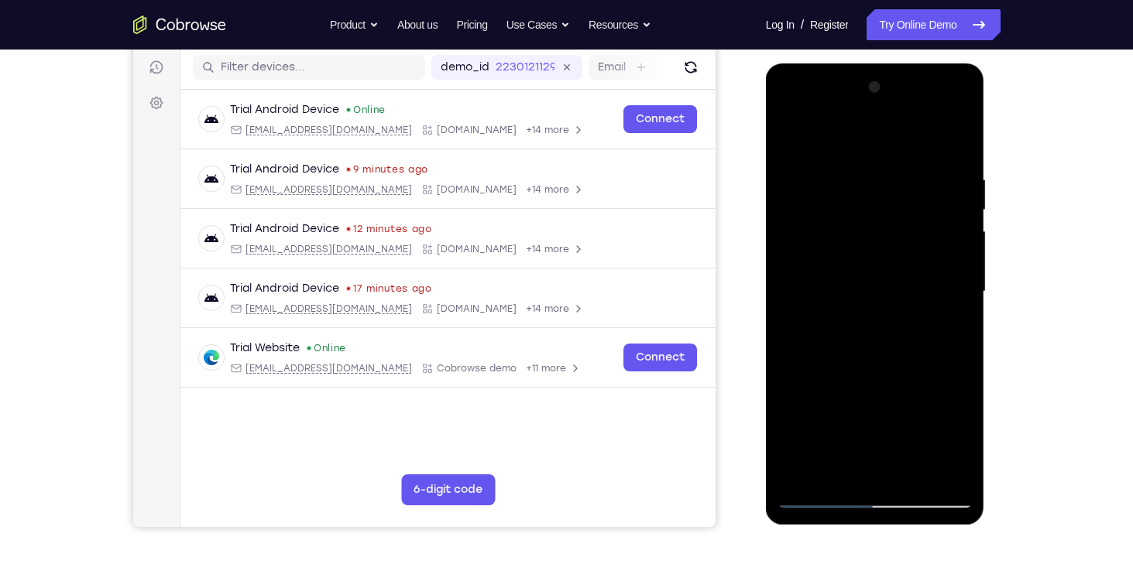
click at [766, 339] on div at bounding box center [874, 292] width 195 height 434
drag, startPoint x: 889, startPoint y: 243, endPoint x: 889, endPoint y: 426, distance: 182.7
click at [766, 426] on div at bounding box center [874, 292] width 195 height 434
click at [766, 136] on div at bounding box center [874, 292] width 195 height 434
click at [766, 318] on div at bounding box center [874, 292] width 195 height 434
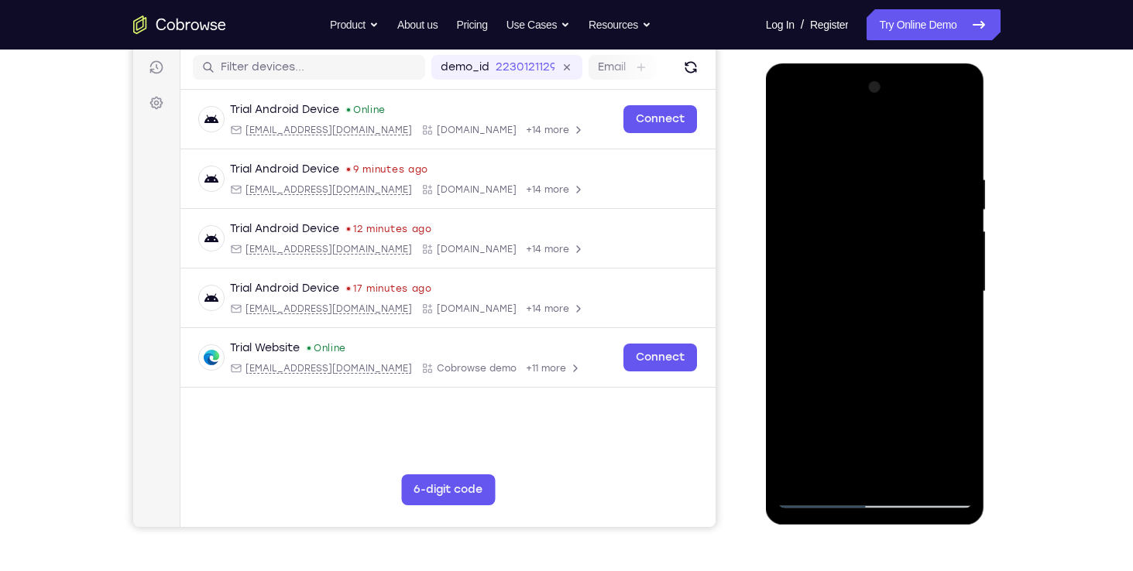
click at [766, 135] on div at bounding box center [874, 292] width 195 height 434
click at [766, 410] on div at bounding box center [874, 292] width 195 height 434
click at [766, 442] on div at bounding box center [874, 292] width 195 height 434
click at [766, 473] on div at bounding box center [874, 292] width 195 height 434
click at [766, 382] on div at bounding box center [874, 292] width 195 height 434
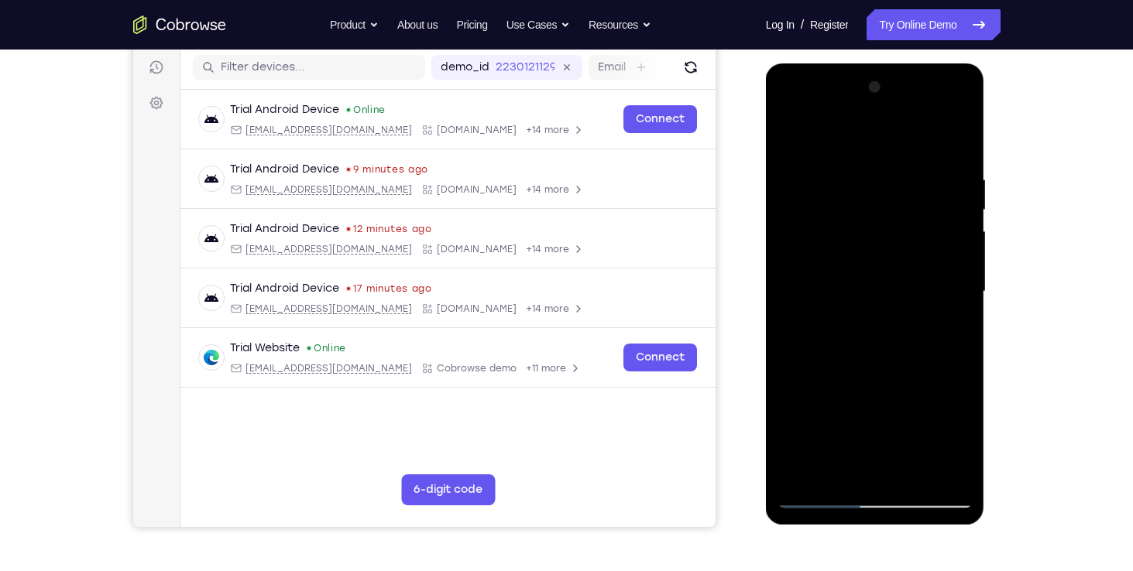
click at [766, 382] on div at bounding box center [874, 292] width 195 height 434
click at [766, 381] on div at bounding box center [874, 292] width 195 height 434
click at [766, 380] on div at bounding box center [874, 292] width 195 height 434
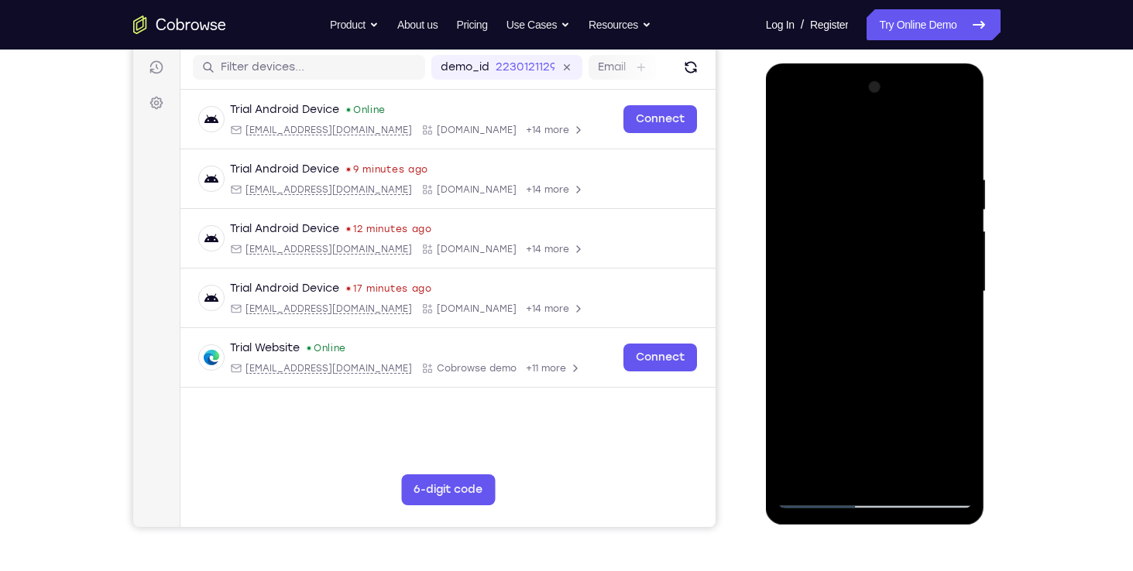
click at [766, 278] on div at bounding box center [874, 292] width 195 height 434
click at [766, 330] on div at bounding box center [874, 292] width 195 height 434
click at [766, 425] on div at bounding box center [874, 292] width 195 height 434
drag, startPoint x: 890, startPoint y: 430, endPoint x: 888, endPoint y: 320, distance: 110.0
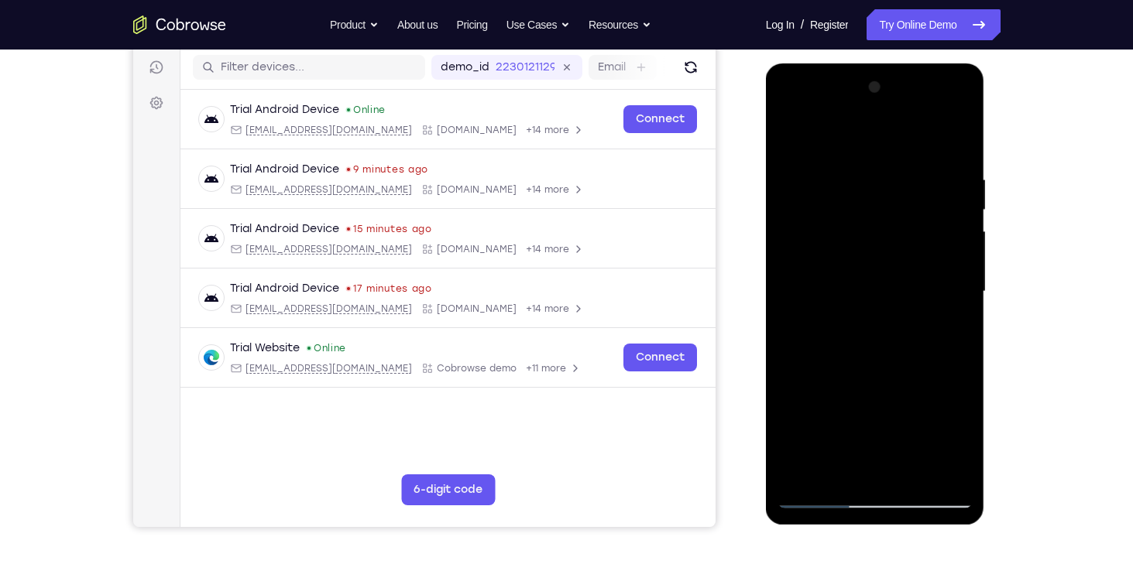
click at [766, 320] on div at bounding box center [874, 292] width 195 height 434
click at [766, 316] on div at bounding box center [874, 292] width 195 height 434
click at [766, 340] on div at bounding box center [874, 292] width 195 height 434
click at [766, 181] on div at bounding box center [874, 292] width 195 height 434
drag, startPoint x: 891, startPoint y: 384, endPoint x: 883, endPoint y: 177, distance: 207.7
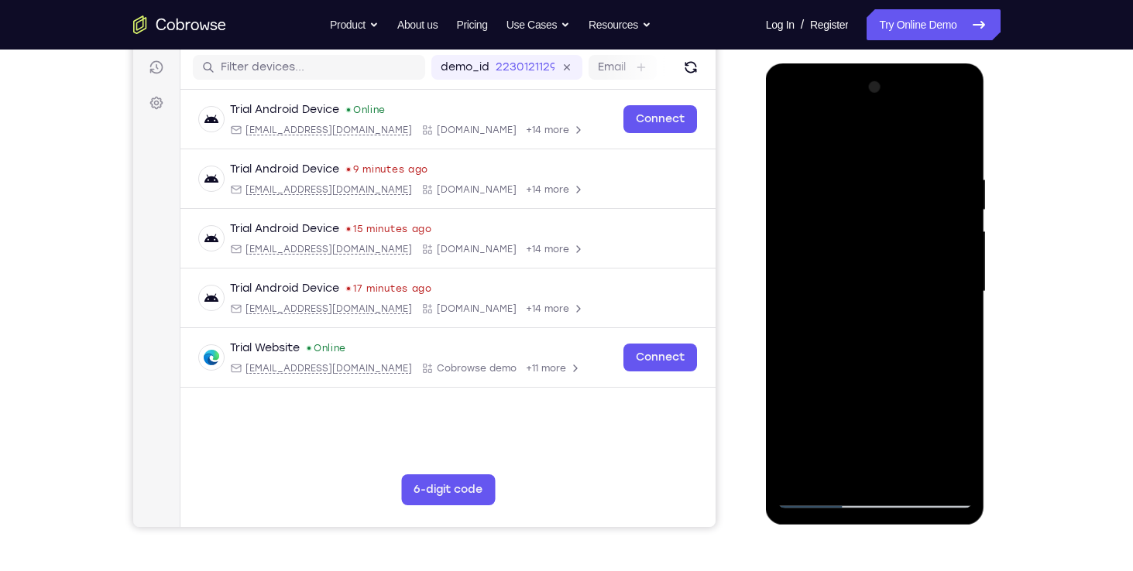
click at [766, 177] on div at bounding box center [874, 292] width 195 height 434
drag, startPoint x: 886, startPoint y: 278, endPoint x: 887, endPoint y: 169, distance: 109.2
click at [766, 169] on div at bounding box center [874, 292] width 195 height 434
click at [766, 272] on div at bounding box center [874, 292] width 195 height 434
click at [766, 290] on div at bounding box center [874, 292] width 195 height 434
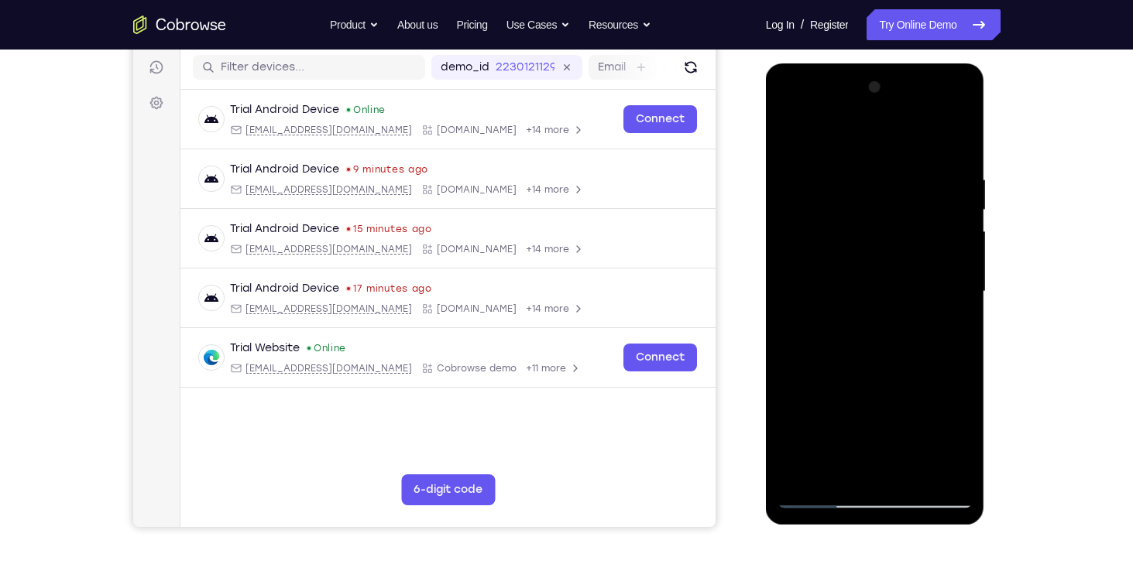
click at [766, 317] on div at bounding box center [874, 292] width 195 height 434
click at [766, 290] on div at bounding box center [874, 292] width 195 height 434
click at [766, 467] on div at bounding box center [874, 292] width 195 height 434
drag, startPoint x: 916, startPoint y: 406, endPoint x: 925, endPoint y: 328, distance: 79.5
click at [766, 328] on div at bounding box center [874, 292] width 195 height 434
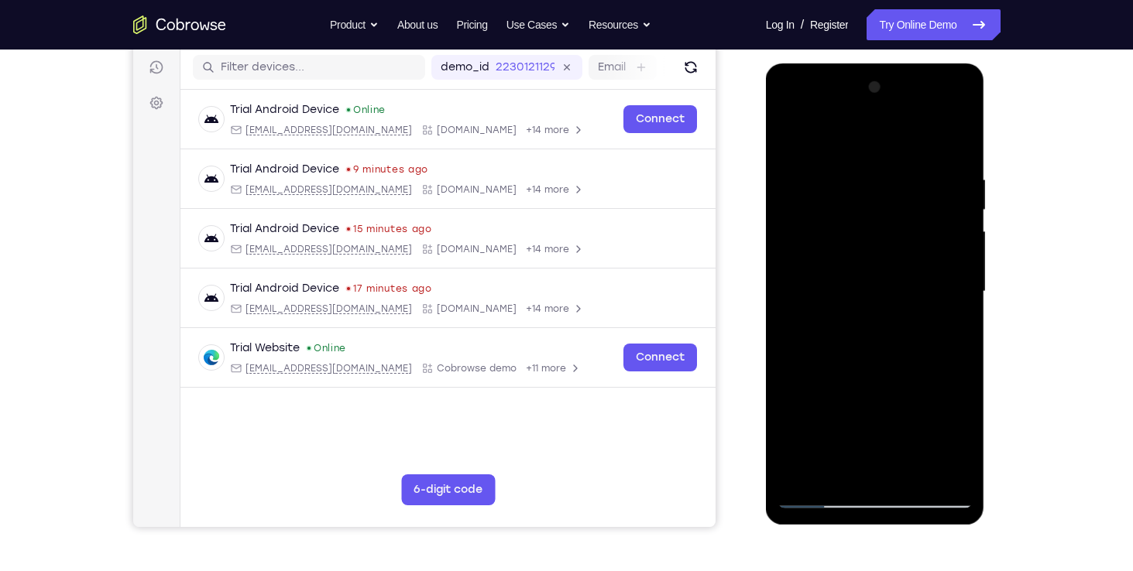
click at [766, 480] on div at bounding box center [874, 292] width 195 height 434
click at [766, 471] on div at bounding box center [874, 292] width 195 height 434
click at [766, 473] on div at bounding box center [874, 292] width 195 height 434
click at [766, 338] on div at bounding box center [874, 292] width 195 height 434
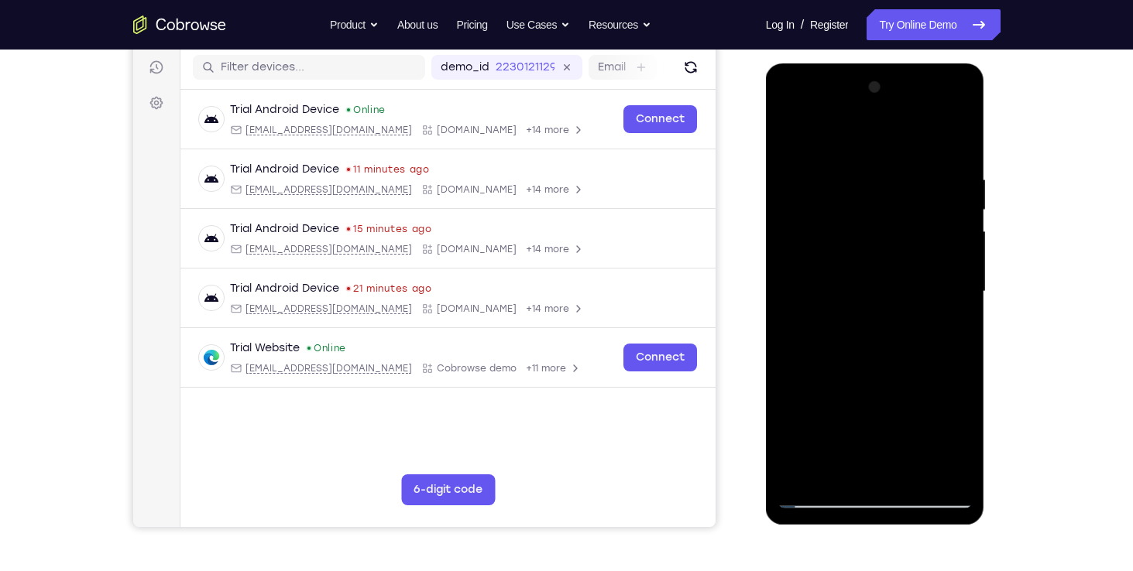
click at [766, 338] on div at bounding box center [874, 292] width 195 height 434
click at [766, 334] on div at bounding box center [874, 292] width 195 height 434
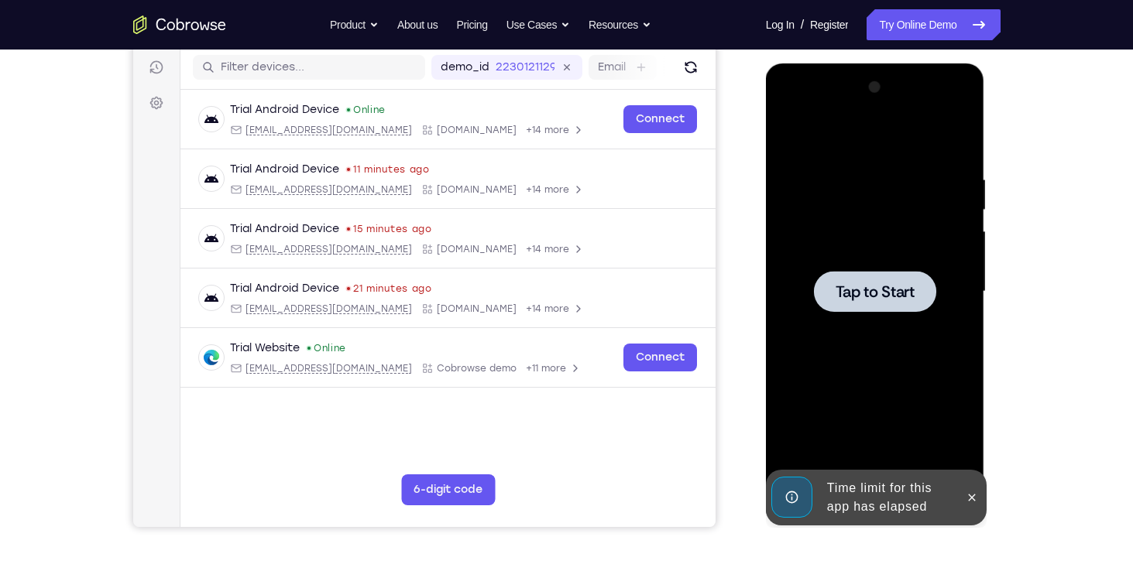
click at [766, 287] on span "Tap to Start" at bounding box center [874, 291] width 79 height 15
click at [766, 497] on icon at bounding box center [972, 498] width 12 height 12
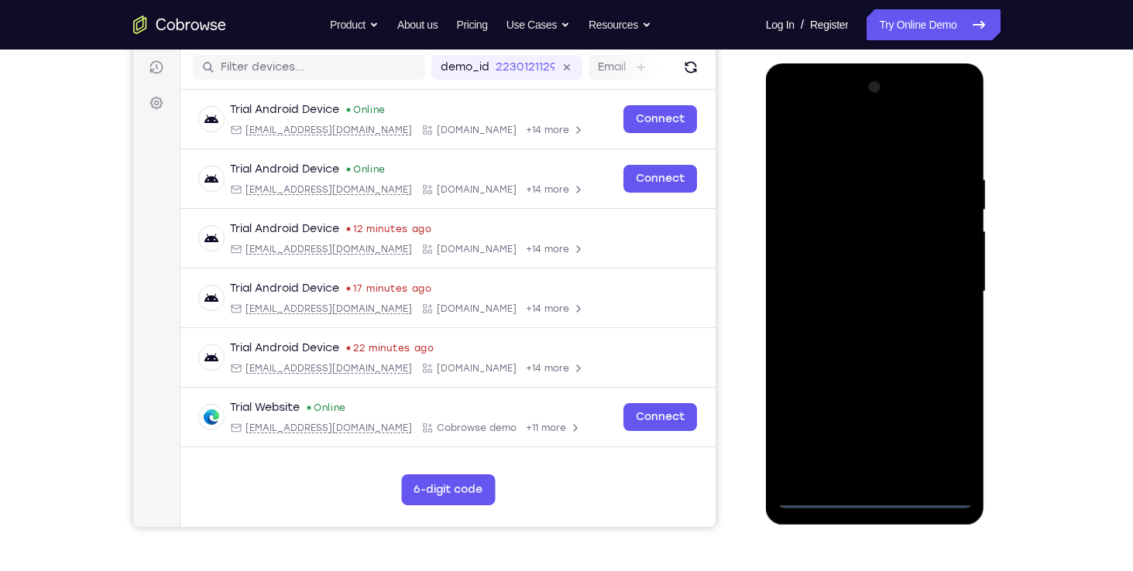
click at [766, 494] on div at bounding box center [874, 292] width 195 height 434
click at [766, 441] on div at bounding box center [874, 292] width 195 height 434
click at [766, 143] on div at bounding box center [874, 292] width 195 height 434
click at [766, 245] on div at bounding box center [874, 292] width 195 height 434
click at [766, 297] on div at bounding box center [874, 292] width 195 height 434
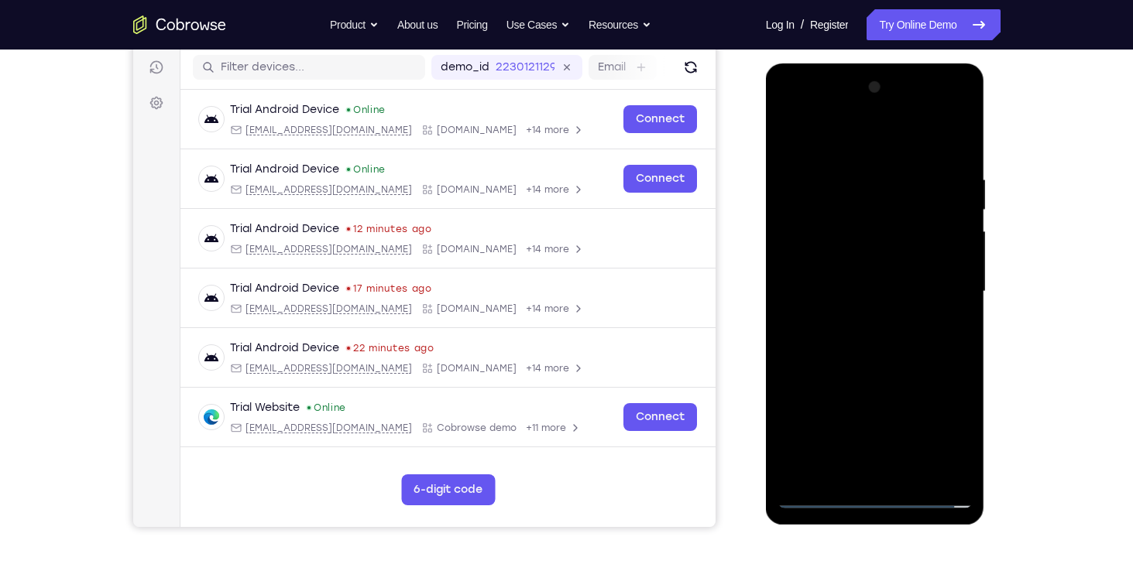
click at [766, 281] on div at bounding box center [874, 292] width 195 height 434
click at [766, 305] on div at bounding box center [874, 292] width 195 height 434
click at [766, 292] on div at bounding box center [874, 292] width 195 height 434
click at [766, 328] on div at bounding box center [874, 292] width 195 height 434
click at [766, 358] on div at bounding box center [874, 292] width 195 height 434
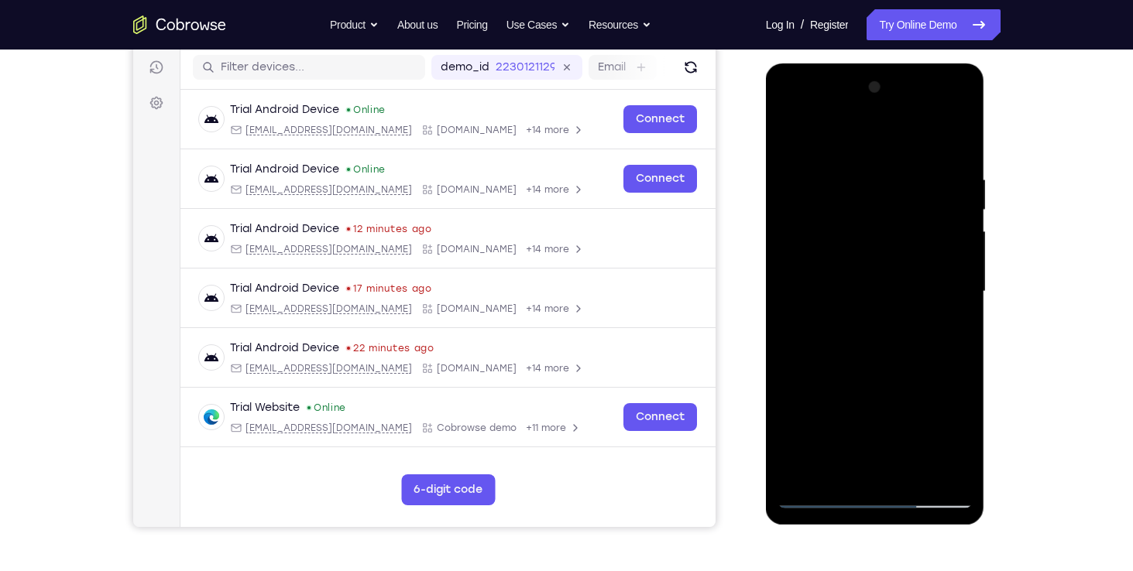
click at [766, 158] on div at bounding box center [874, 292] width 195 height 434
click at [766, 112] on div at bounding box center [874, 292] width 195 height 434
click at [766, 405] on div at bounding box center [874, 292] width 195 height 434
click at [766, 132] on div at bounding box center [874, 292] width 195 height 434
click at [766, 317] on div at bounding box center [874, 292] width 195 height 434
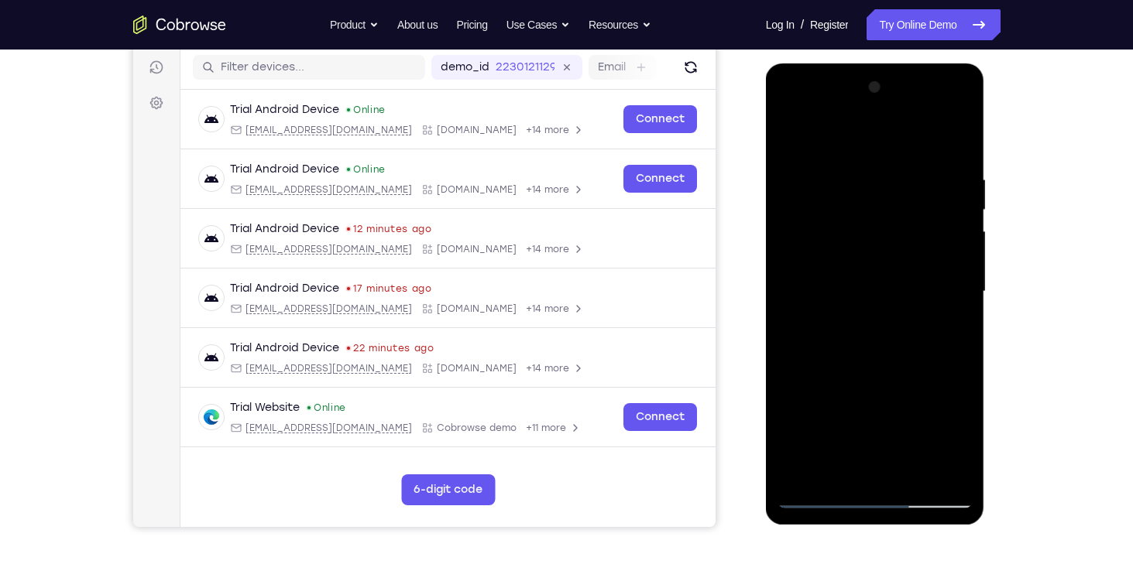
click at [766, 249] on div at bounding box center [874, 292] width 195 height 434
click at [766, 304] on div at bounding box center [874, 292] width 195 height 434
click at [766, 159] on div at bounding box center [874, 292] width 195 height 434
click at [766, 319] on div at bounding box center [874, 292] width 195 height 434
drag, startPoint x: 921, startPoint y: 269, endPoint x: 921, endPoint y: 244, distance: 24.8
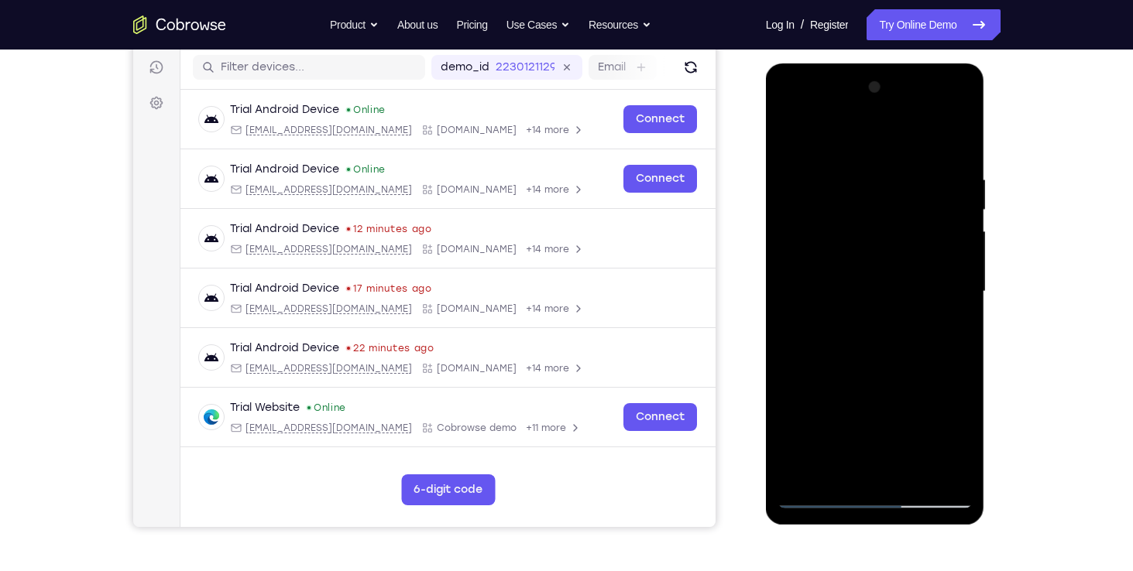
click at [766, 244] on div at bounding box center [874, 292] width 195 height 434
click at [766, 310] on div at bounding box center [874, 292] width 195 height 434
click at [766, 335] on div at bounding box center [874, 292] width 195 height 434
click at [766, 337] on div at bounding box center [874, 292] width 195 height 434
click at [766, 259] on div at bounding box center [874, 292] width 195 height 434
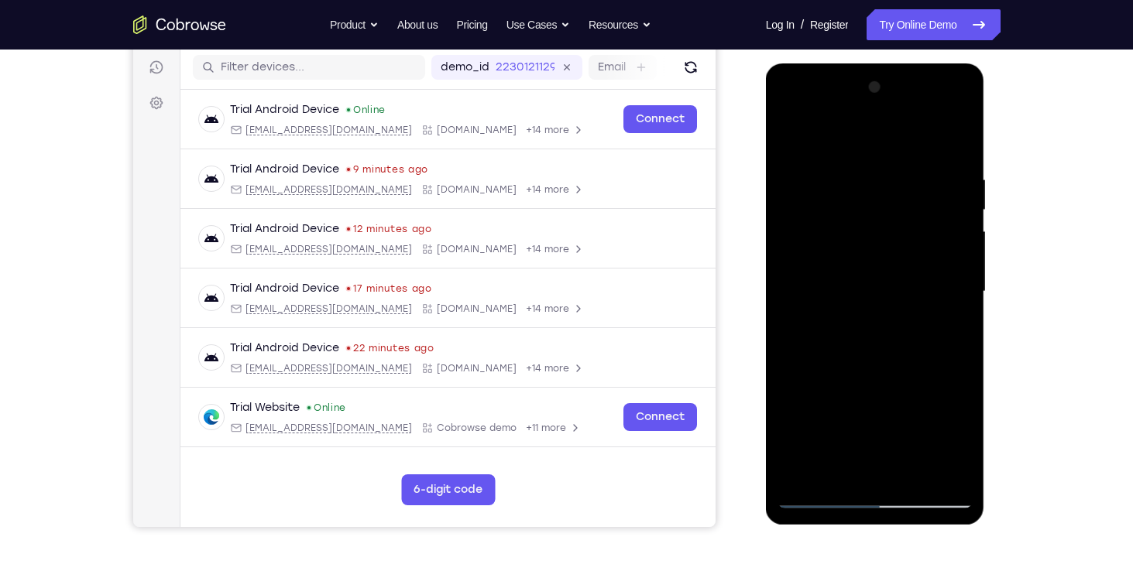
click at [766, 143] on div at bounding box center [874, 292] width 195 height 434
drag, startPoint x: 795, startPoint y: 170, endPoint x: 815, endPoint y: 376, distance: 207.7
click at [766, 376] on div at bounding box center [874, 292] width 195 height 434
drag, startPoint x: 815, startPoint y: 202, endPoint x: 798, endPoint y: 561, distance: 358.9
click at [766, 528] on html "Online web based iOS Simulators and Android Emulators. Run iPhone, iPad, Mobile…" at bounding box center [876, 295] width 221 height 465
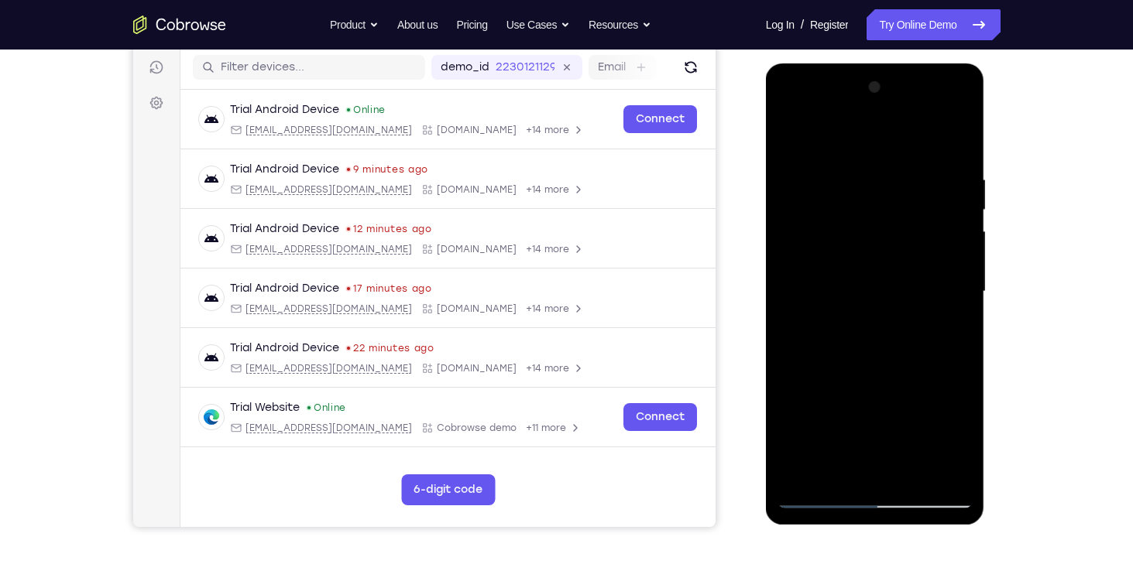
drag, startPoint x: 782, startPoint y: 218, endPoint x: 760, endPoint y: 228, distance: 24.9
click at [766, 228] on html "Online web based iOS Simulators and Android Emulators. Run iPhone, iPad, Mobile…" at bounding box center [876, 295] width 221 height 465
drag, startPoint x: 918, startPoint y: 240, endPoint x: 650, endPoint y: 273, distance: 269.9
click at [766, 273] on html "Online web based iOS Simulators and Android Emulators. Run iPhone, iPad, Mobile…" at bounding box center [876, 295] width 221 height 465
click at [766, 135] on div at bounding box center [874, 292] width 195 height 434
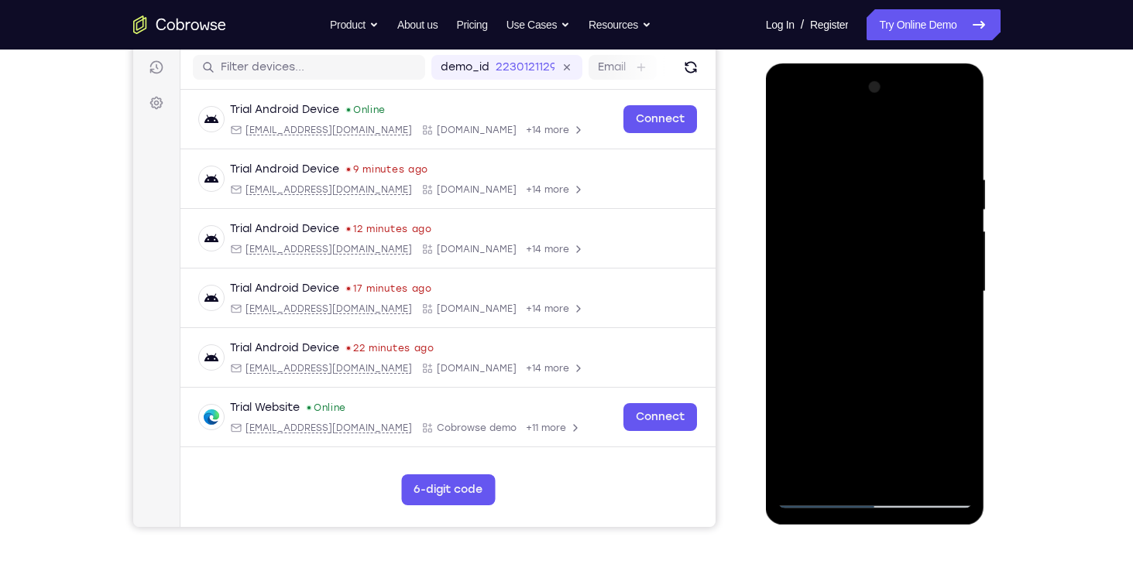
click at [766, 335] on div at bounding box center [874, 292] width 195 height 434
click at [766, 338] on div at bounding box center [874, 292] width 195 height 434
click at [766, 340] on div at bounding box center [874, 292] width 195 height 434
click at [766, 335] on div at bounding box center [874, 292] width 195 height 434
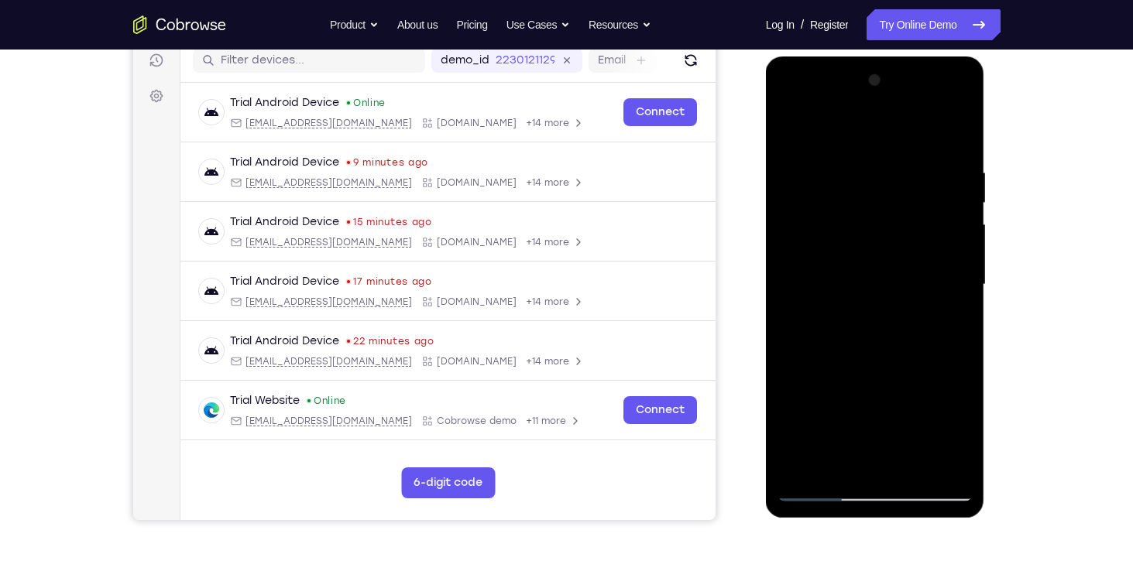
scroll to position [198, 0]
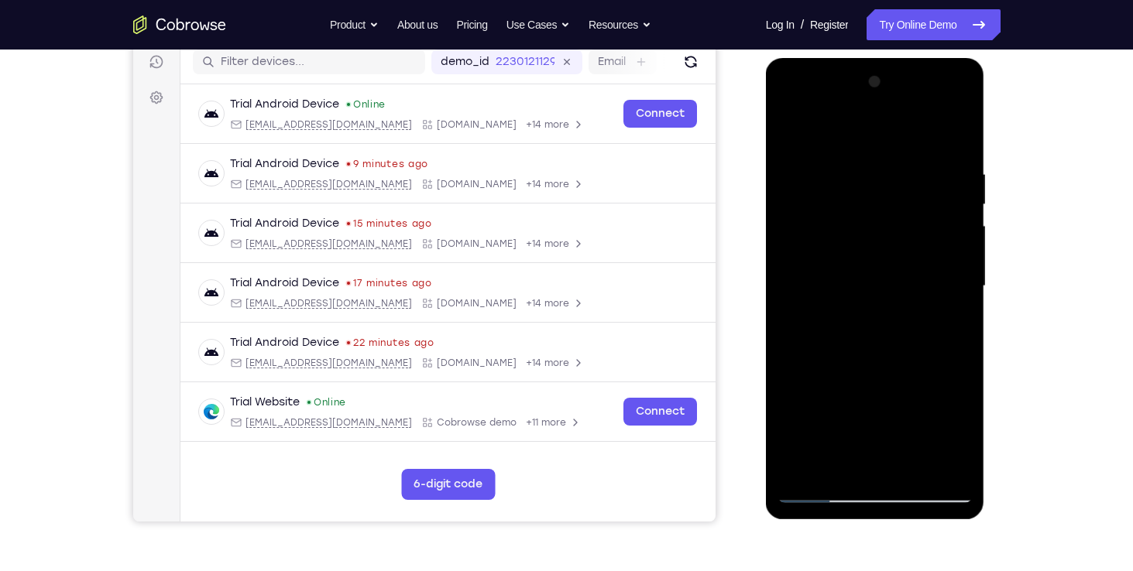
click at [766, 331] on div at bounding box center [874, 287] width 195 height 434
click at [766, 337] on div at bounding box center [874, 287] width 195 height 434
click at [766, 329] on div at bounding box center [874, 287] width 195 height 434
click at [766, 332] on div at bounding box center [874, 287] width 195 height 434
click at [766, 331] on div at bounding box center [874, 287] width 195 height 434
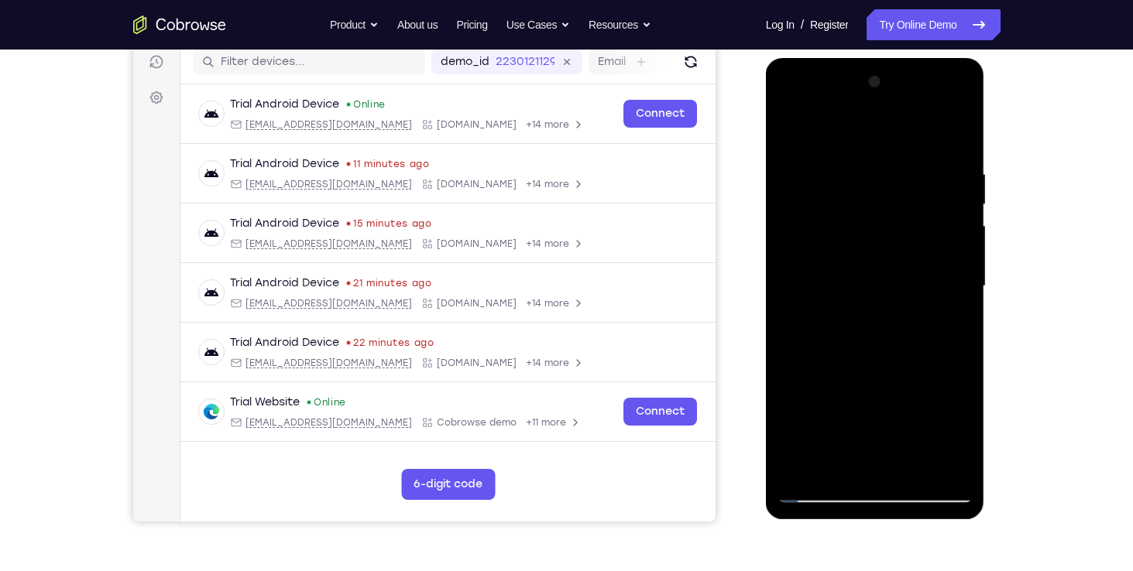
click at [766, 331] on div at bounding box center [874, 287] width 195 height 434
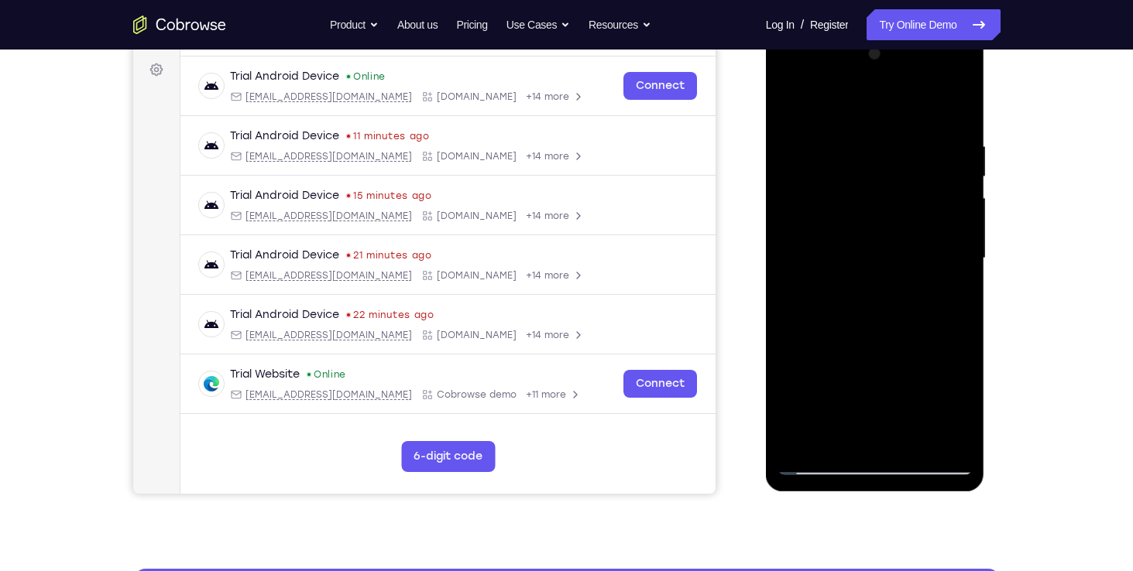
scroll to position [221, 0]
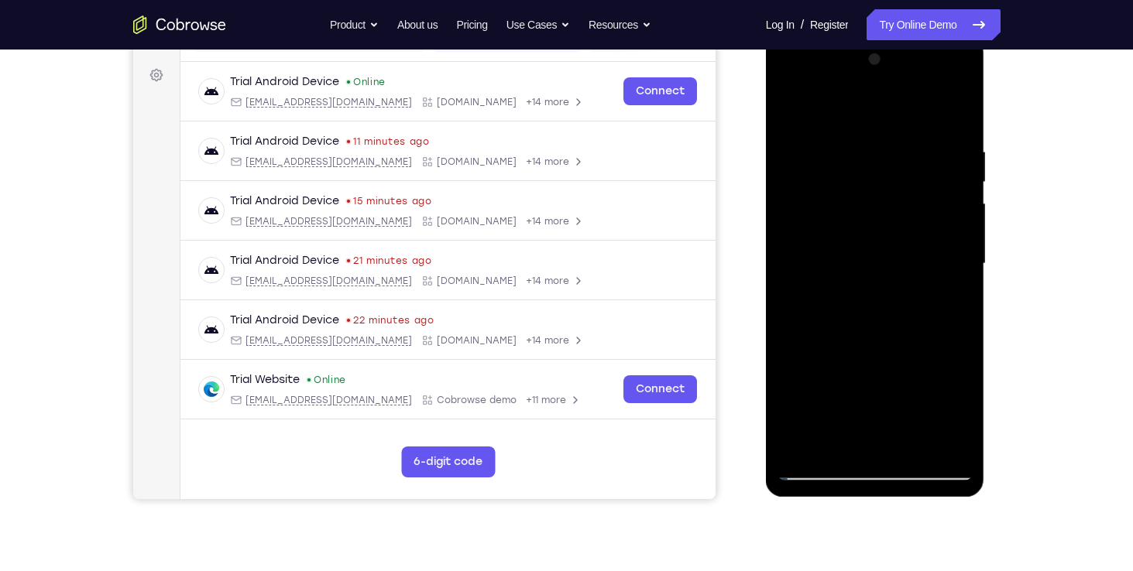
click at [766, 310] on div at bounding box center [874, 264] width 195 height 434
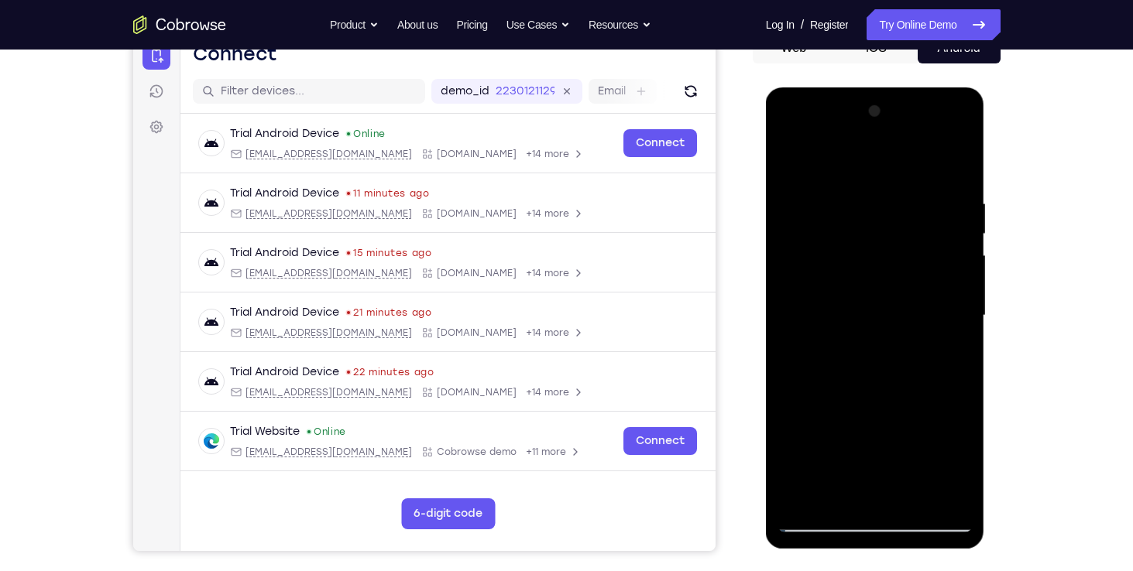
scroll to position [166, 0]
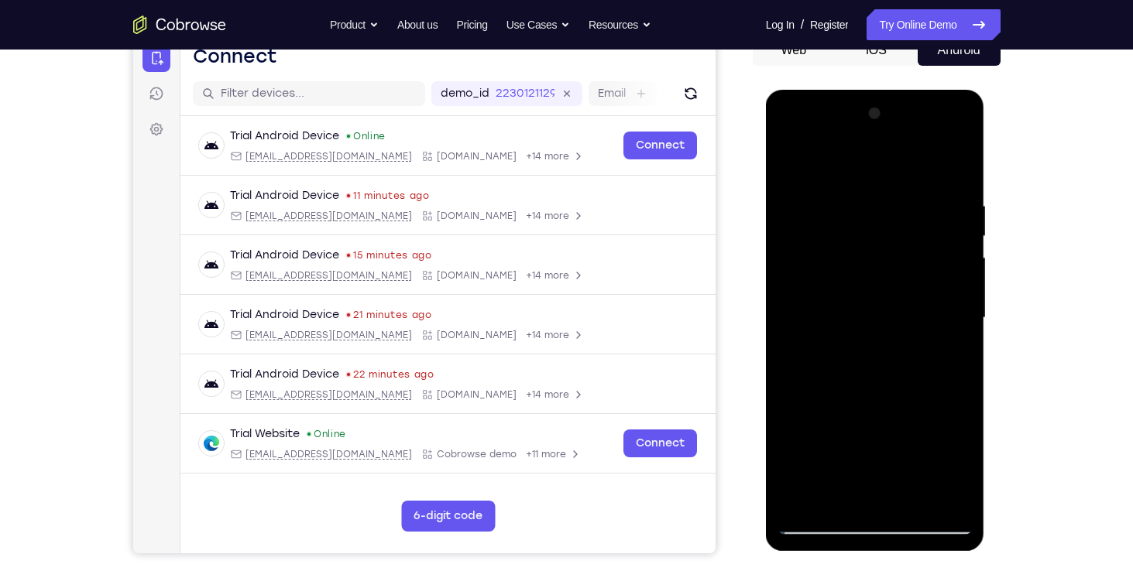
click at [766, 204] on div at bounding box center [874, 318] width 195 height 434
click at [766, 207] on div at bounding box center [874, 318] width 195 height 434
